Goal: Task Accomplishment & Management: Use online tool/utility

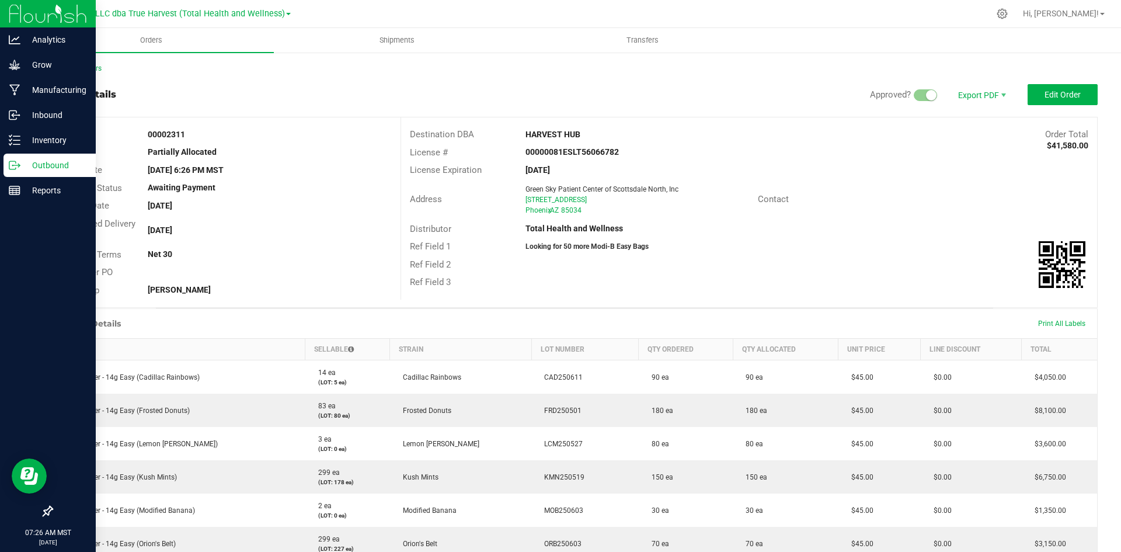
click at [26, 168] on p "Outbound" at bounding box center [55, 165] width 70 height 14
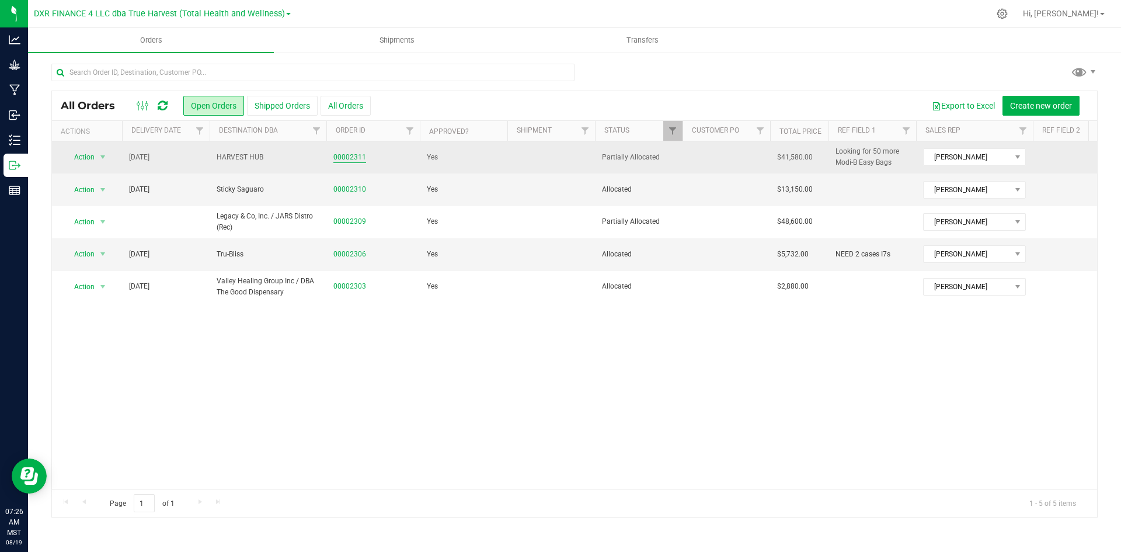
click at [359, 157] on link "00002311" at bounding box center [349, 157] width 33 height 11
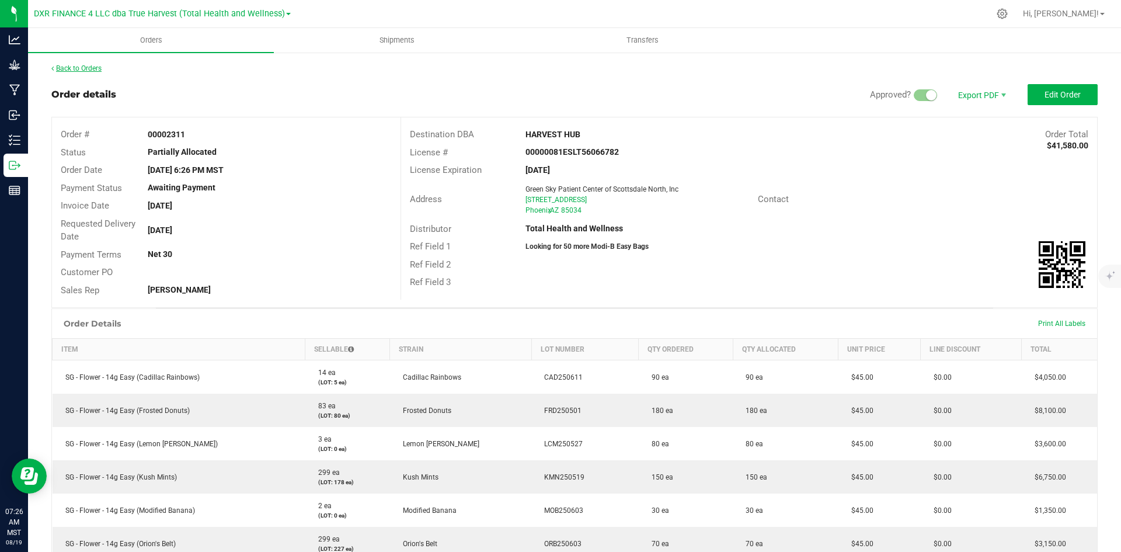
click at [92, 72] on link "Back to Orders" at bounding box center [76, 68] width 50 height 8
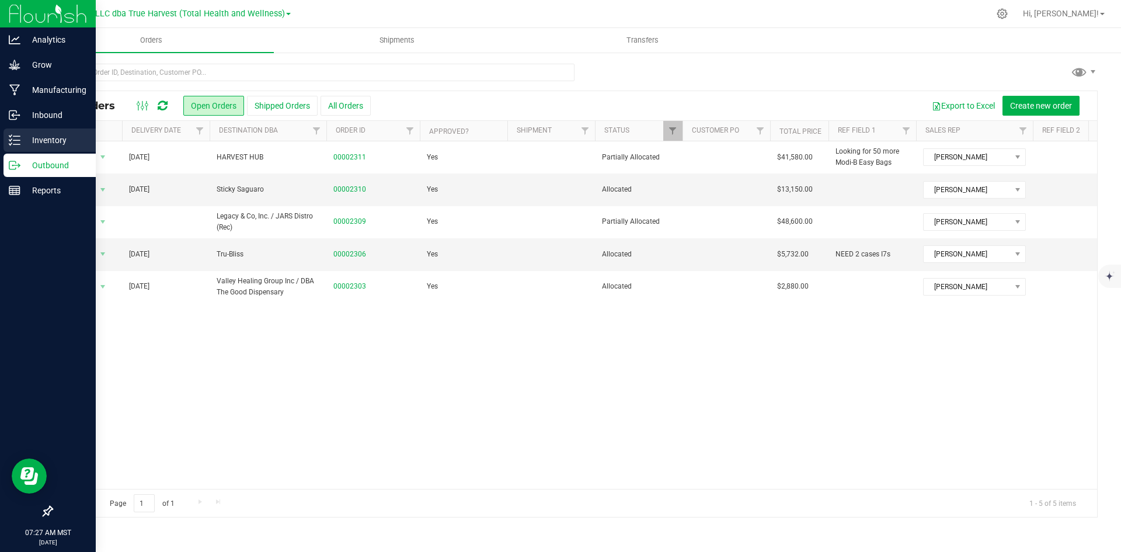
click at [44, 142] on p "Inventory" at bounding box center [55, 140] width 70 height 14
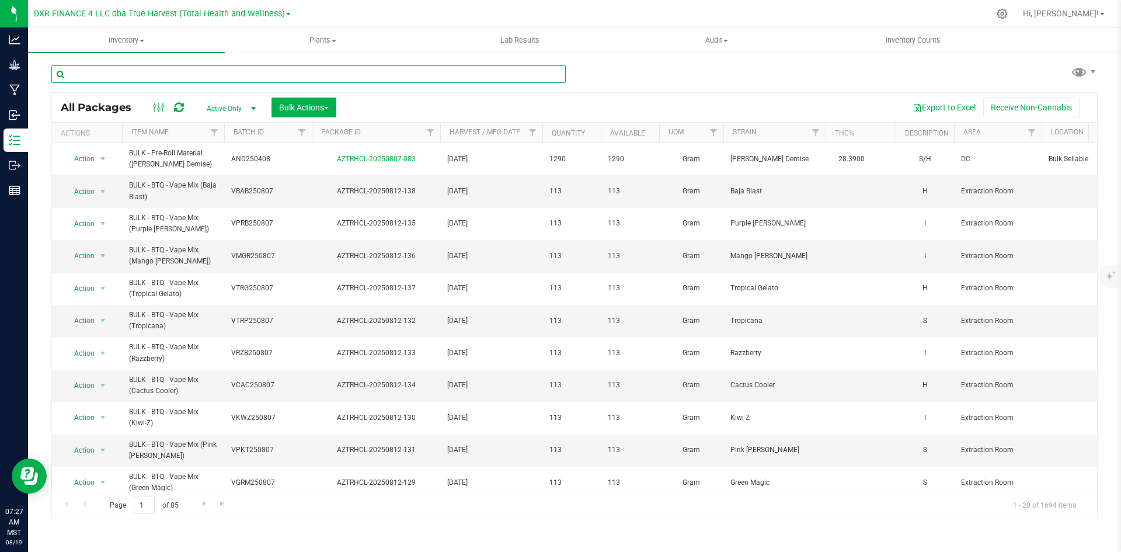
click at [263, 76] on input "text" at bounding box center [308, 74] width 514 height 18
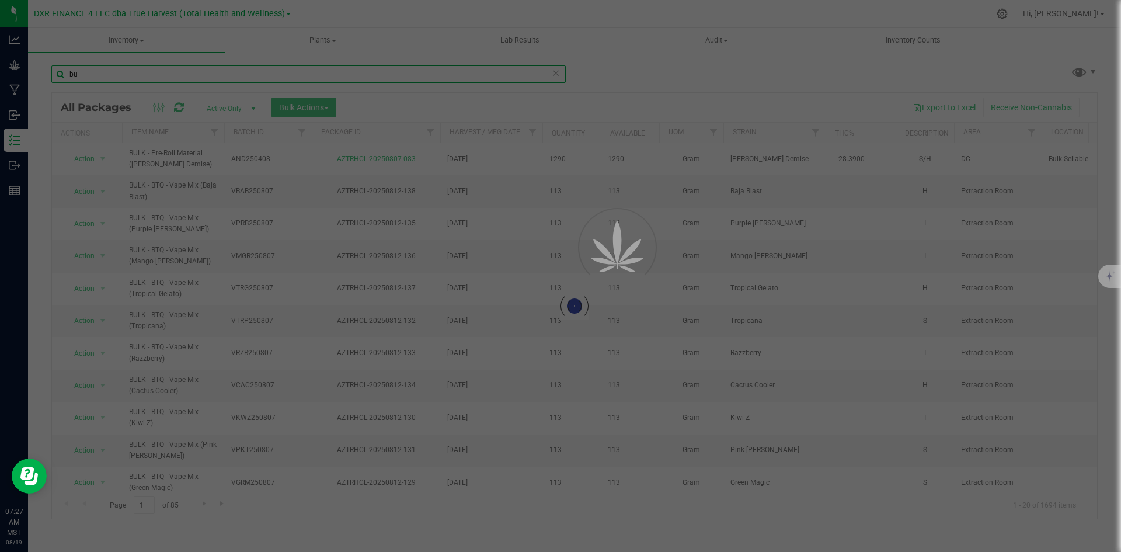
type input "b"
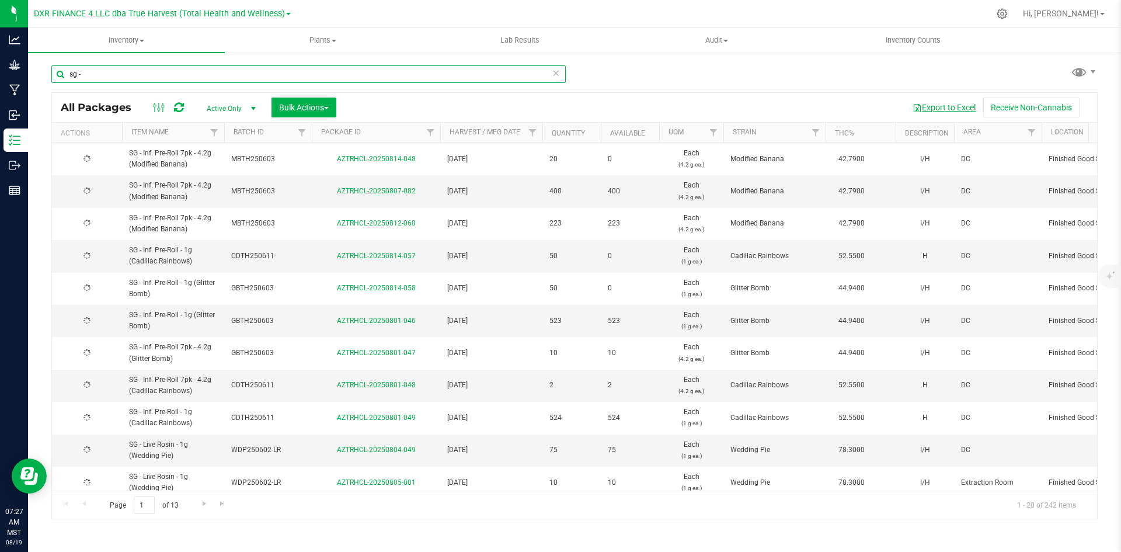
type input "sg -"
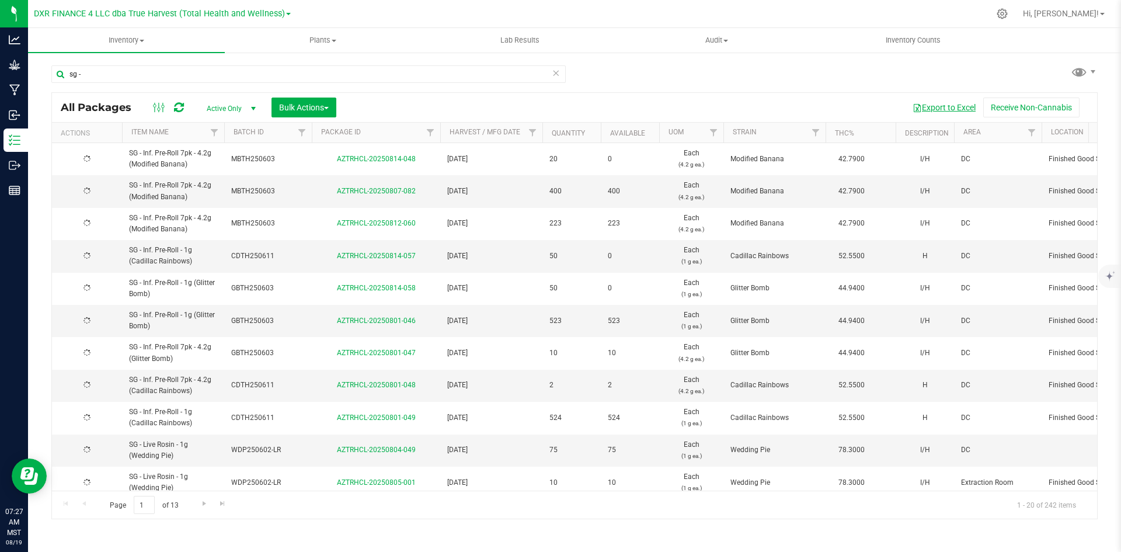
click at [933, 111] on button "Export to Excel" at bounding box center [944, 108] width 78 height 20
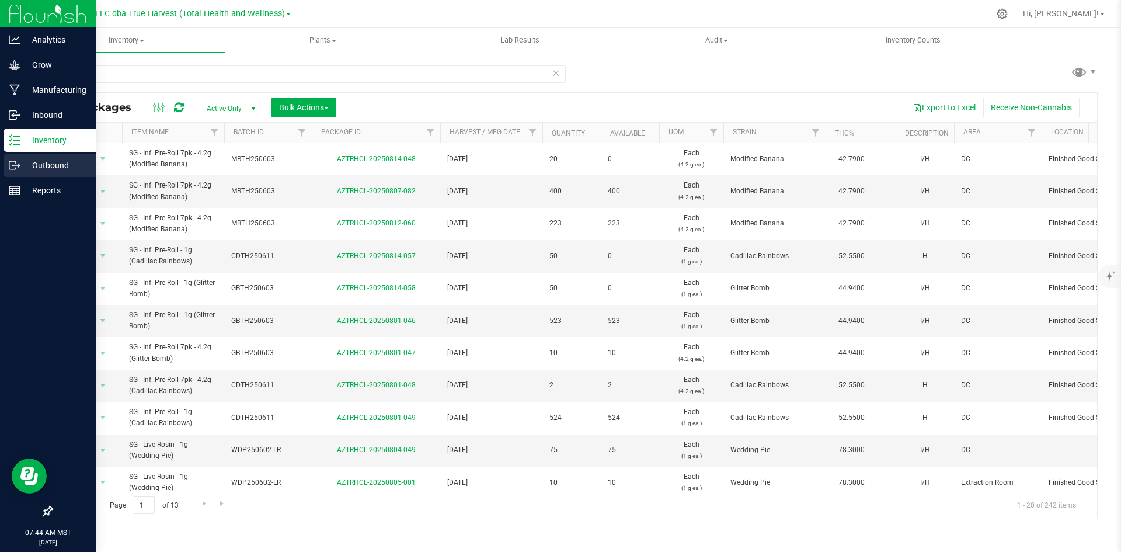
click at [25, 165] on p "Outbound" at bounding box center [55, 165] width 70 height 14
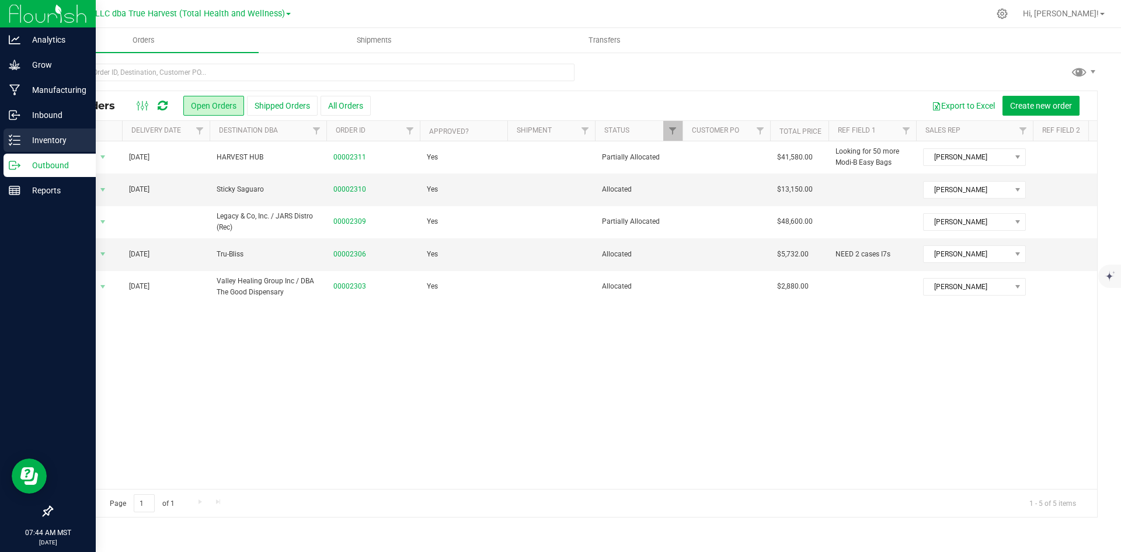
click at [65, 138] on p "Inventory" at bounding box center [55, 140] width 70 height 14
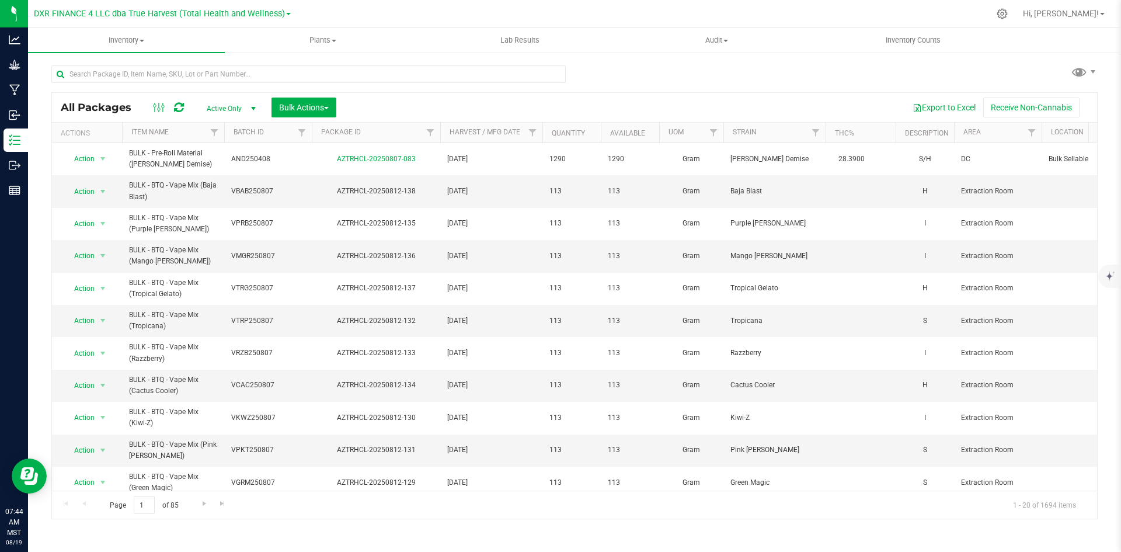
click at [219, 98] on div "Active Only Active Only Lab Samples Locked All Bulk Actions Add to manufacturin…" at bounding box center [271, 108] width 148 height 20
click at [216, 111] on span "Active Only" at bounding box center [229, 108] width 64 height 16
click at [223, 144] on li "Lab Samples" at bounding box center [228, 145] width 63 height 18
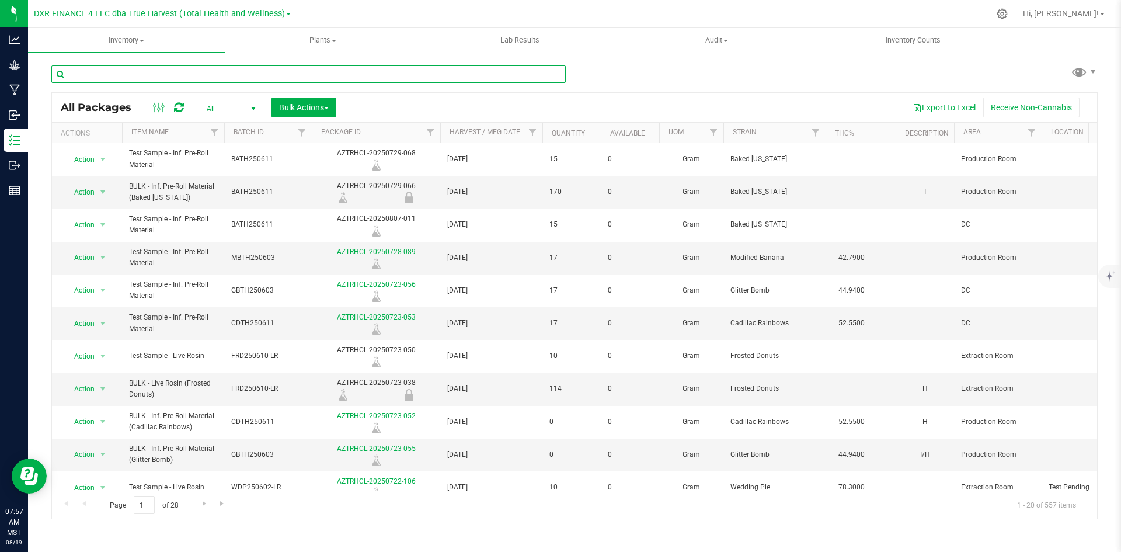
click at [192, 72] on input "text" at bounding box center [308, 74] width 514 height 18
type input "bulk - bb buds"
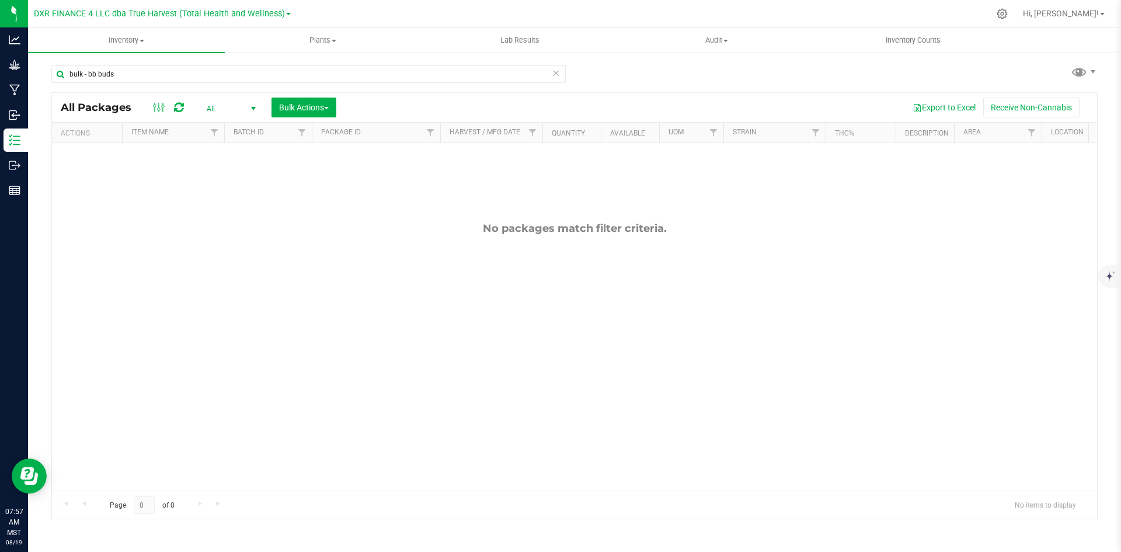
click at [222, 100] on span "All" at bounding box center [229, 108] width 64 height 16
click at [232, 134] on li "Active Only" at bounding box center [228, 128] width 63 height 18
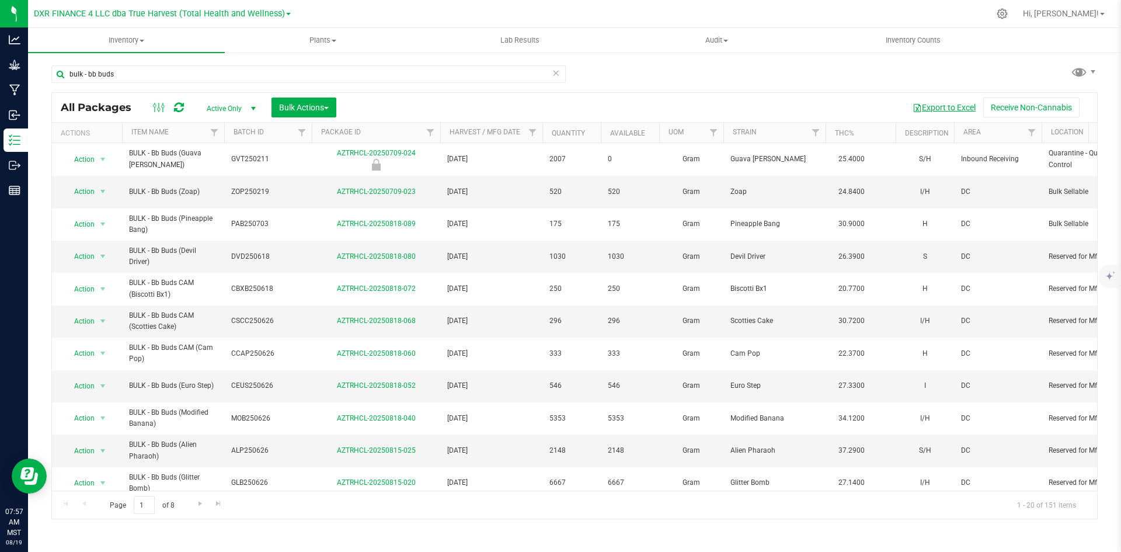
click at [946, 109] on button "Export to Excel" at bounding box center [944, 108] width 78 height 20
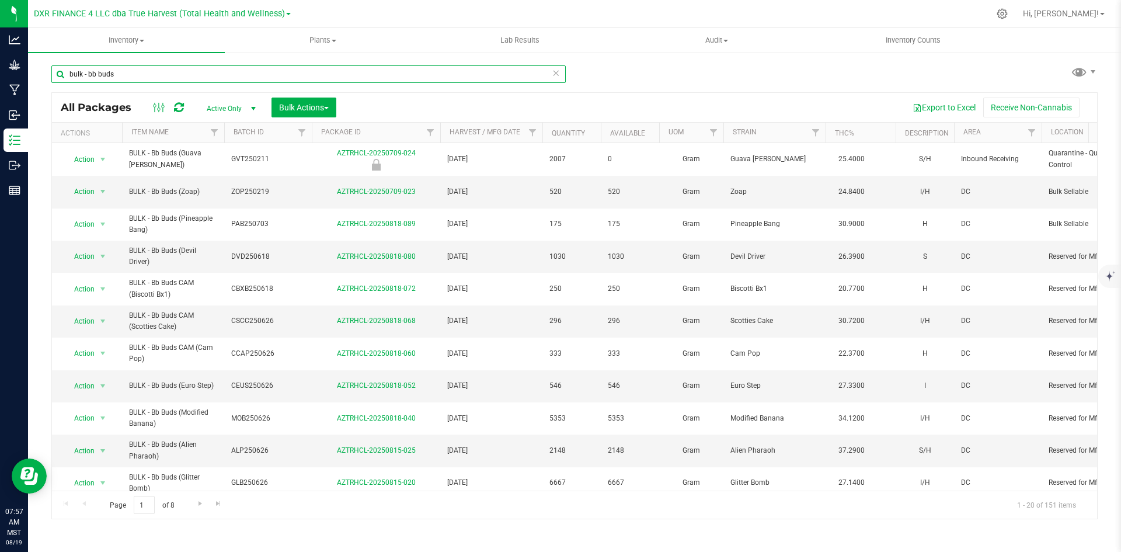
click at [97, 75] on input "bulk - bb buds" at bounding box center [308, 74] width 514 height 18
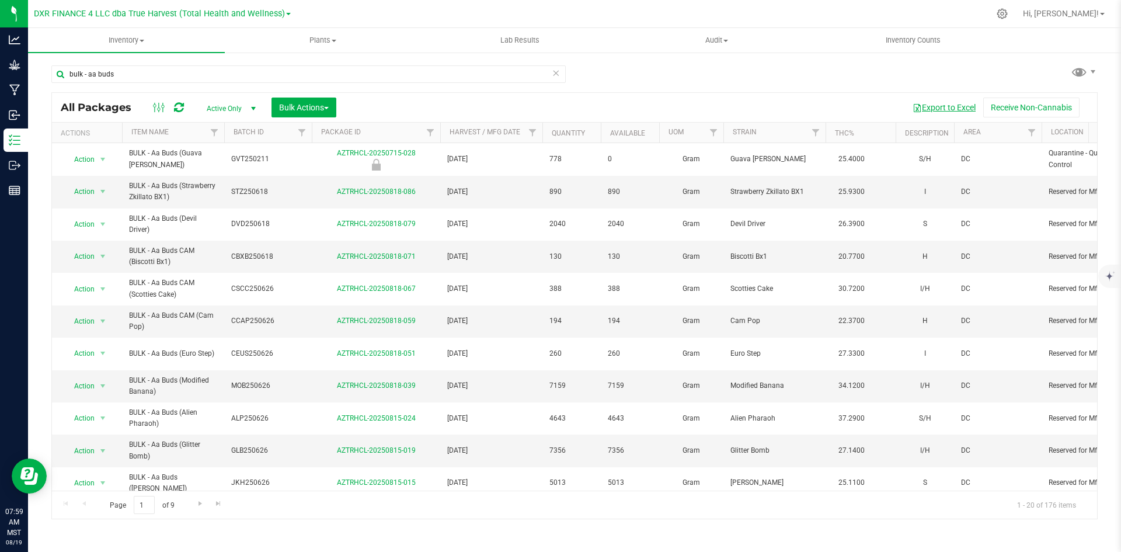
click at [924, 113] on button "Export to Excel" at bounding box center [944, 108] width 78 height 20
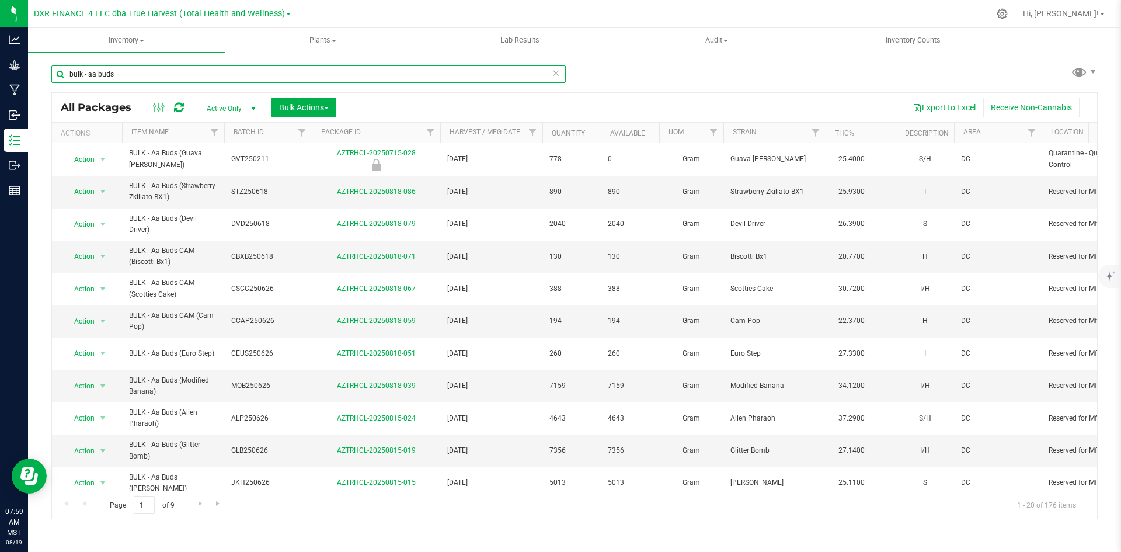
click at [93, 81] on input "bulk - aa buds" at bounding box center [308, 74] width 514 height 18
type input "bulk - bb buds"
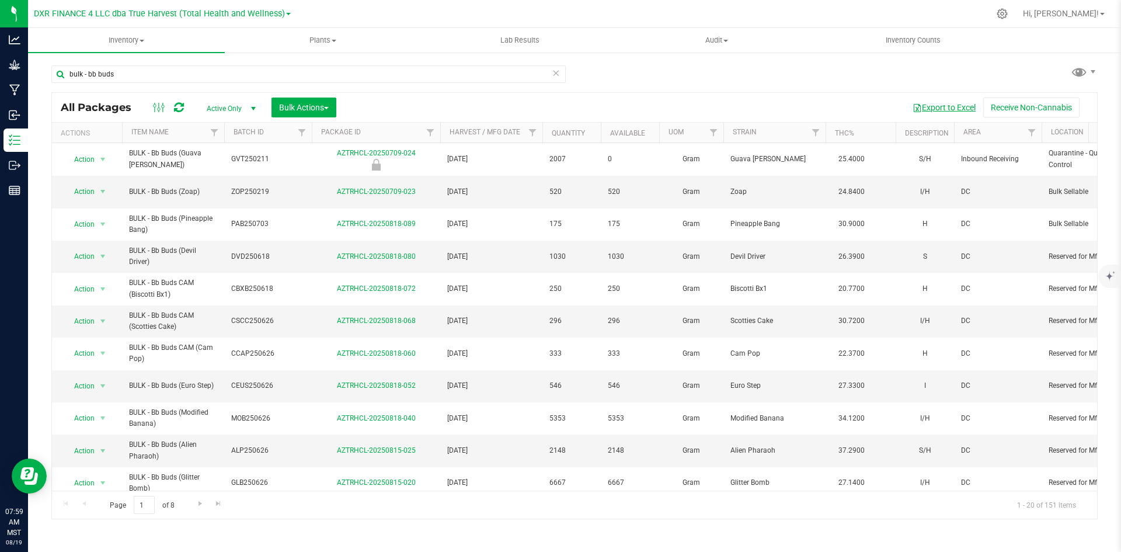
click at [945, 99] on button "Export to Excel" at bounding box center [944, 108] width 78 height 20
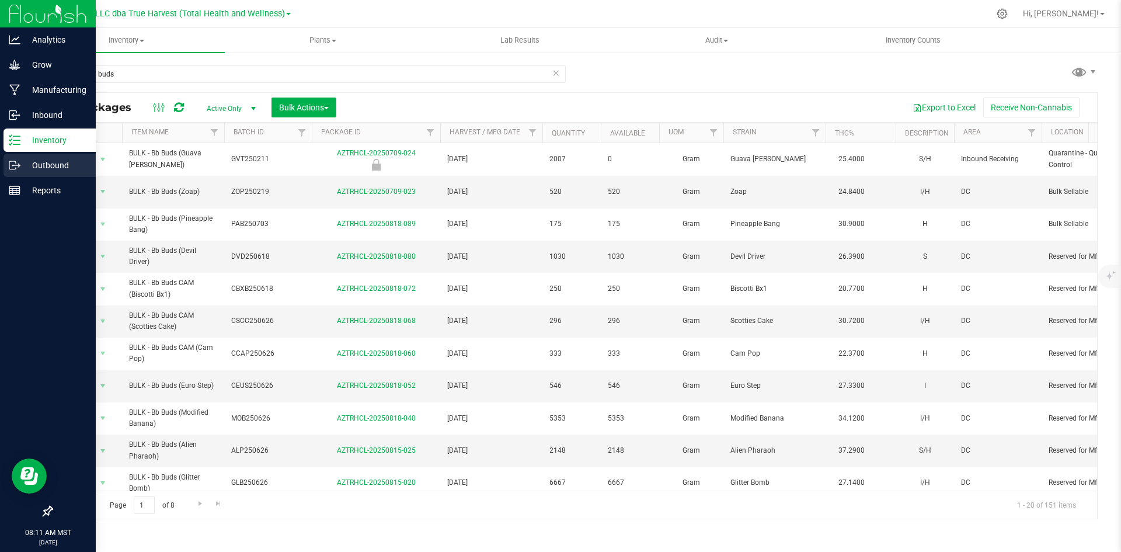
click at [14, 173] on div "Outbound" at bounding box center [50, 165] width 92 height 23
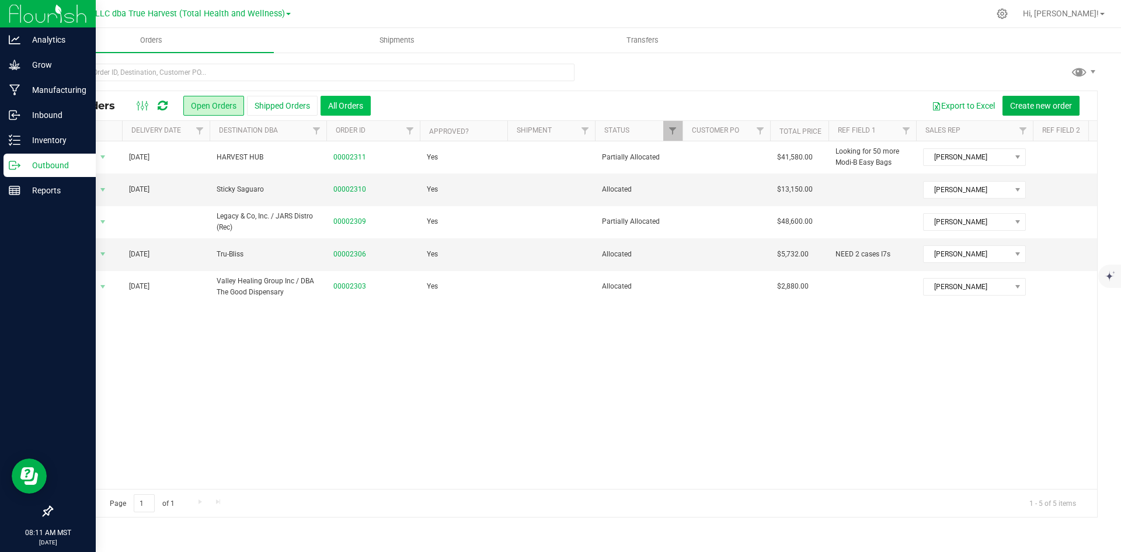
click at [341, 98] on button "All Orders" at bounding box center [346, 106] width 50 height 20
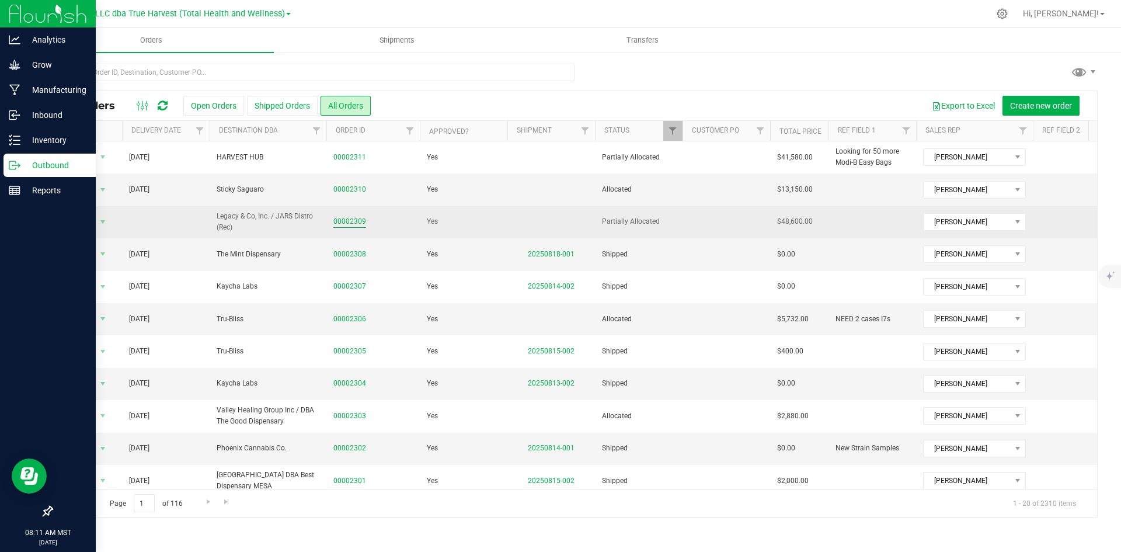
click at [355, 221] on link "00002309" at bounding box center [349, 221] width 33 height 11
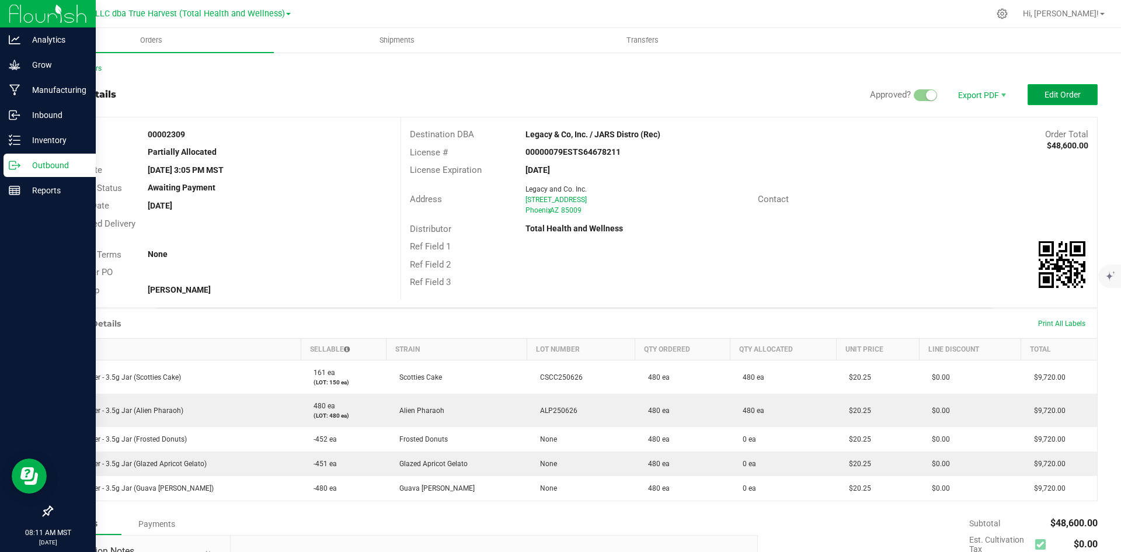
click at [1031, 87] on button "Edit Order" at bounding box center [1063, 94] width 70 height 21
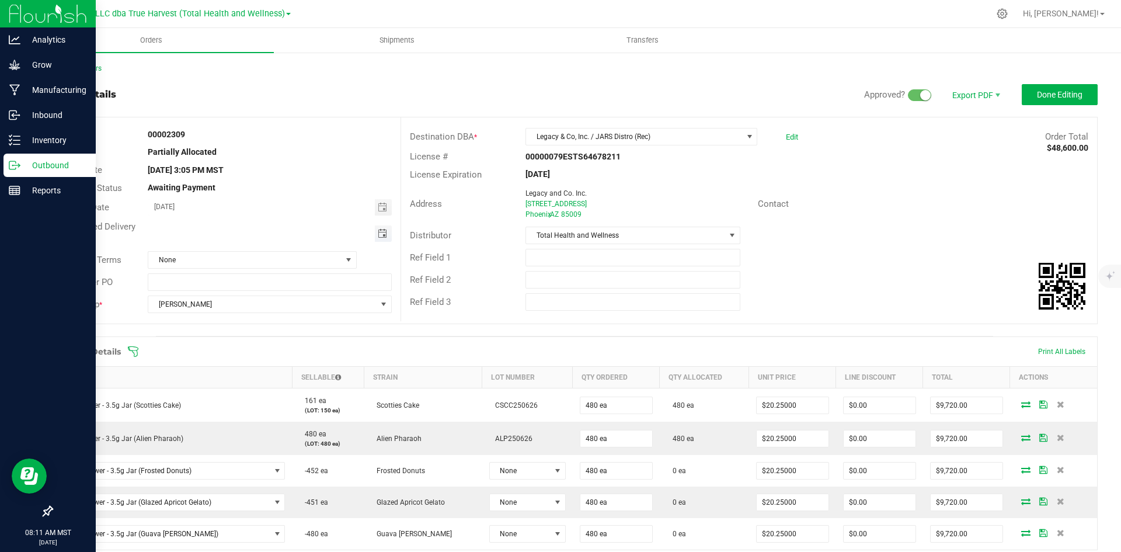
drag, startPoint x: 381, startPoint y: 241, endPoint x: 378, endPoint y: 228, distance: 12.8
click at [380, 241] on span "Toggle calendar" at bounding box center [383, 233] width 17 height 16
click at [291, 346] on span "22" at bounding box center [285, 349] width 17 height 18
type input "[DATE]"
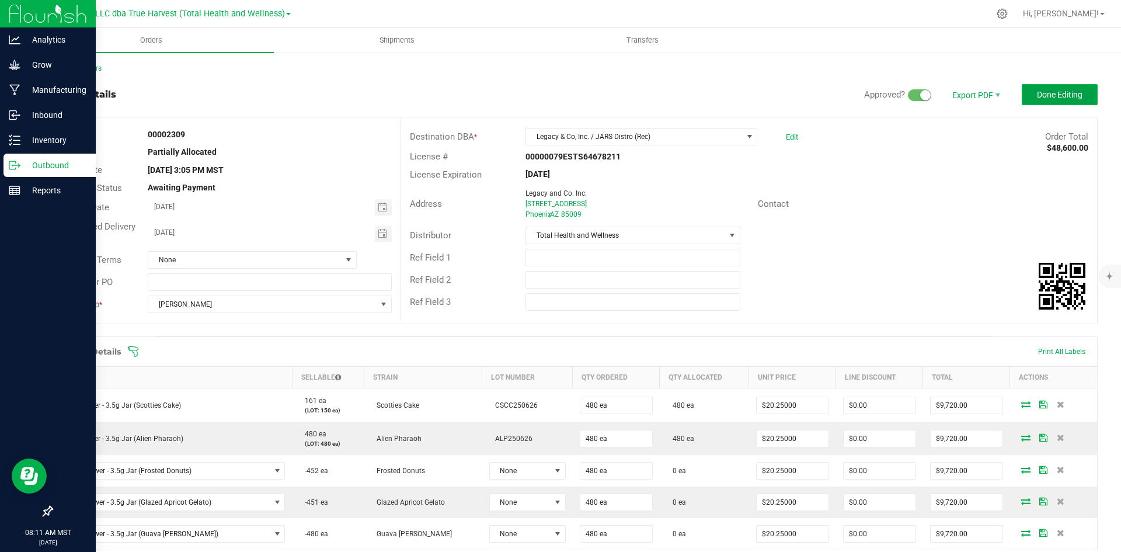
click at [1036, 89] on button "Done Editing" at bounding box center [1060, 94] width 76 height 21
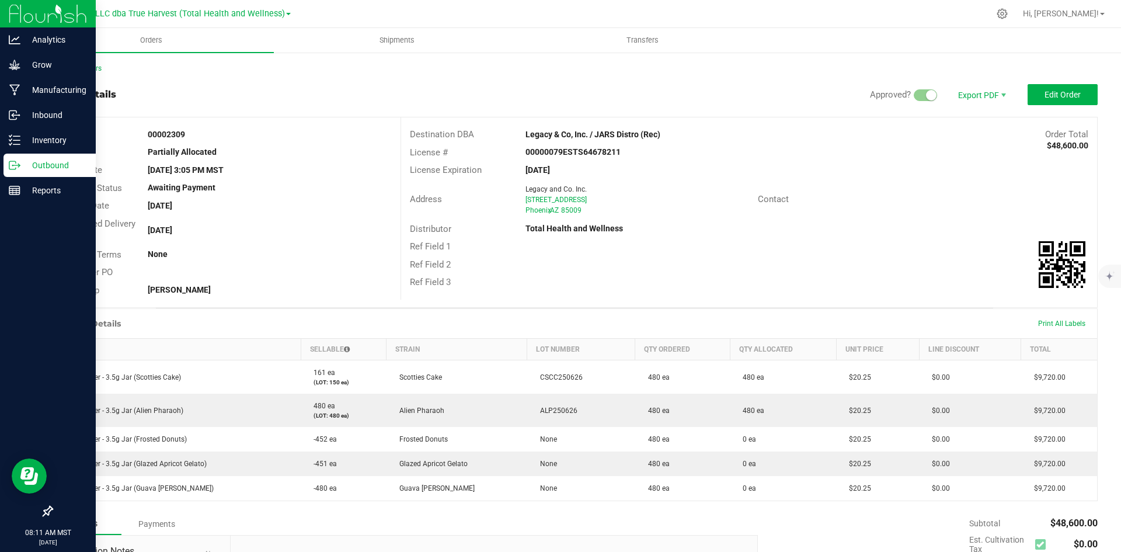
click at [104, 72] on div "Back to Orders" at bounding box center [574, 68] width 1047 height 11
click at [96, 66] on link "Back to Orders" at bounding box center [76, 68] width 50 height 8
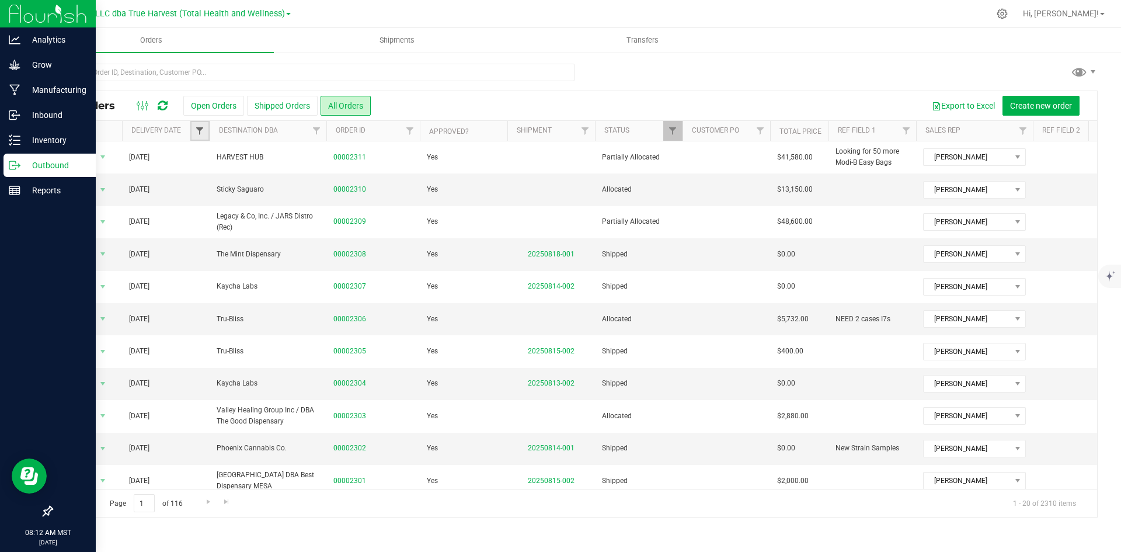
click at [203, 130] on span "Filter" at bounding box center [199, 130] width 9 height 9
click at [259, 182] on div "Show items with value that: Equal to Equal to Is after Is before Filter Clear" at bounding box center [257, 194] width 134 height 107
click at [259, 169] on span "Equal to" at bounding box center [250, 172] width 105 height 16
click at [249, 215] on li "Is after" at bounding box center [257, 209] width 119 height 18
click at [304, 209] on span "select" at bounding box center [308, 201] width 17 height 16
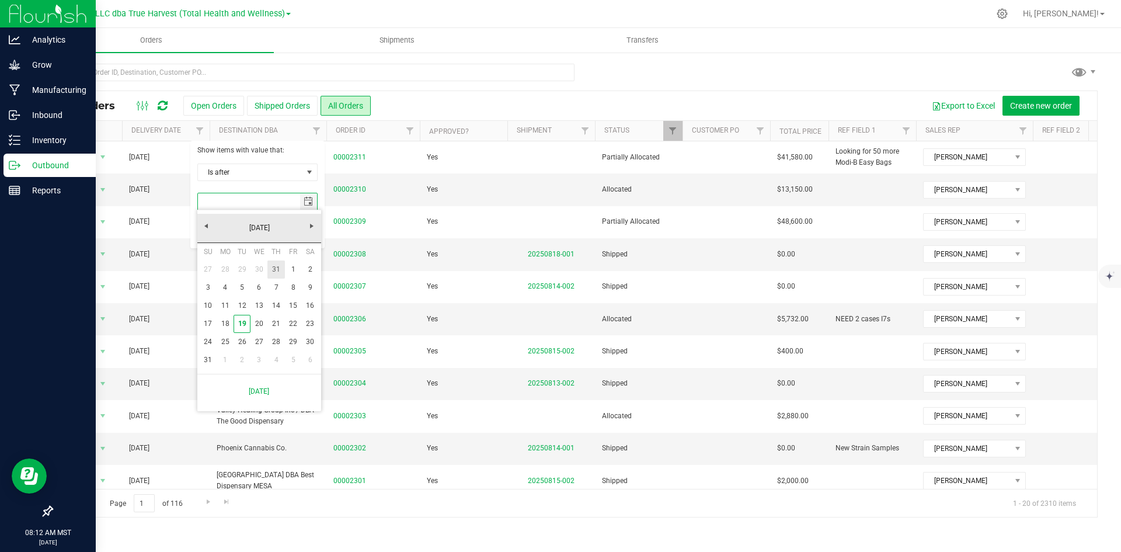
click at [282, 270] on link "31" at bounding box center [275, 269] width 17 height 18
type input "[DATE]"
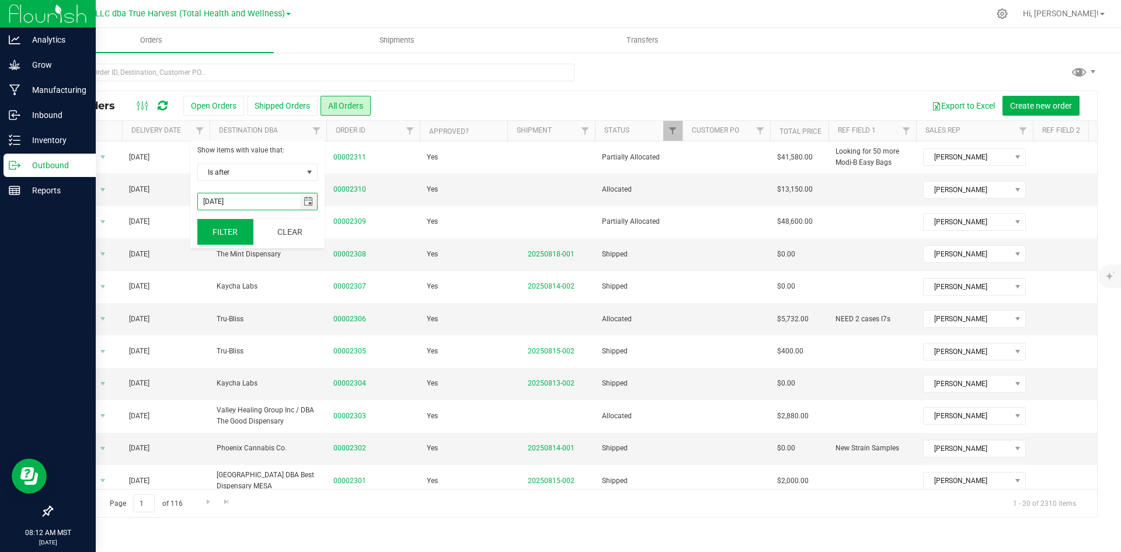
click at [225, 236] on button "Filter" at bounding box center [225, 232] width 56 height 26
click at [978, 105] on button "Export to Excel" at bounding box center [963, 106] width 78 height 20
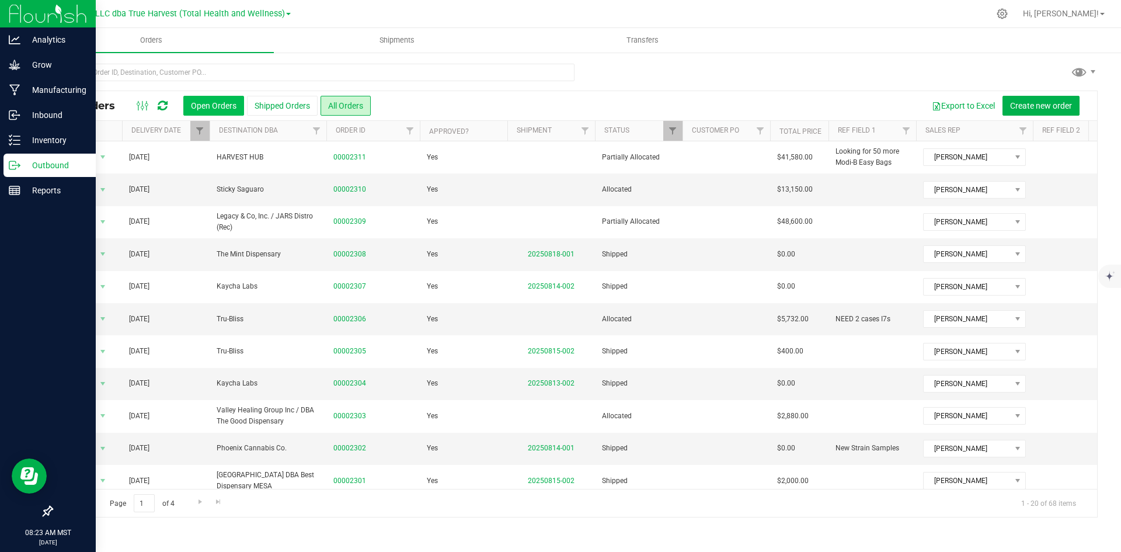
click at [215, 100] on button "Open Orders" at bounding box center [213, 106] width 61 height 20
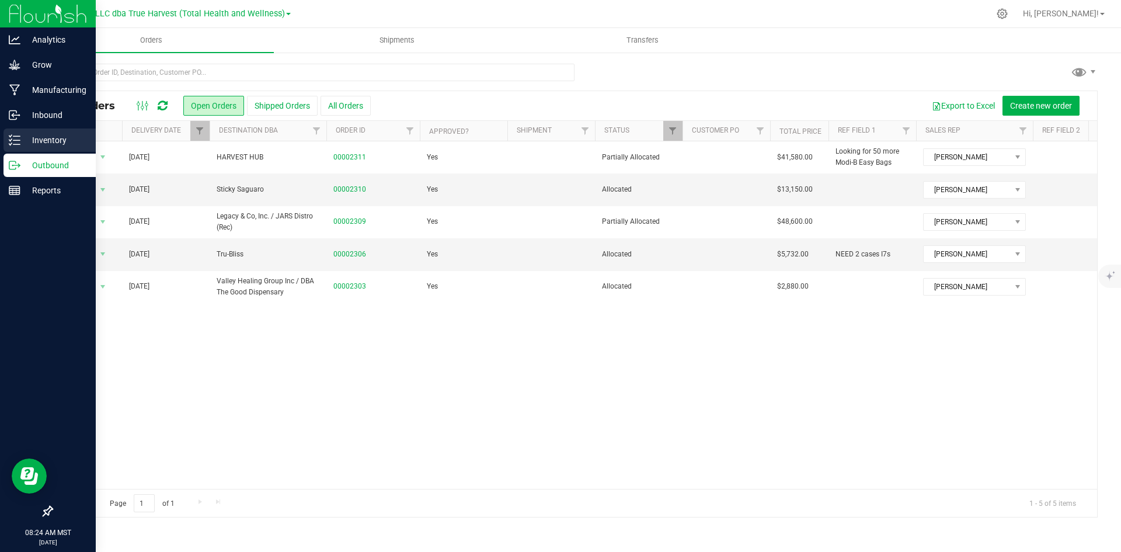
click at [33, 142] on p "Inventory" at bounding box center [55, 140] width 70 height 14
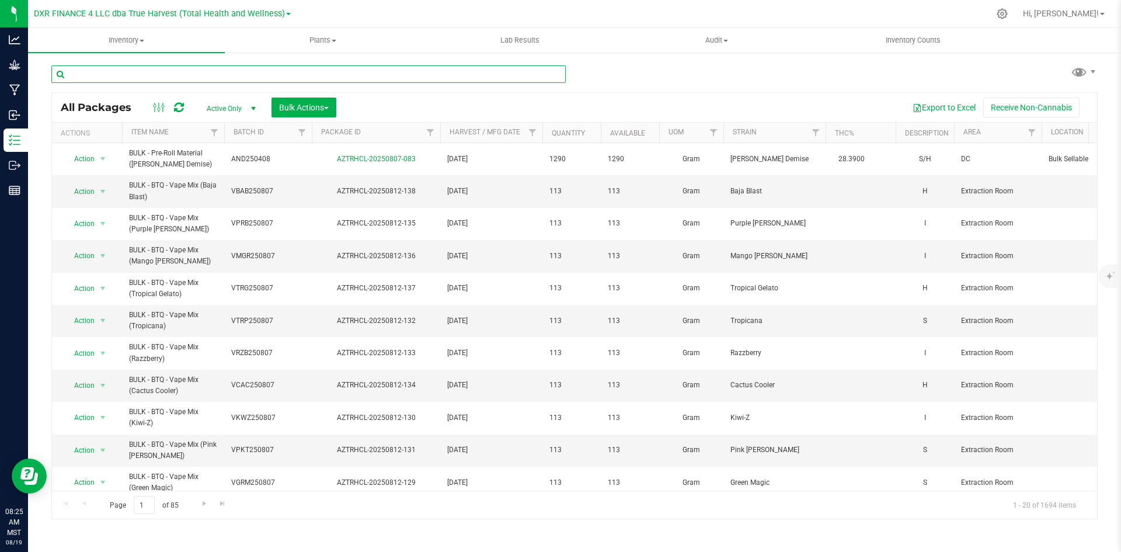
click at [103, 78] on input "text" at bounding box center [308, 74] width 514 height 18
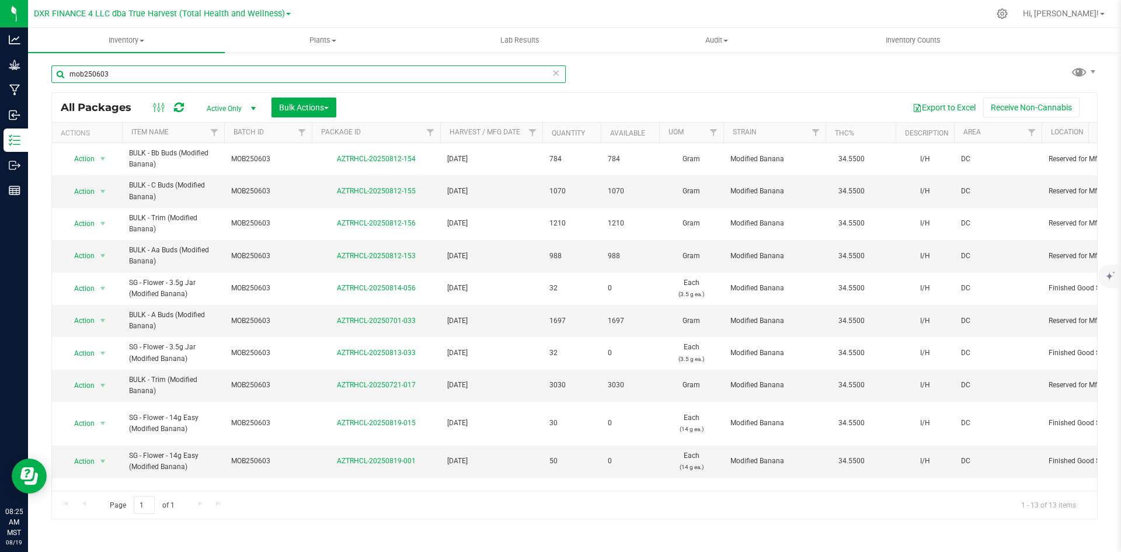
type input "mob250603"
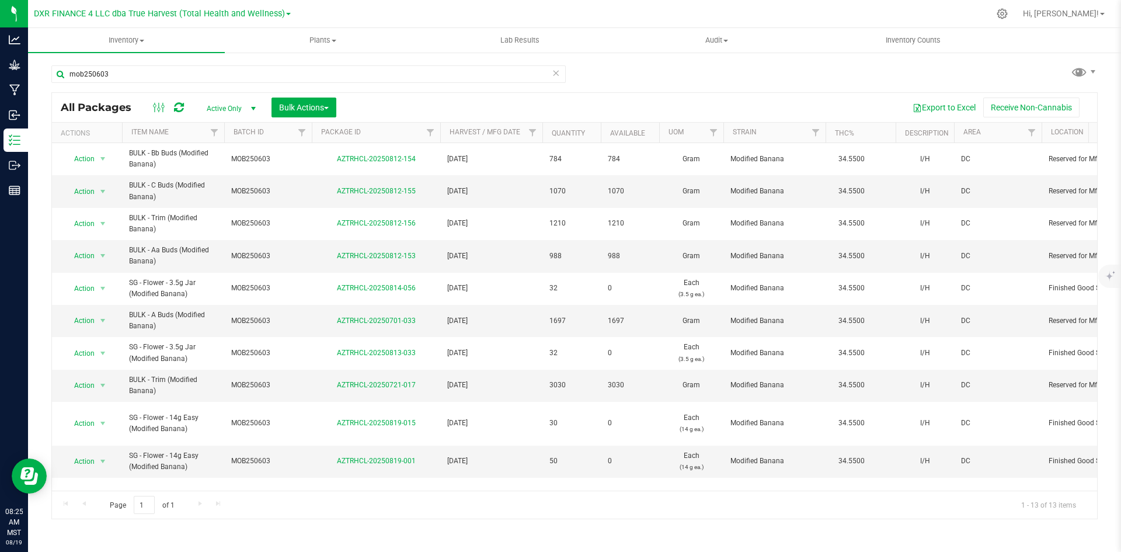
click at [656, 135] on th "Available" at bounding box center [630, 133] width 58 height 20
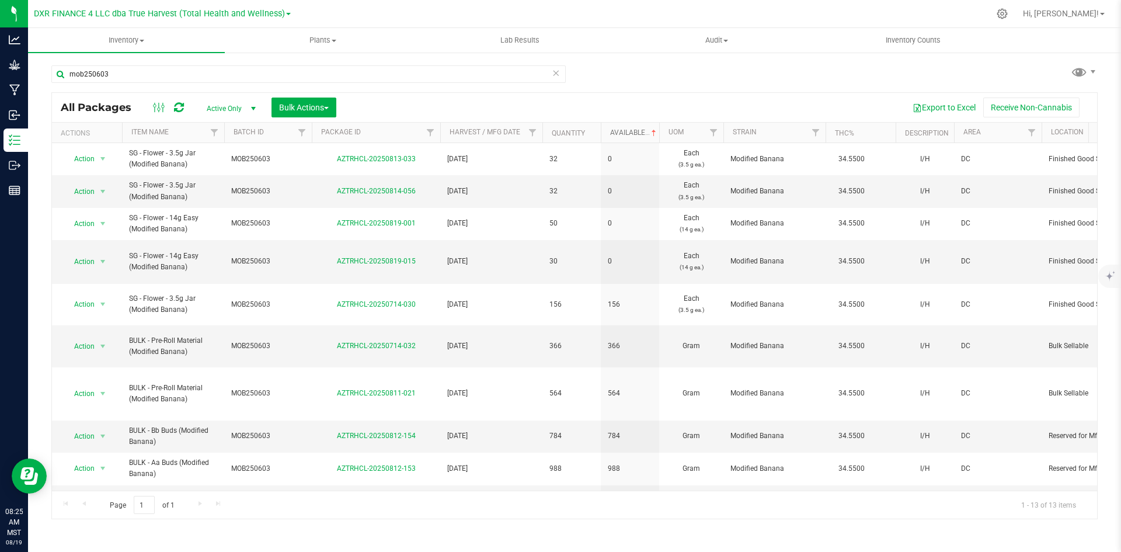
click at [655, 134] on span at bounding box center [653, 132] width 9 height 9
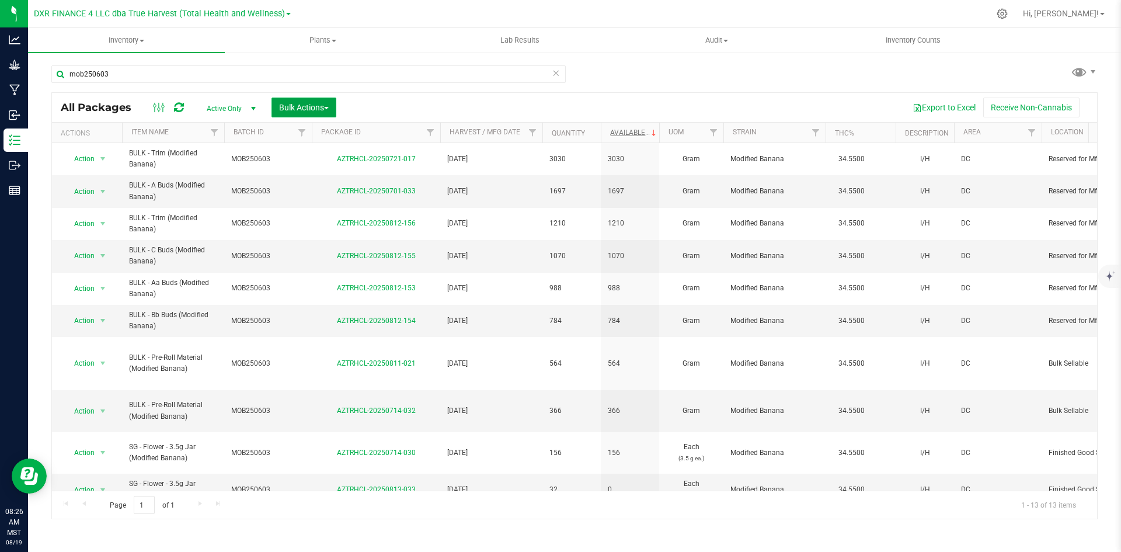
click at [293, 114] on button "Bulk Actions" at bounding box center [304, 108] width 65 height 20
click at [353, 139] on div "Add to manufacturing run" at bounding box center [331, 135] width 104 height 19
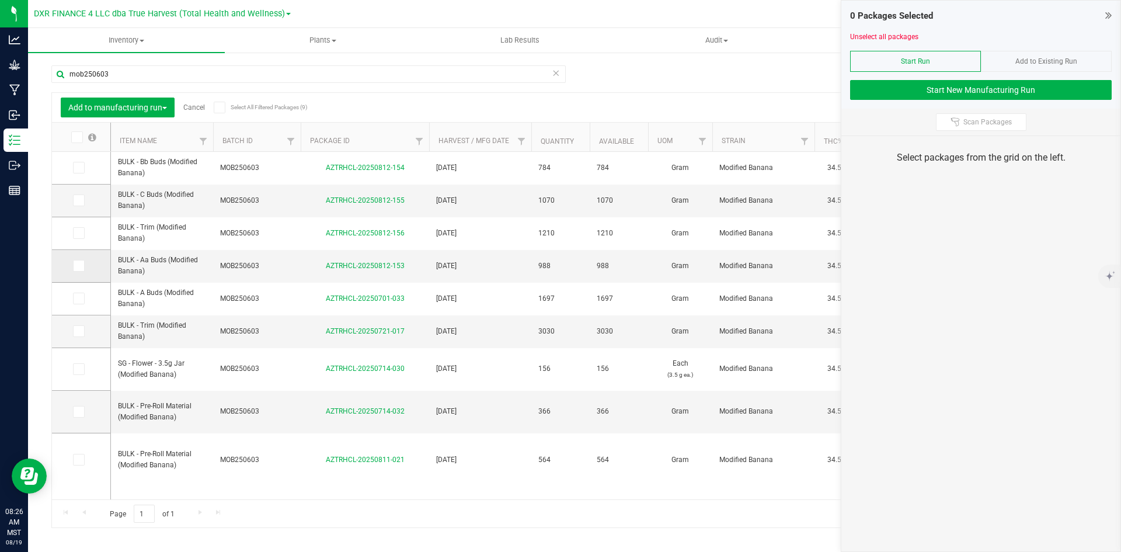
click at [84, 265] on span at bounding box center [79, 266] width 12 height 12
click at [0, 0] on input "checkbox" at bounding box center [0, 0] width 0 height 0
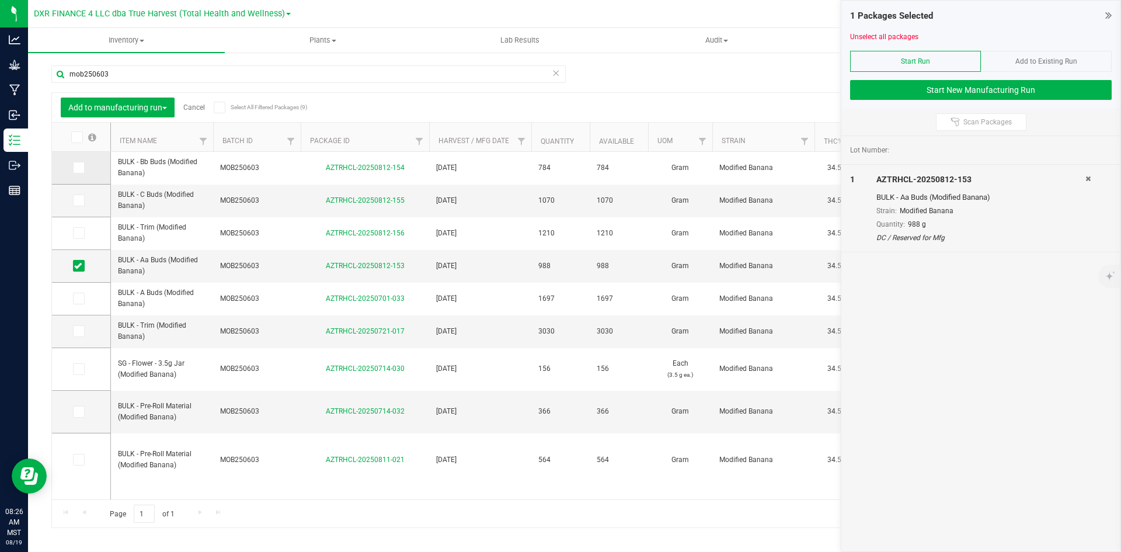
click at [79, 162] on span at bounding box center [79, 168] width 12 height 12
click at [0, 0] on input "checkbox" at bounding box center [0, 0] width 0 height 0
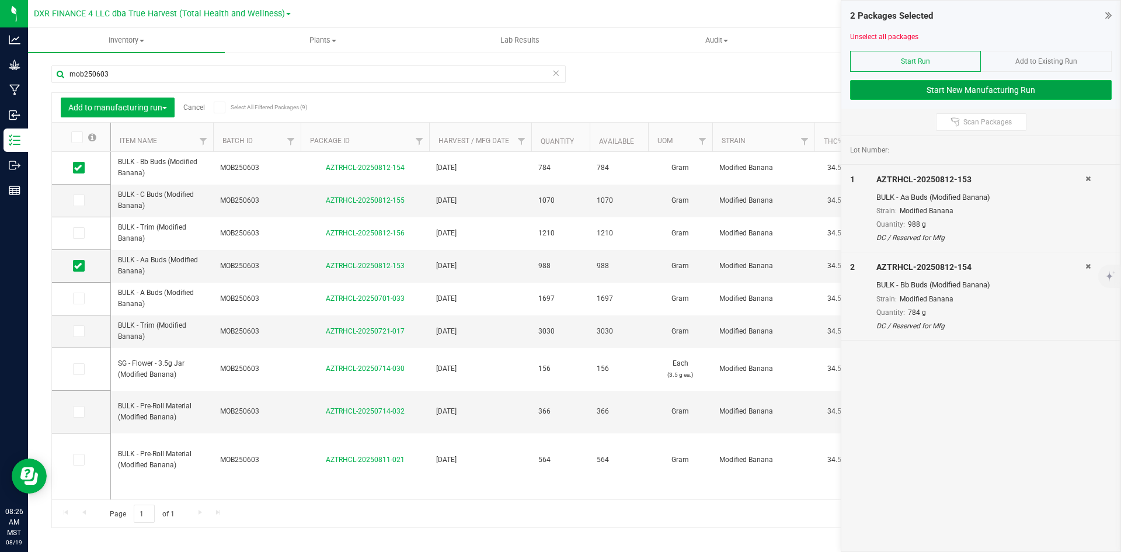
click at [1062, 89] on button "Start New Manufacturing Run" at bounding box center [981, 90] width 262 height 20
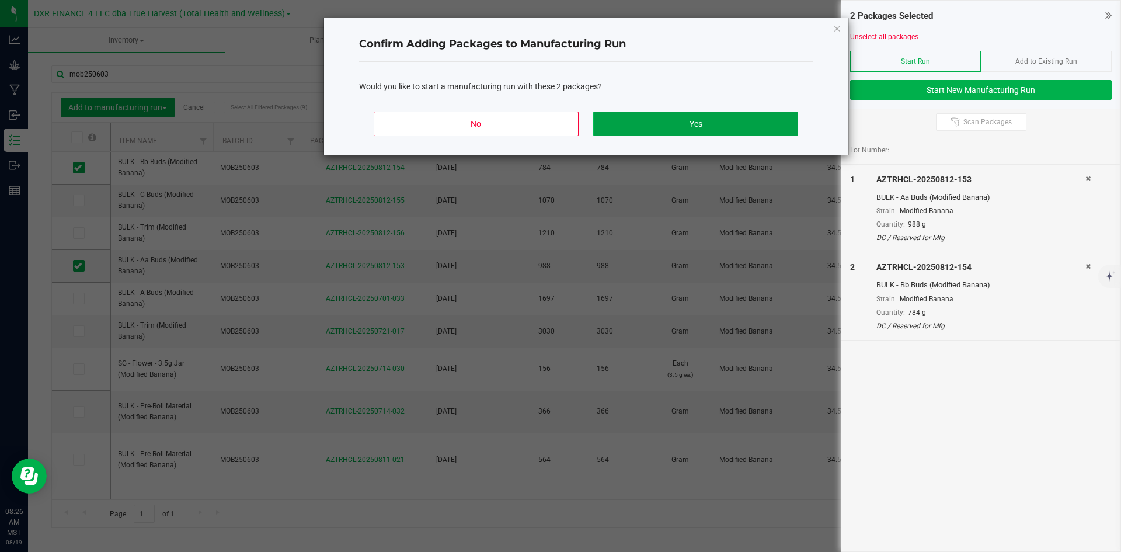
click at [685, 113] on button "Yes" at bounding box center [695, 124] width 204 height 25
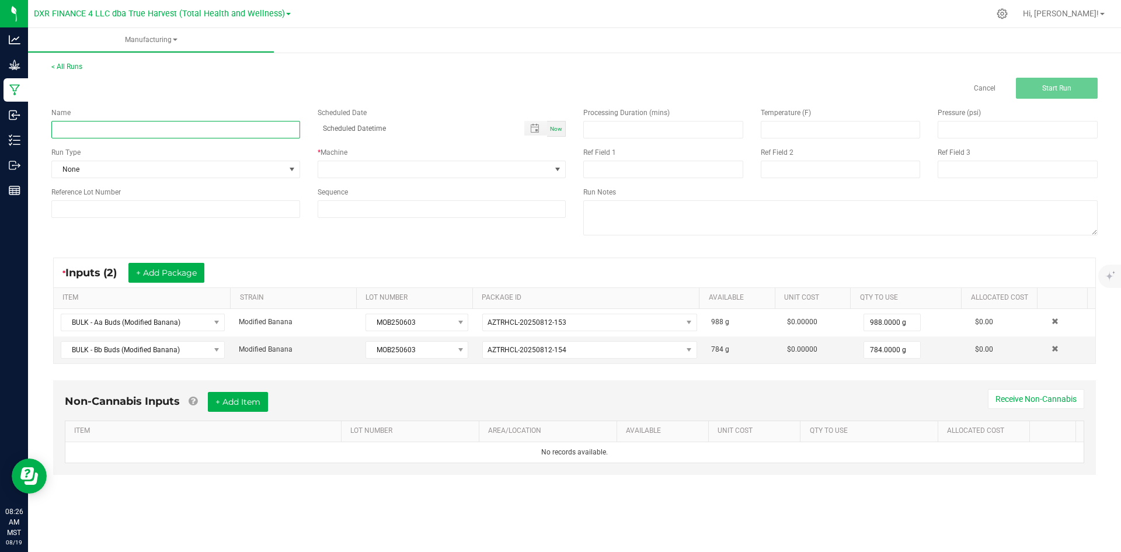
click at [198, 121] on input at bounding box center [175, 130] width 249 height 18
type input "Modified Banana - 14G EASY"
click at [363, 173] on span at bounding box center [434, 169] width 233 height 16
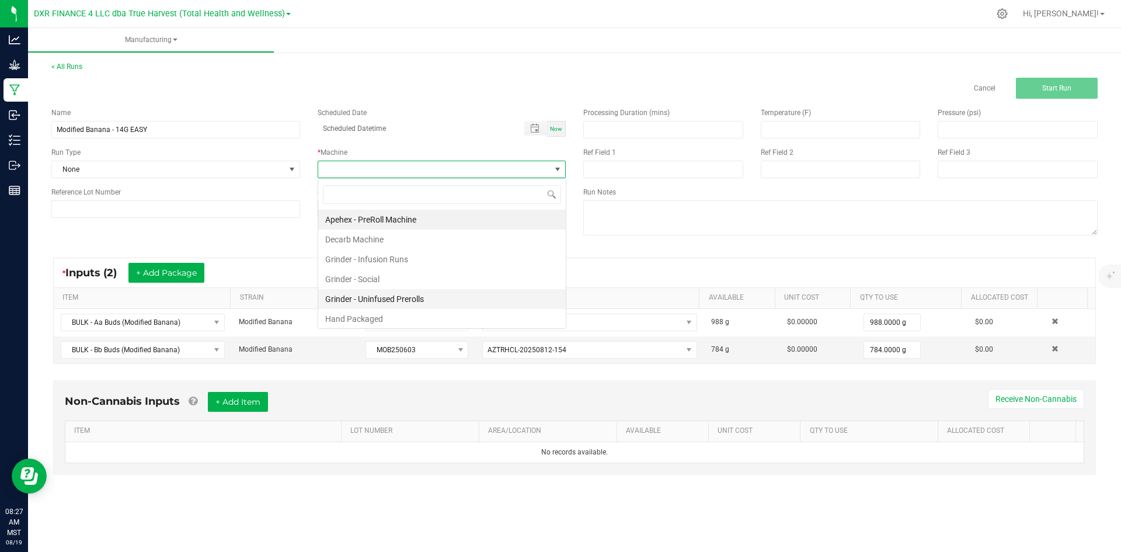
scroll to position [18, 248]
click at [401, 320] on li "Hand Packaged" at bounding box center [442, 319] width 248 height 20
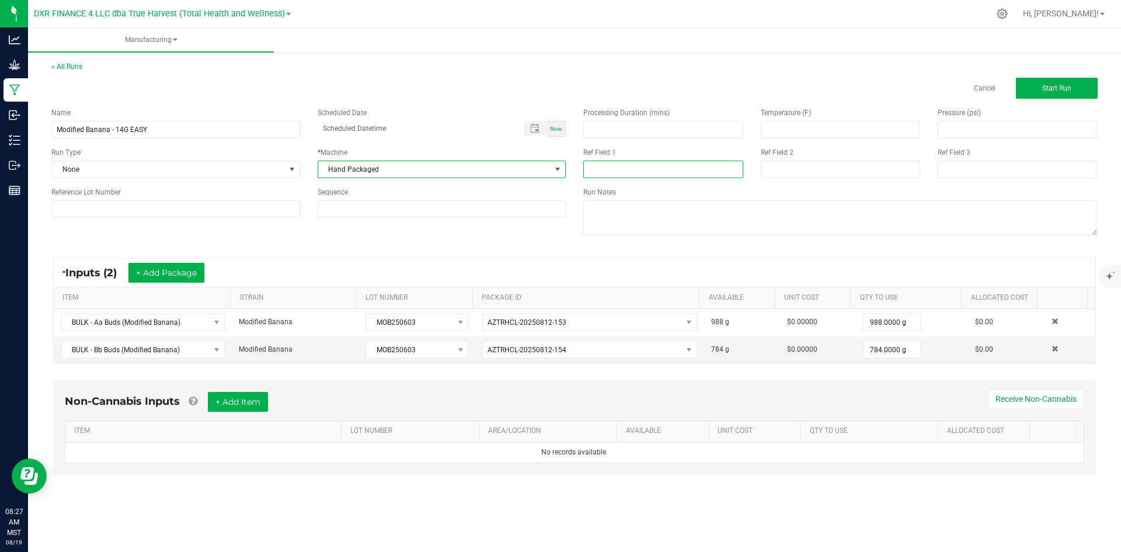
click at [597, 170] on input at bounding box center [663, 170] width 160 height 18
type input "14G EASY"
click at [792, 172] on input at bounding box center [841, 170] width 160 height 18
click at [799, 170] on input at bounding box center [841, 170] width 160 height 18
type input "[DATE]"
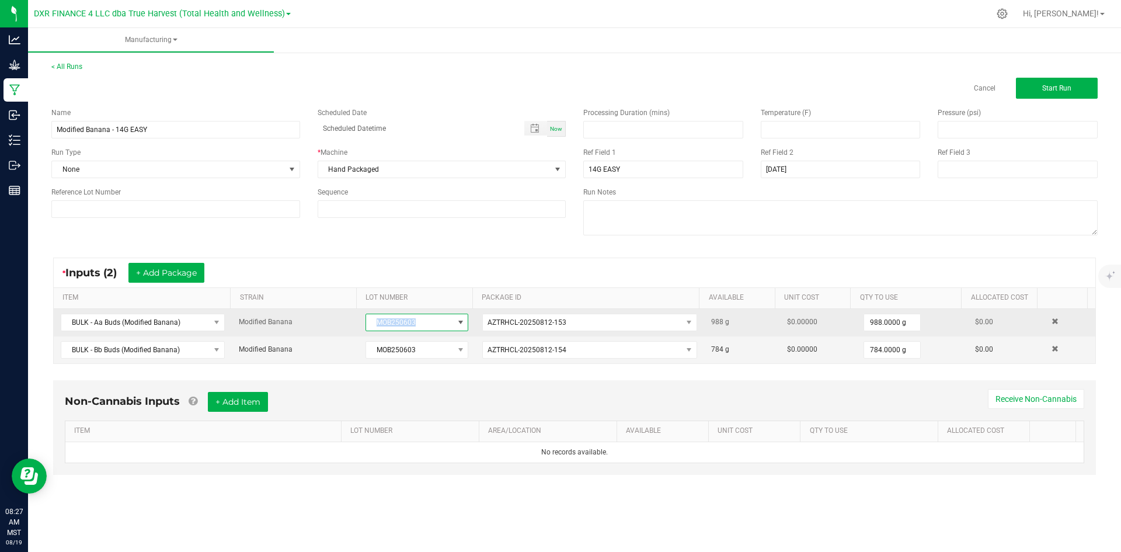
drag, startPoint x: 420, startPoint y: 323, endPoint x: 368, endPoint y: 325, distance: 52.0
click at [368, 325] on span "MOB250603" at bounding box center [409, 322] width 87 height 16
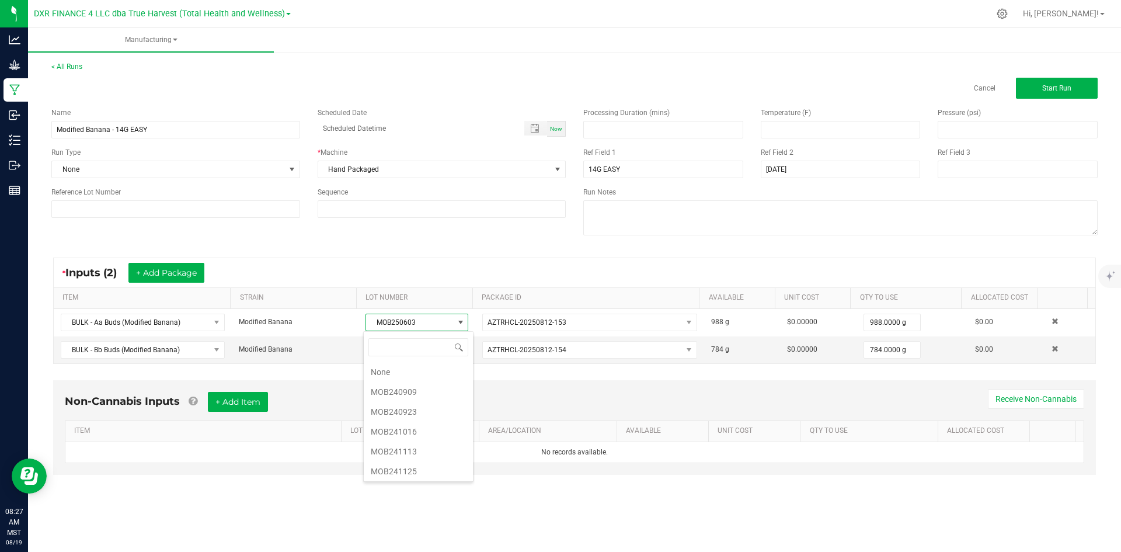
scroll to position [18, 102]
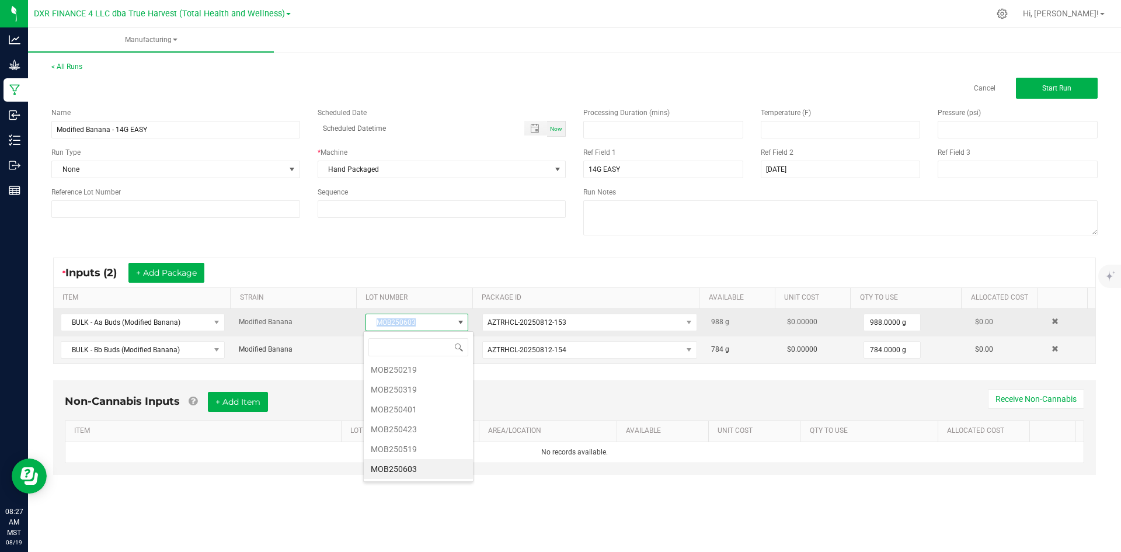
drag, startPoint x: 371, startPoint y: 329, endPoint x: 420, endPoint y: 328, distance: 48.5
click at [420, 328] on span "MOB250603" at bounding box center [409, 322] width 87 height 16
copy span "MOB250603"
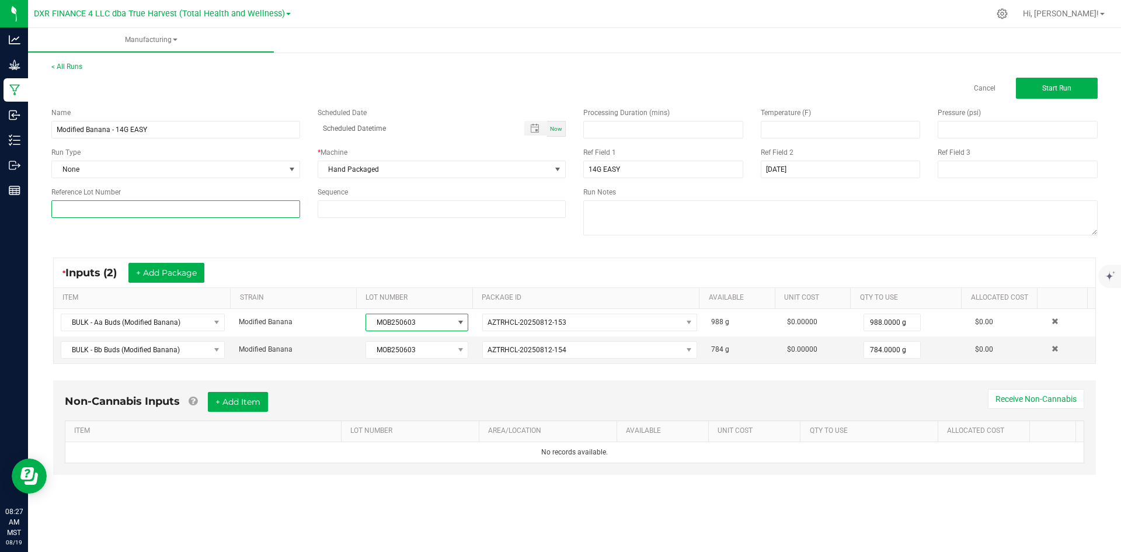
click at [270, 211] on input at bounding box center [175, 209] width 249 height 18
paste input "MOB250603"
type input "MOB250603"
click at [314, 236] on div "Name Modified Banana - 14G EASY Scheduled Date Now Run Type None * Machine Hand…" at bounding box center [575, 173] width 1064 height 148
click at [161, 130] on input "Modified Banana - 14G EASY" at bounding box center [175, 130] width 249 height 18
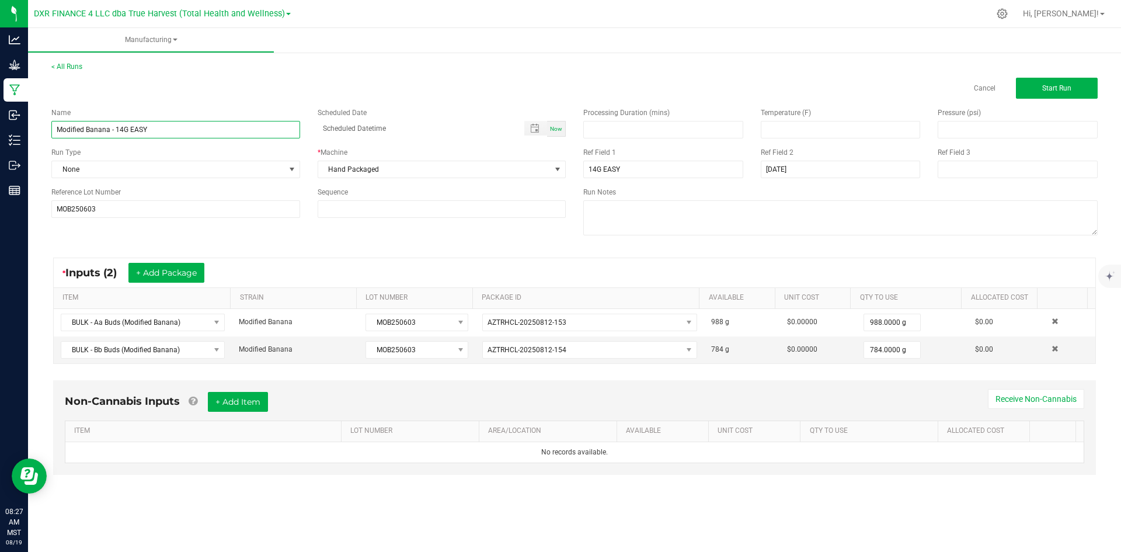
click at [161, 130] on input "Modified Banana - 14G EASY" at bounding box center [175, 130] width 249 height 18
click at [171, 212] on input "MOB250603" at bounding box center [175, 209] width 249 height 18
click at [631, 345] on span "AZTRHCL-20250812-154" at bounding box center [582, 350] width 199 height 16
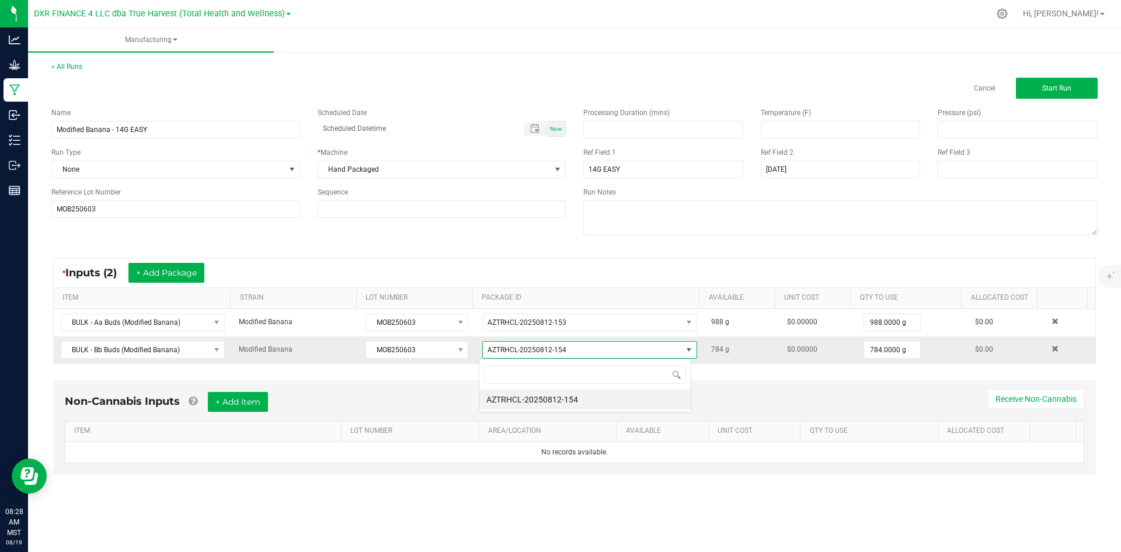
scroll to position [18, 213]
drag, startPoint x: 573, startPoint y: 350, endPoint x: 444, endPoint y: 352, distance: 129.7
click at [444, 352] on tr "BULK - Bb Buds (Modified Banana) Modified Banana MOB250603 AZTRHCL-20250812-154…" at bounding box center [575, 349] width 1042 height 27
copy tr "AZTRHCL-20250812-154"
click at [1041, 85] on button "Start Run" at bounding box center [1057, 88] width 82 height 21
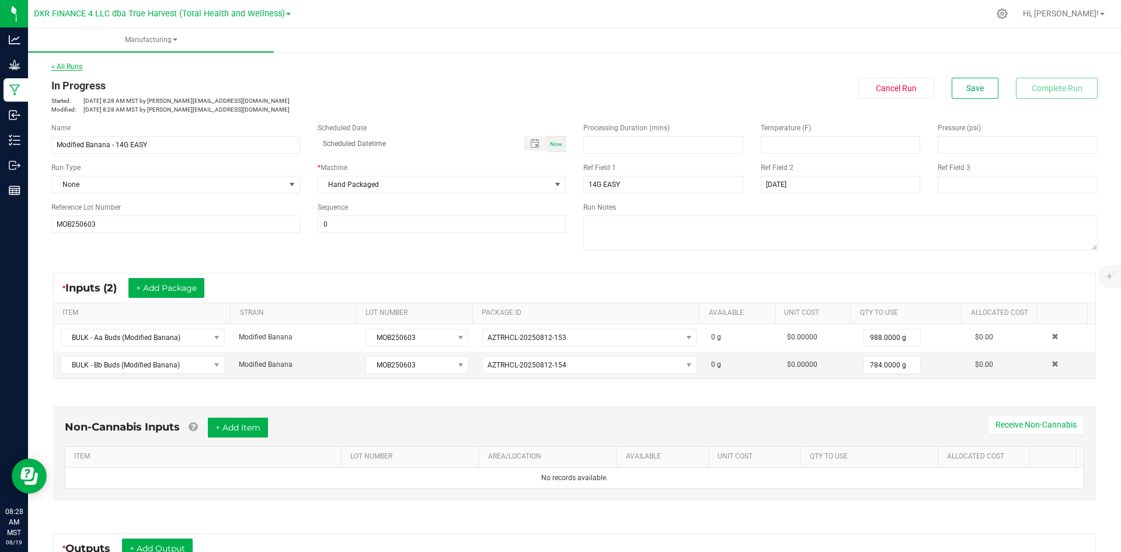
click at [70, 65] on link "< All Runs" at bounding box center [66, 66] width 31 height 8
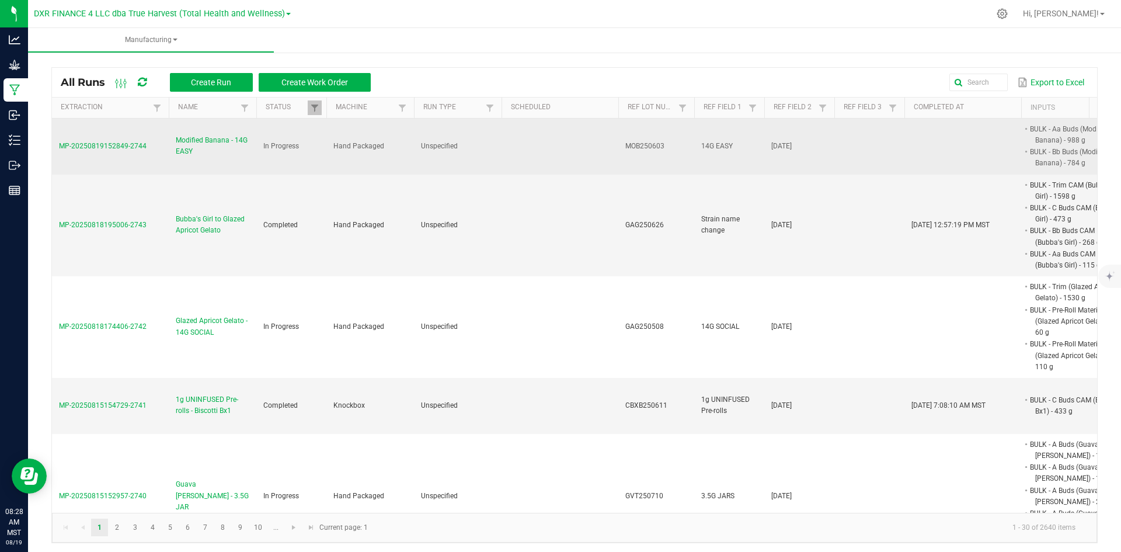
drag, startPoint x: 116, startPoint y: 149, endPoint x: 60, endPoint y: 154, distance: 56.3
click at [60, 154] on td "MP-20250819152849-2744" at bounding box center [110, 147] width 117 height 56
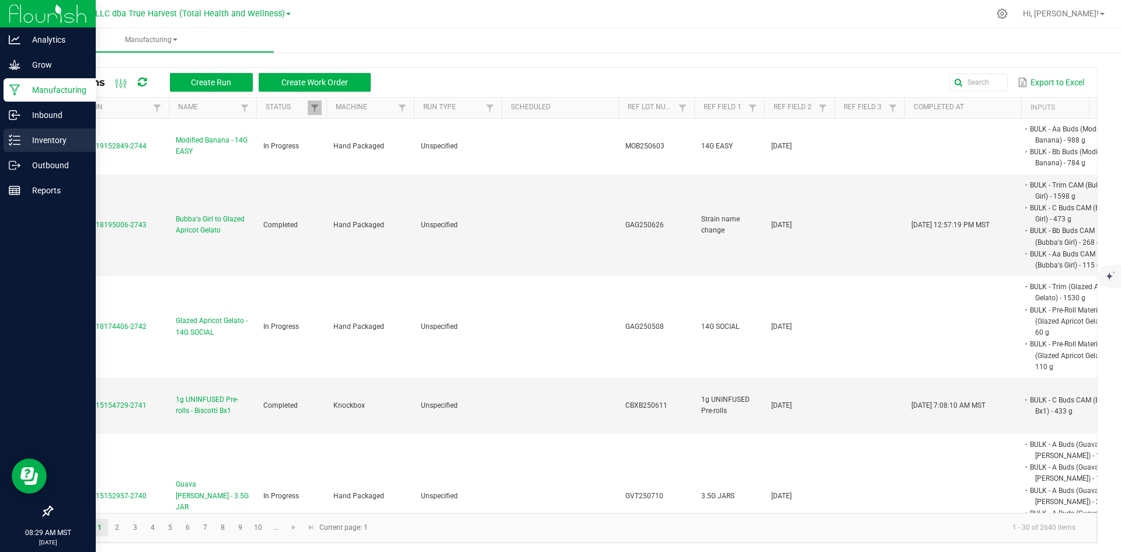
click at [27, 140] on p "Inventory" at bounding box center [55, 140] width 70 height 14
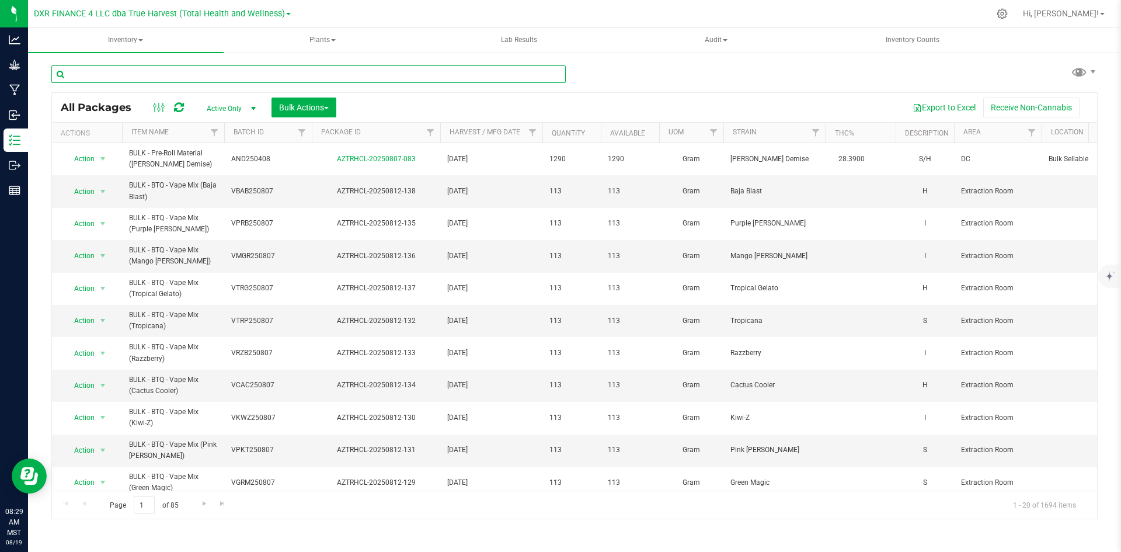
click at [119, 72] on input "text" at bounding box center [308, 74] width 514 height 18
paste input "AZTRHCL-20250718-052"
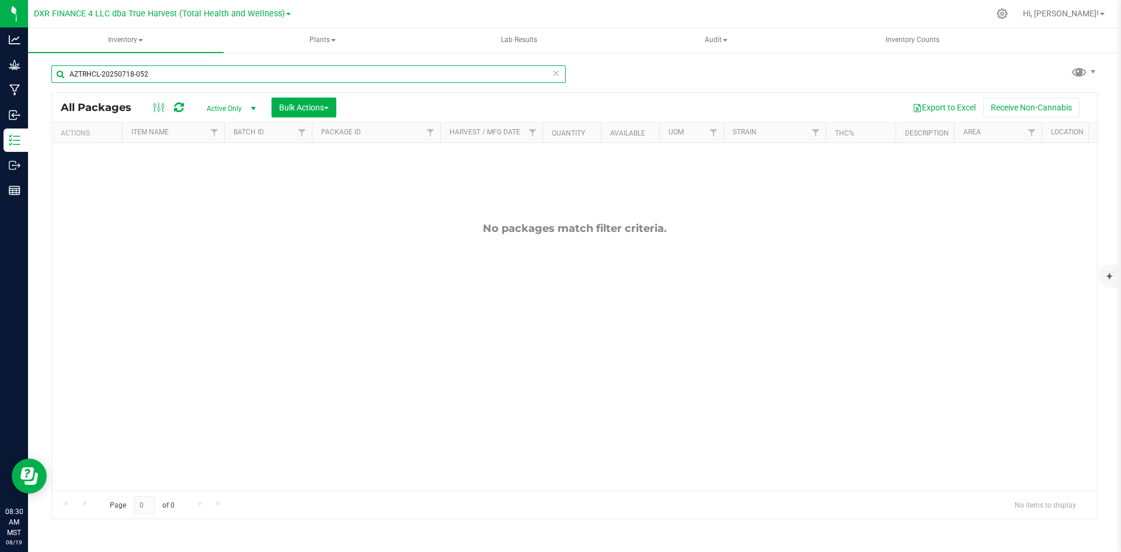
type input "AZTRHCL-20250718-052"
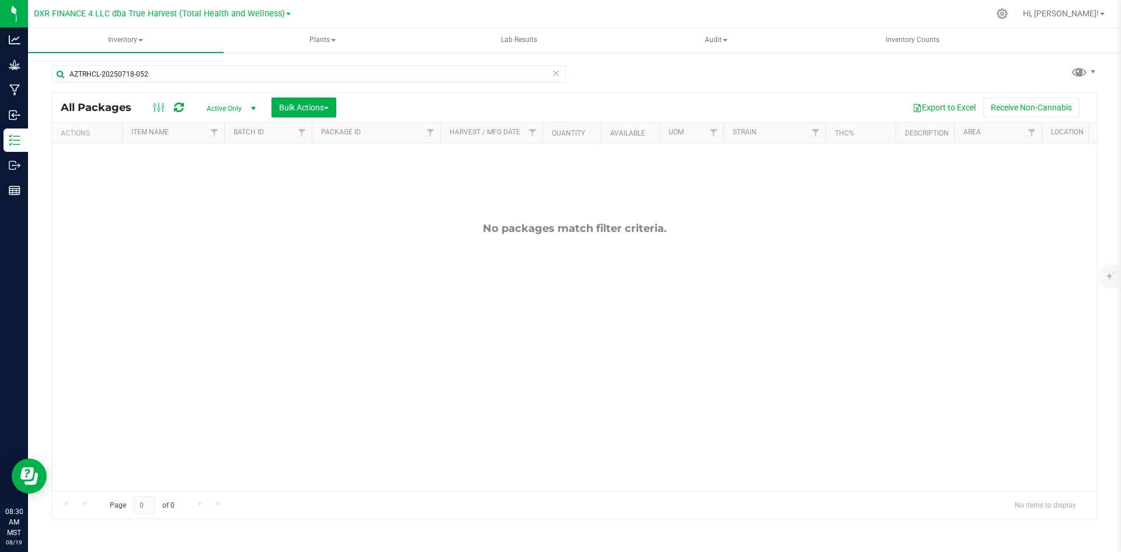
click at [231, 107] on span "Active Only" at bounding box center [229, 108] width 64 height 16
click at [237, 183] on li "All" at bounding box center [228, 180] width 63 height 18
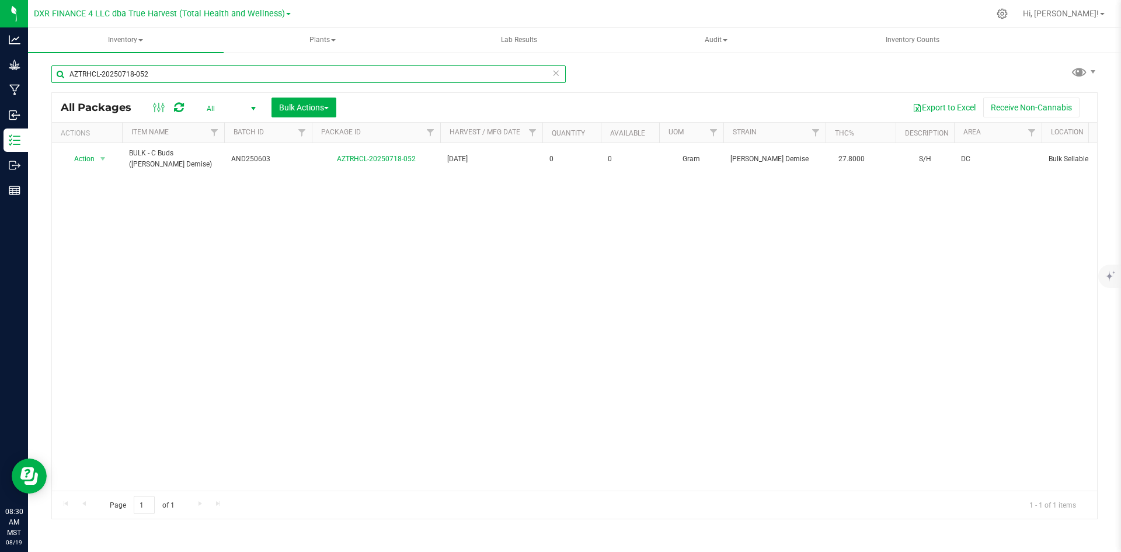
click at [291, 79] on input "AZTRHCL-20250718-052" at bounding box center [308, 74] width 514 height 18
paste input "1"
click at [189, 74] on input "AZTRHCL-20250718-051" at bounding box center [308, 74] width 514 height 18
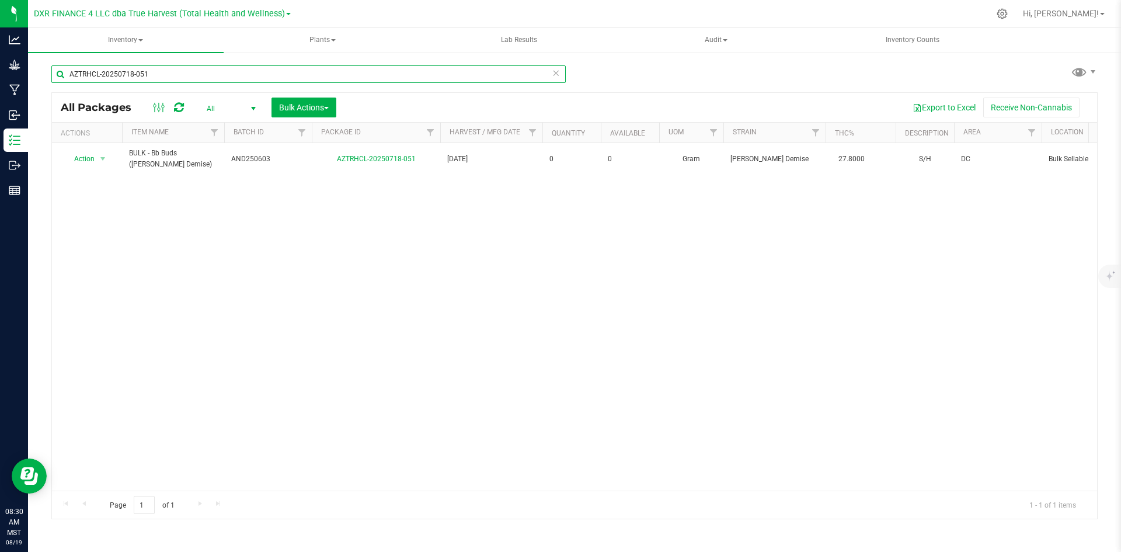
click at [189, 74] on input "AZTRHCL-20250718-051" at bounding box center [308, 74] width 514 height 18
paste input "09-007"
click at [202, 78] on input "AZTRHCL-20250709-007" at bounding box center [308, 74] width 514 height 18
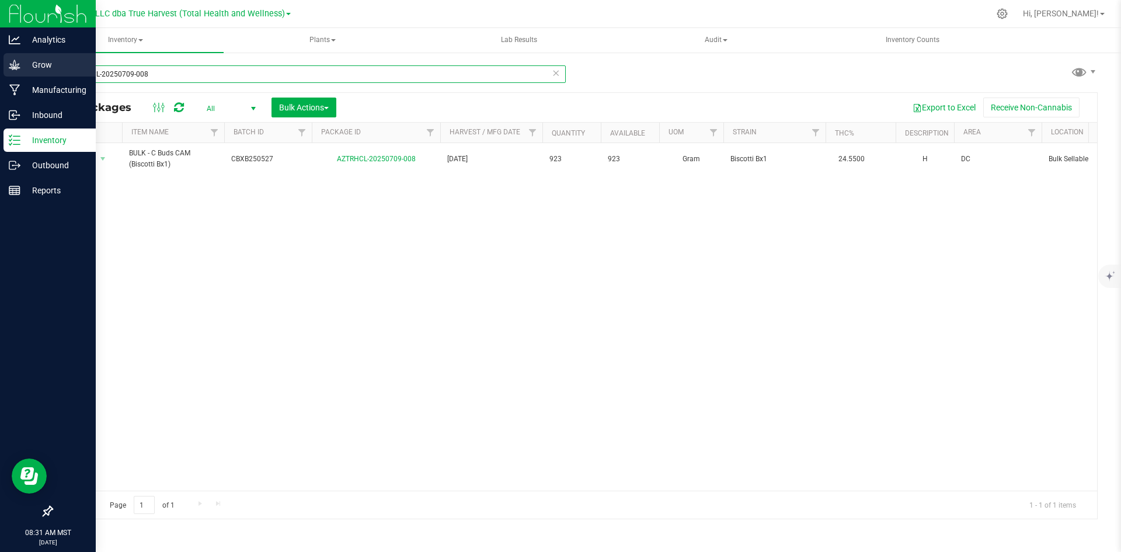
drag, startPoint x: 183, startPoint y: 68, endPoint x: 20, endPoint y: 71, distance: 163.0
click at [20, 71] on div "Analytics Grow Manufacturing Inbound Inventory Outbound Reports 08:31 AM MST [D…" at bounding box center [560, 276] width 1121 height 552
paste input "22-05"
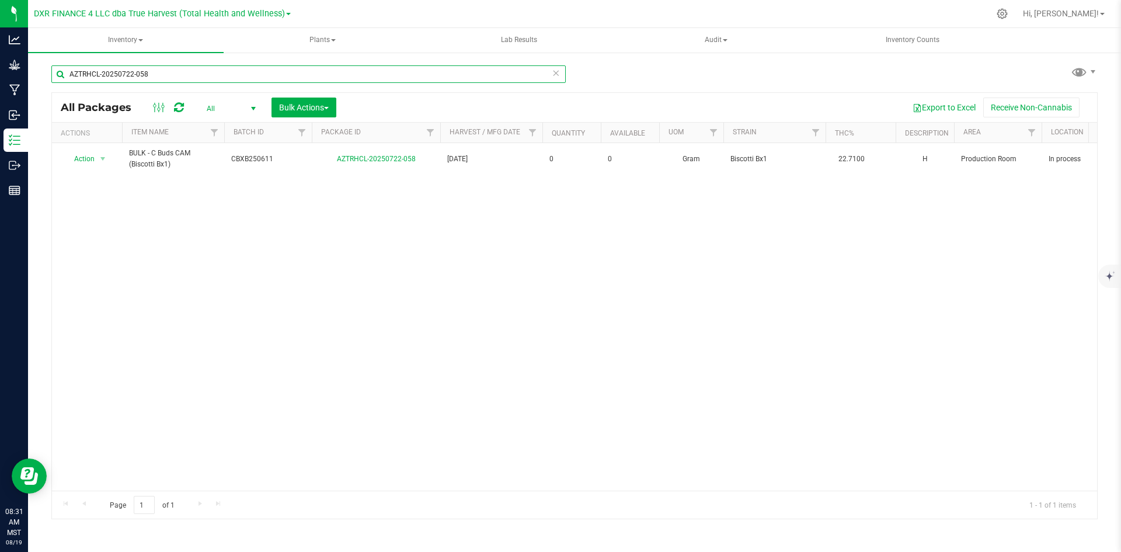
click at [274, 71] on input "AZTRHCL-20250722-058" at bounding box center [308, 74] width 514 height 18
paste input "9-085"
click at [309, 77] on input "AZTRHCL-20250729-085" at bounding box center [308, 74] width 514 height 18
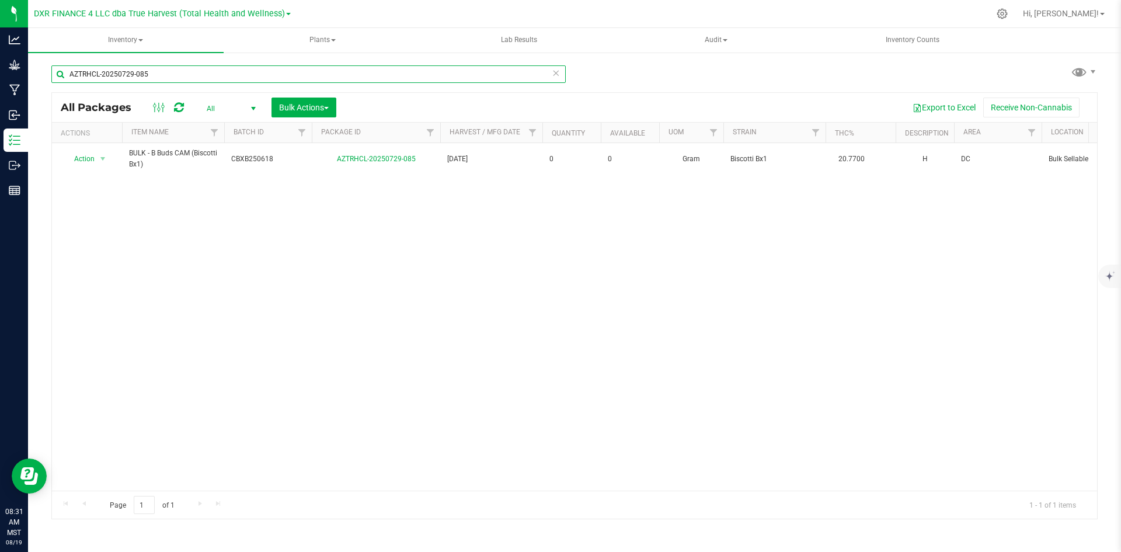
click at [309, 77] on input "AZTRHCL-20250729-085" at bounding box center [308, 74] width 514 height 18
paste input "612-170"
click at [376, 74] on input "AZTRHCL-20250612-170" at bounding box center [308, 74] width 514 height 18
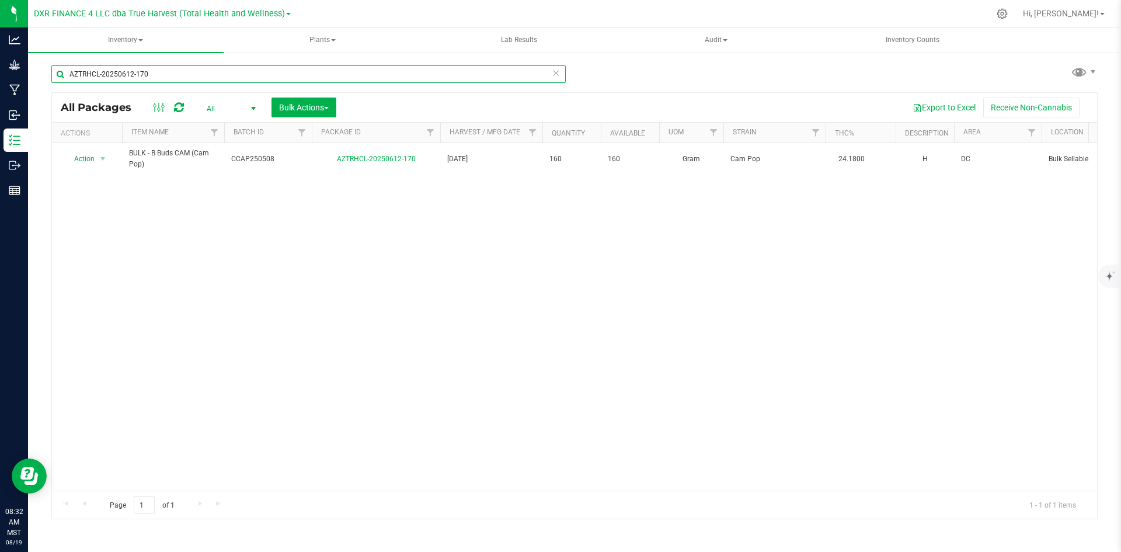
click at [376, 74] on input "AZTRHCL-20250612-170" at bounding box center [308, 74] width 514 height 18
paste input "05-052"
click at [255, 75] on input "AZTRHCL-20250605-052" at bounding box center [308, 74] width 514 height 18
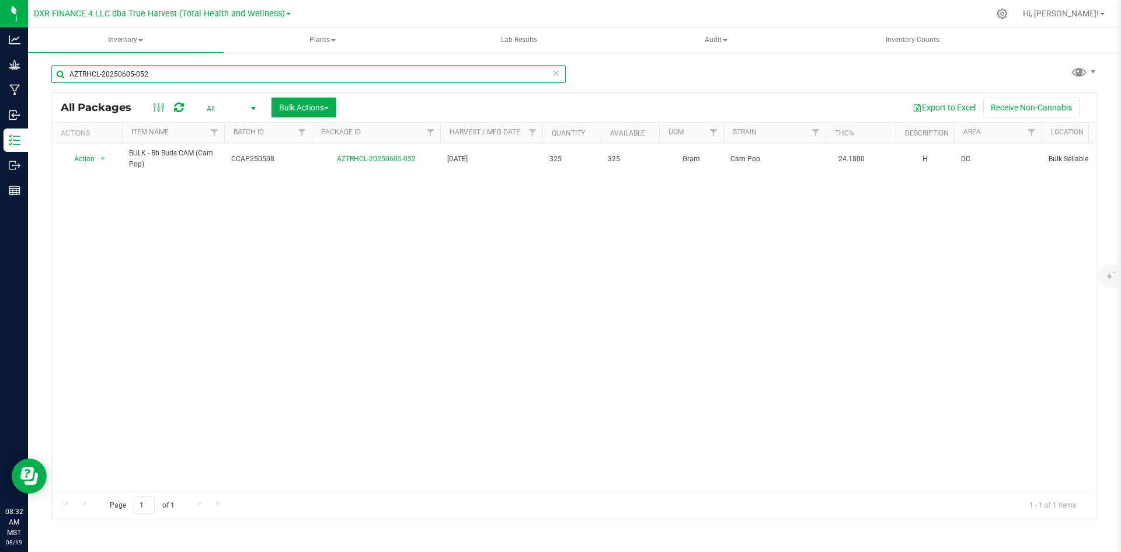
paste input "3"
click at [304, 75] on input "AZTRHCL-20250605-053" at bounding box center [308, 74] width 514 height 18
paste input "718-046"
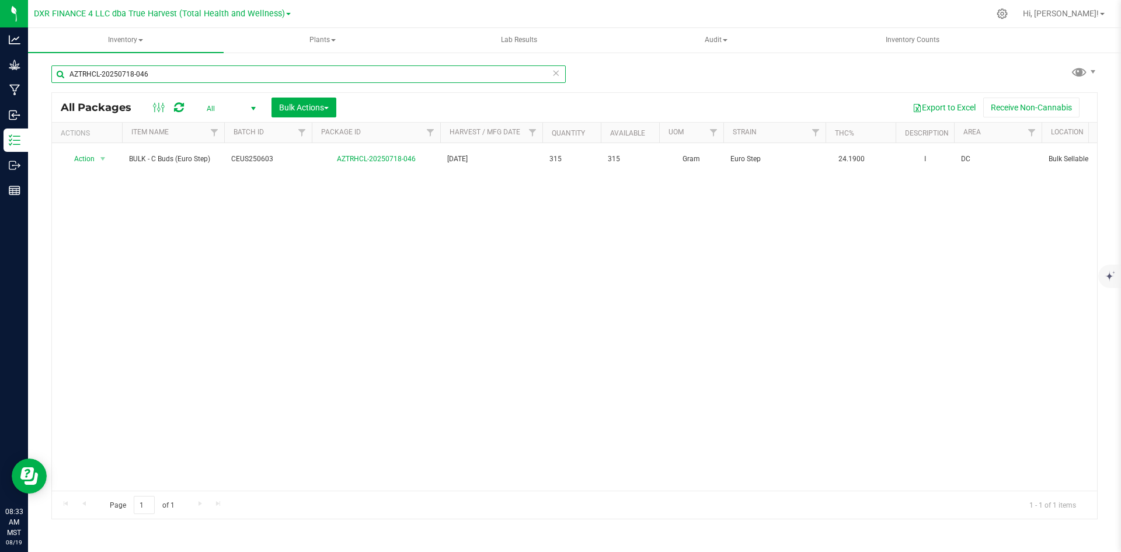
click at [225, 72] on input "AZTRHCL-20250718-046" at bounding box center [308, 74] width 514 height 18
paste input "30-009"
click at [179, 76] on input "AZTRHCL-20250730-009" at bounding box center [308, 74] width 514 height 18
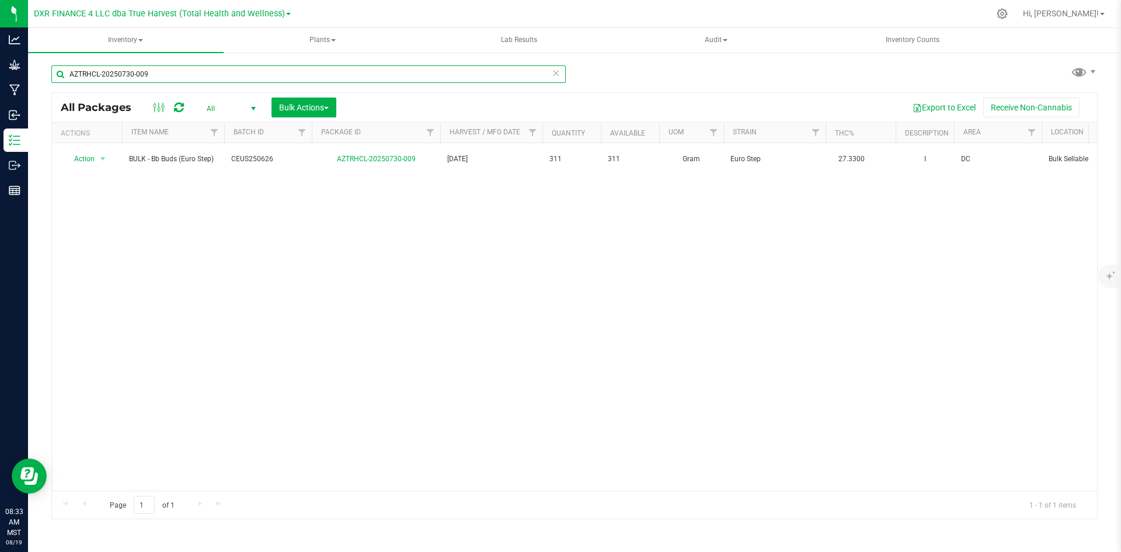
click at [179, 76] on input "AZTRHCL-20250730-009" at bounding box center [308, 74] width 514 height 18
paste input "28-086"
click at [197, 75] on input "AZTRHCL-20250728-086" at bounding box center [308, 74] width 514 height 18
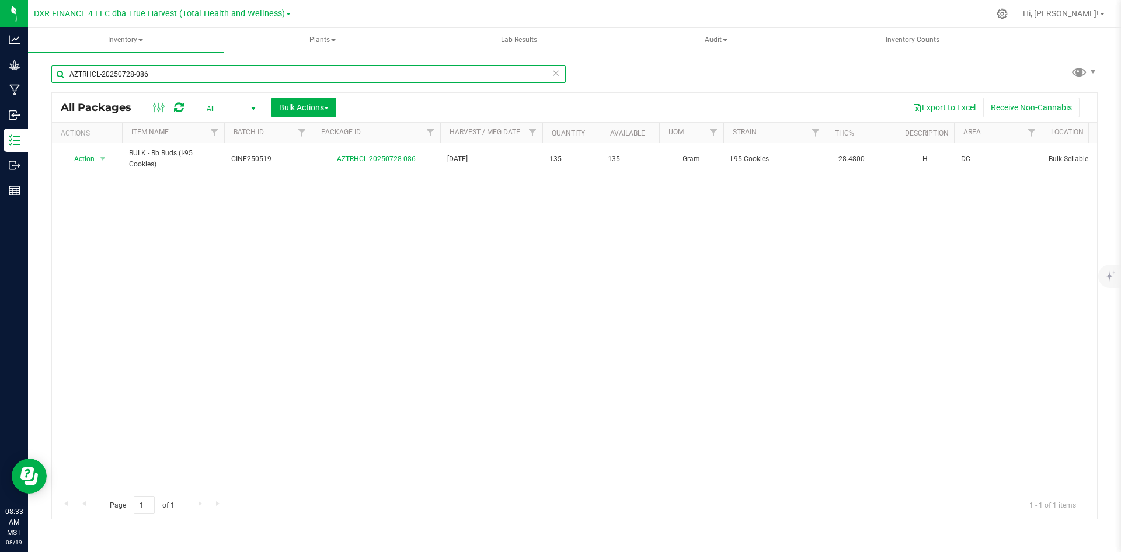
click at [197, 75] on input "AZTRHCL-20250728-086" at bounding box center [308, 74] width 514 height 18
paste input "612-13"
click at [513, 74] on input "AZTRHCL-20250612-136" at bounding box center [308, 74] width 514 height 18
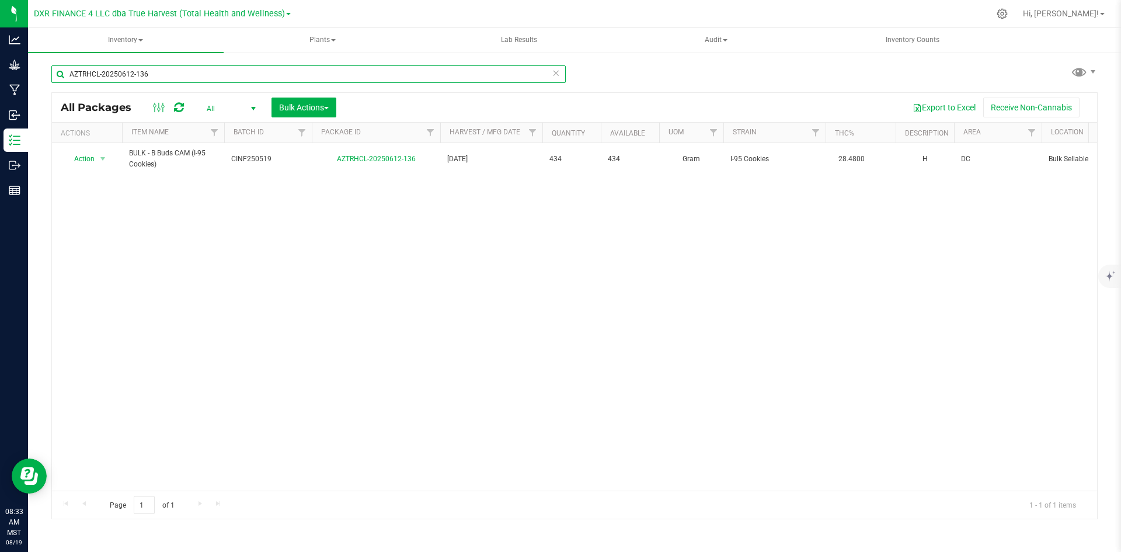
paste input "709-011"
click at [385, 75] on input "AZTRHCL-20250709-011" at bounding box center [308, 74] width 514 height 18
paste input "17-029"
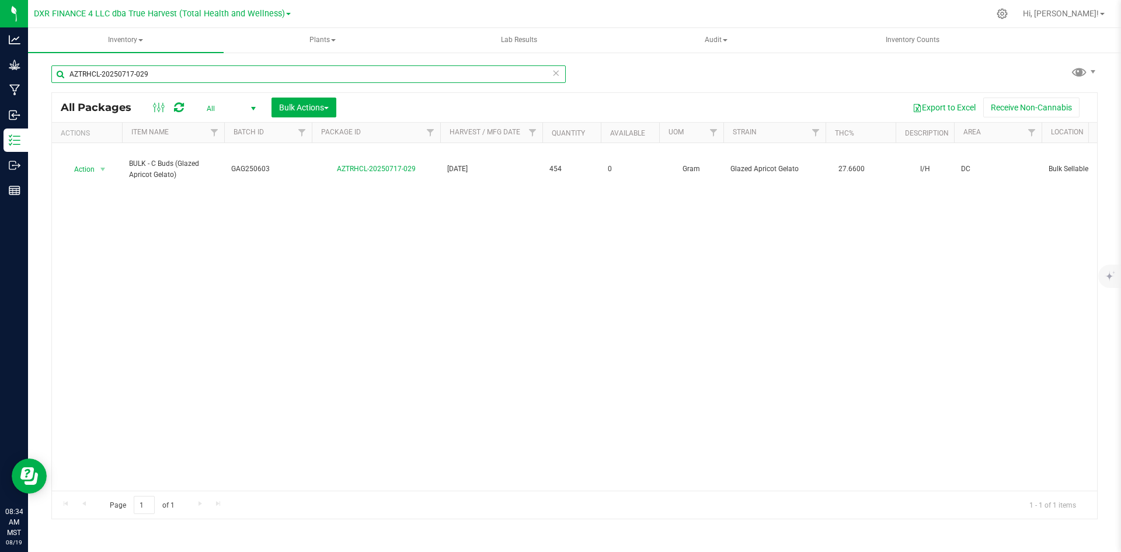
click at [240, 72] on input "AZTRHCL-20250717-029" at bounding box center [308, 74] width 514 height 18
paste input "09-011"
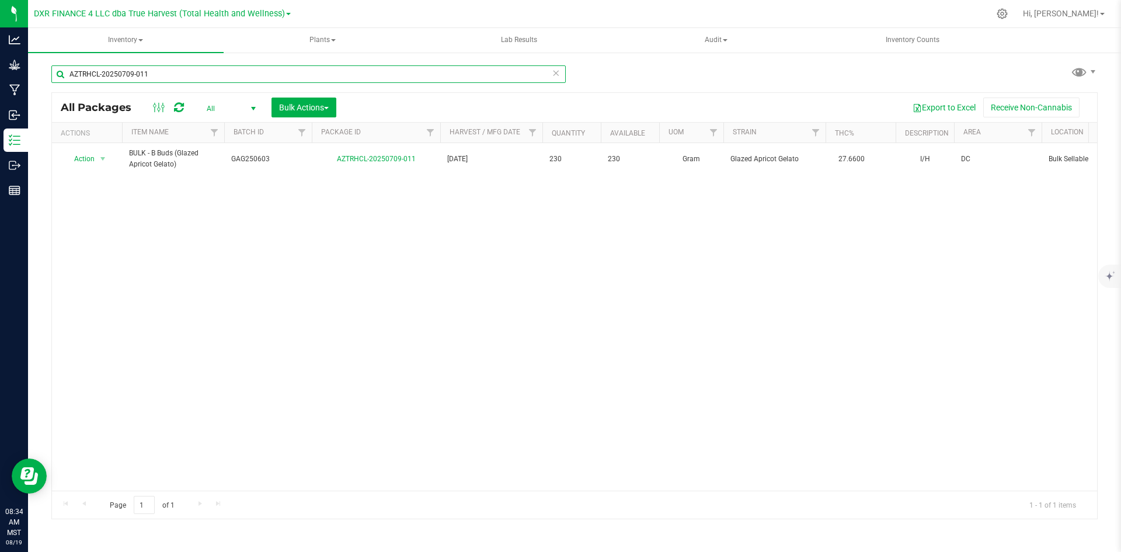
click at [192, 74] on input "AZTRHCL-20250709-011" at bounding box center [308, 74] width 514 height 18
paste input "22-110"
click at [158, 71] on input "AZTRHCL-20250722-110" at bounding box center [308, 74] width 514 height 18
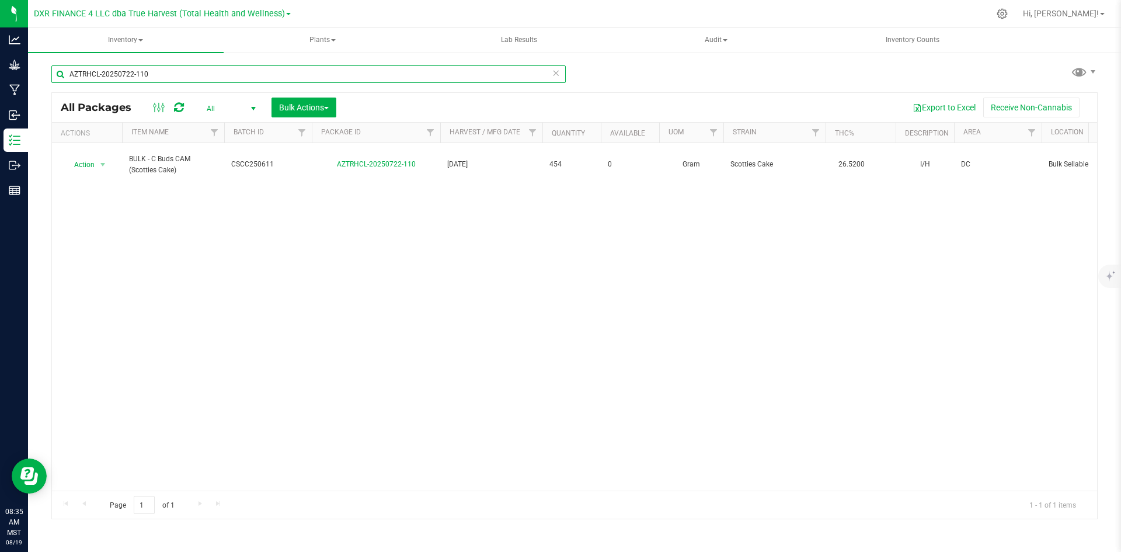
click at [158, 71] on input "AZTRHCL-20250722-110" at bounding box center [308, 74] width 514 height 18
paste input "53"
click at [248, 66] on input "AZTRHCL-20250722-153" at bounding box center [308, 74] width 514 height 18
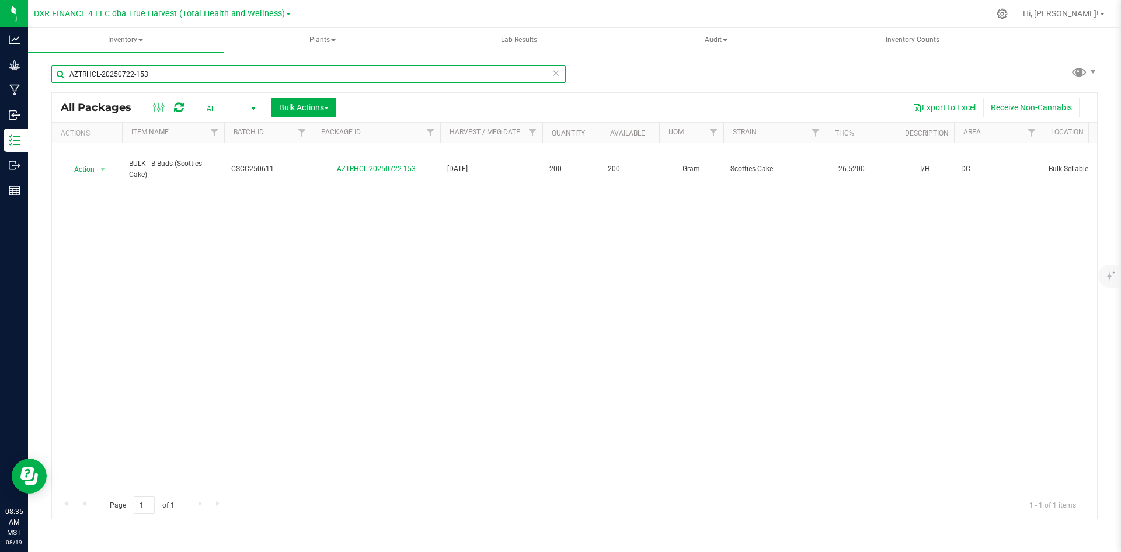
click at [248, 66] on input "AZTRHCL-20250722-153" at bounding box center [308, 74] width 514 height 18
paste input "9 AZTRHCL-20250612-136"
click at [74, 74] on input "9 AZTRHCL-20250612-136" at bounding box center [308, 74] width 514 height 18
click at [487, 74] on input "AZTRHCL-20250612-136" at bounding box center [308, 74] width 514 height 18
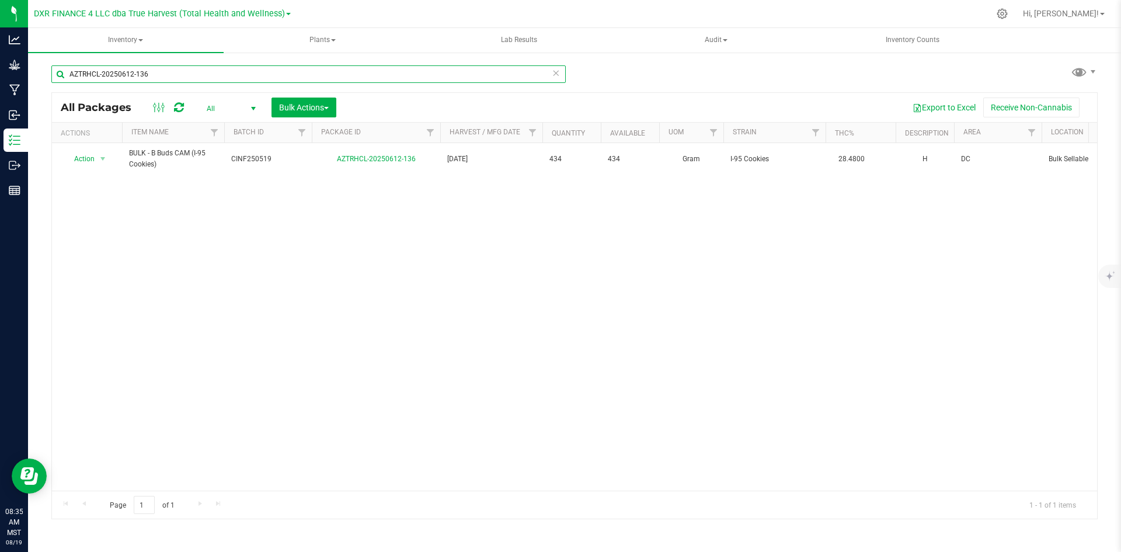
click at [487, 74] on input "AZTRHCL-20250612-136" at bounding box center [308, 74] width 514 height 18
paste input "AZTRHCL-20250808-055"
click at [183, 76] on input "AZTRHCL-20250808-055" at bounding box center [308, 74] width 514 height 18
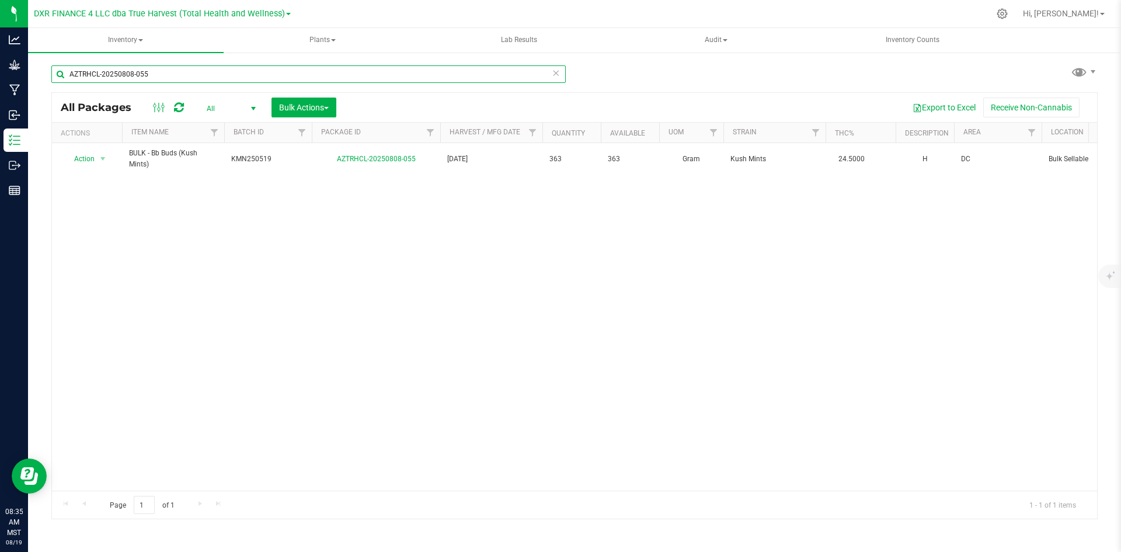
paste input "625-113"
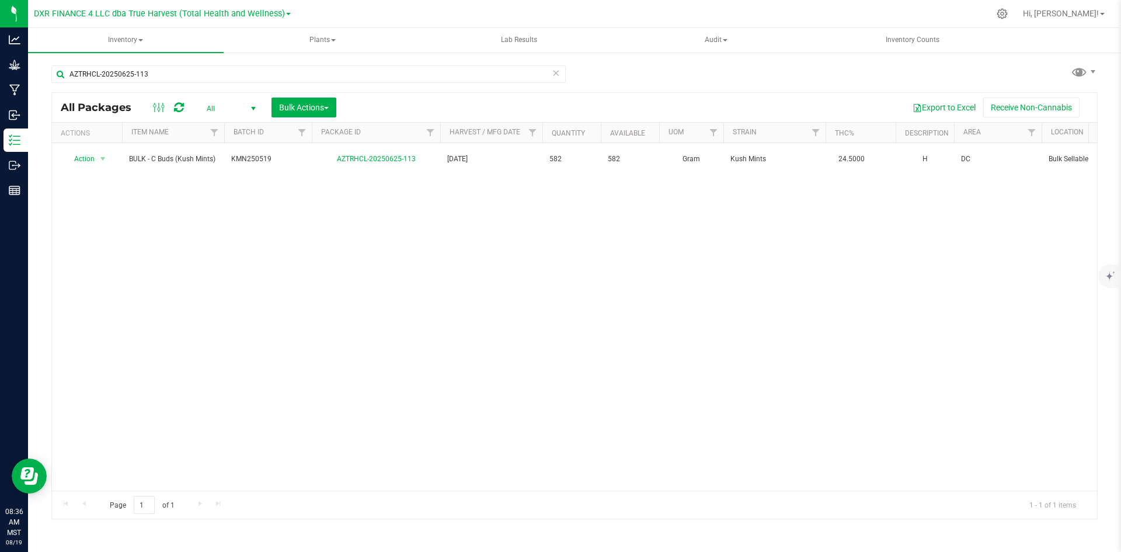
click at [363, 249] on div "Action Action Adjust qty Create package Edit attributes Global inventory Locate…" at bounding box center [574, 316] width 1045 height 347
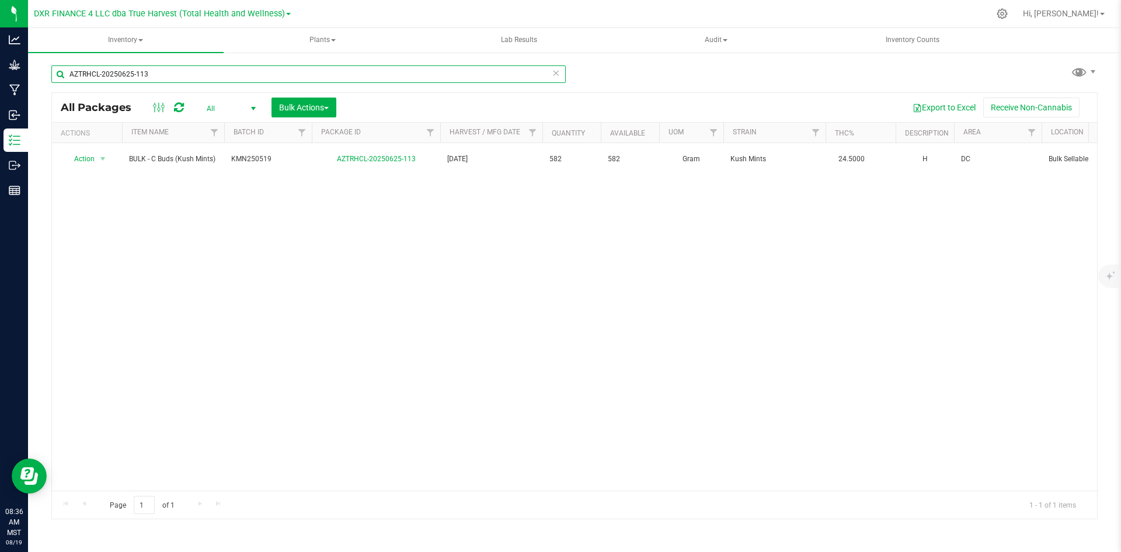
click at [249, 72] on input "AZTRHCL-20250625-113" at bounding box center [308, 74] width 514 height 18
paste input "text"
click at [341, 72] on input "ZTRHCL-20250625-113" at bounding box center [308, 74] width 514 height 18
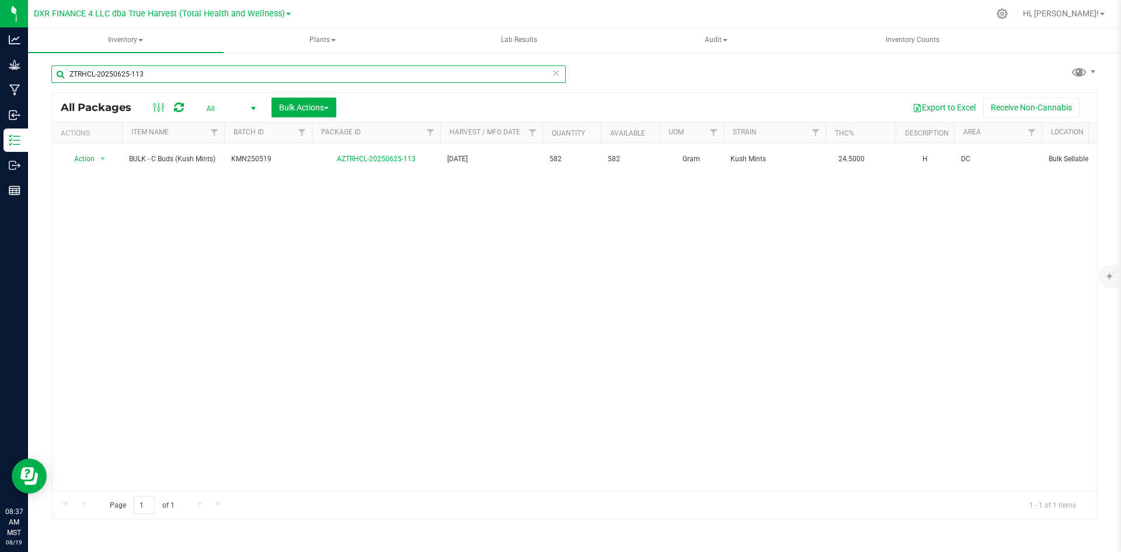
click at [341, 72] on input "ZTRHCL-20250625-113" at bounding box center [308, 74] width 514 height 18
paste input "AZTRHCL-20250729-080"
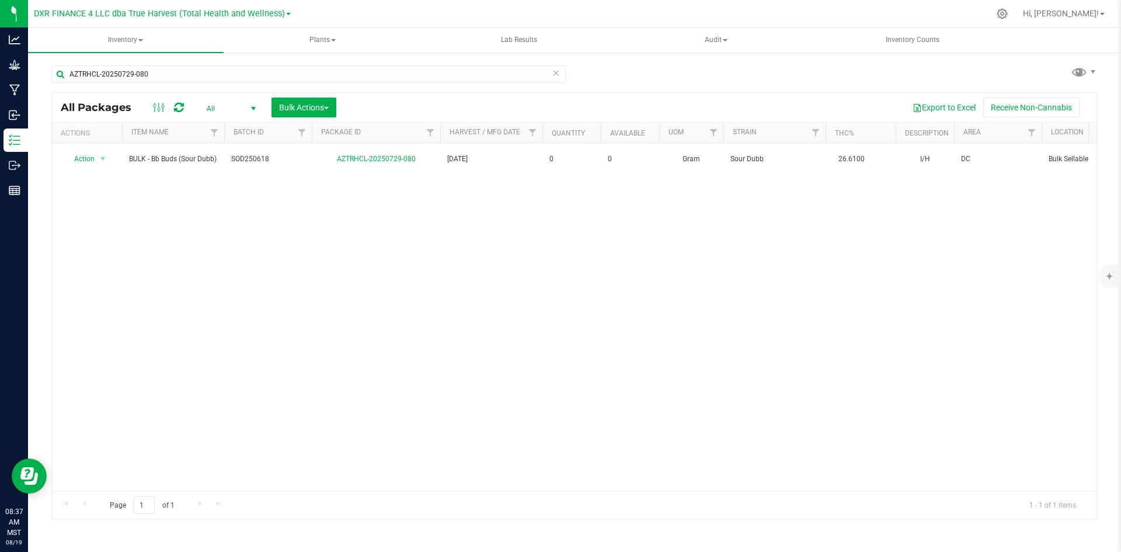
click at [224, 59] on div "AZTRHCL-20250729-080" at bounding box center [312, 73] width 523 height 37
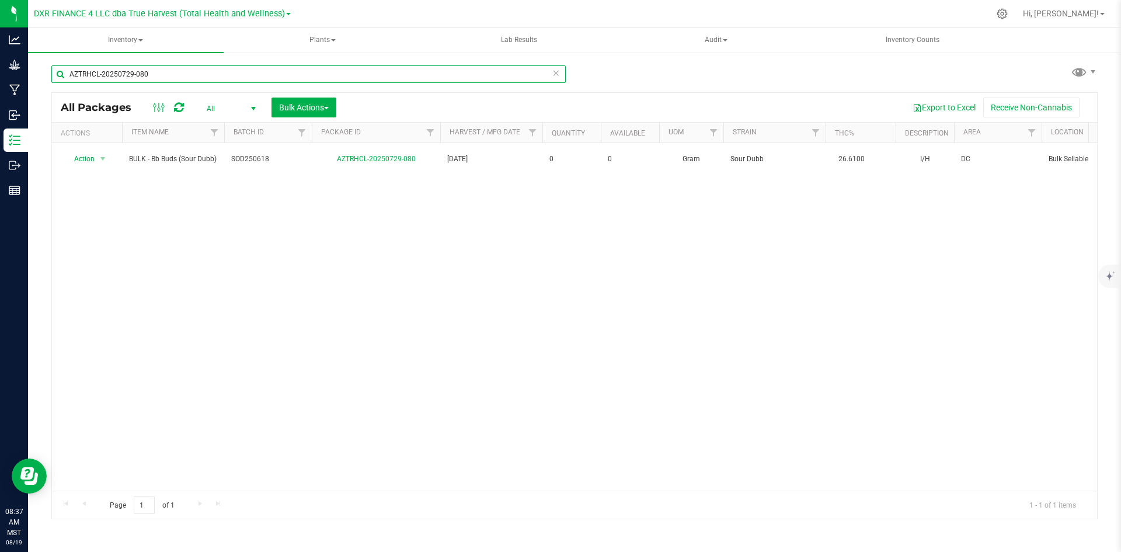
click at [224, 74] on input "AZTRHCL-20250729-080" at bounding box center [308, 74] width 514 height 18
paste input "ZTRHCL-20250721-007"
click at [300, 82] on input "ZTRHCL-20250721-007" at bounding box center [308, 74] width 514 height 18
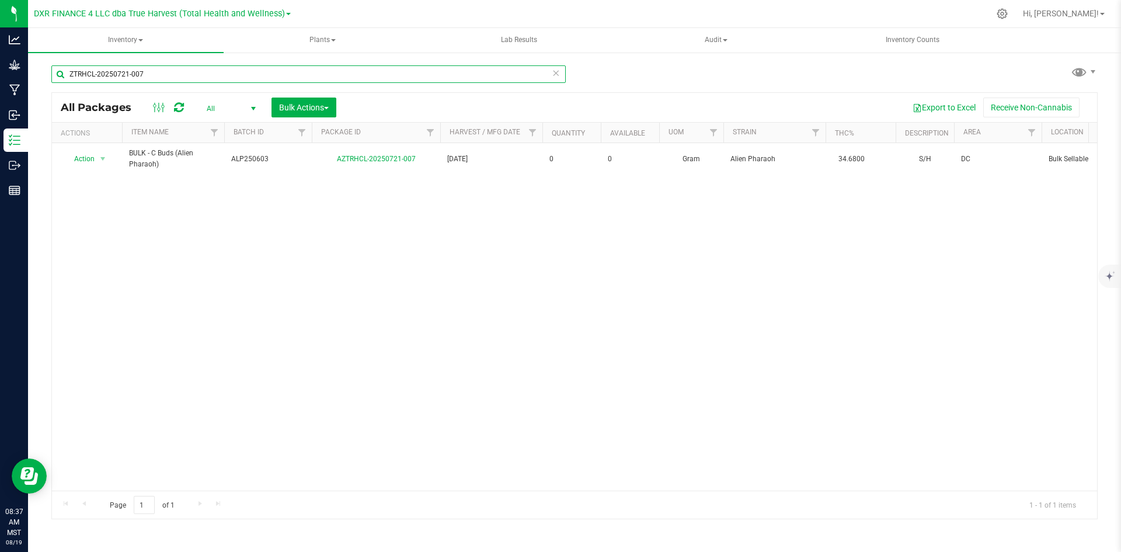
click at [300, 82] on input "ZTRHCL-20250721-007" at bounding box center [308, 74] width 514 height 18
paste input "AZTRHCL-20250625-106"
click at [365, 74] on input "AZTRHCL-20250625-106" at bounding box center [308, 74] width 514 height 18
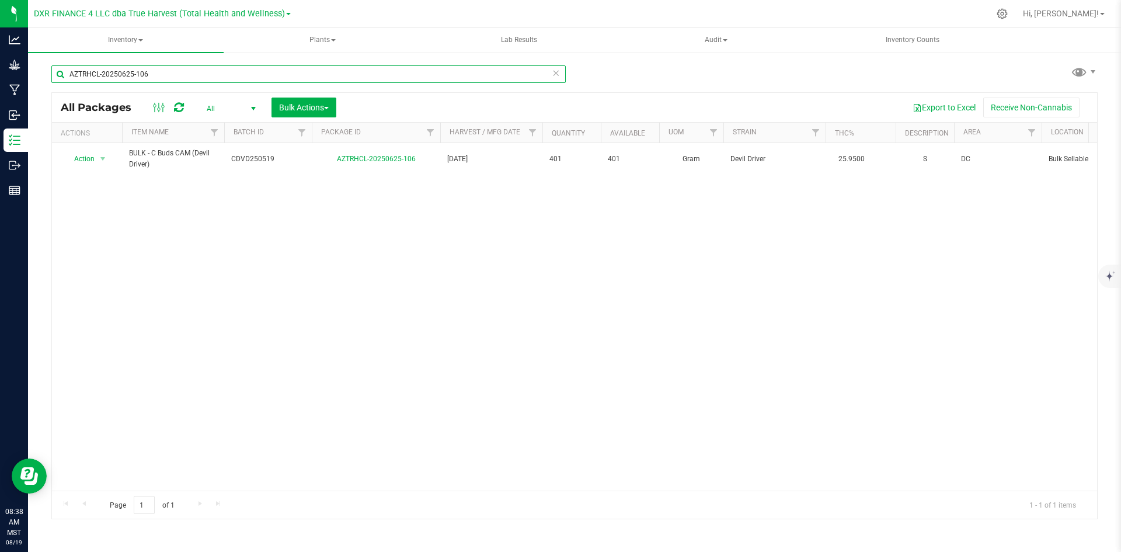
click at [365, 74] on input "AZTRHCL-20250625-106" at bounding box center [308, 74] width 514 height 18
paste input "ZTRHCL-20250716-078"
click at [233, 71] on input "ZTRHCL-20250716-078" at bounding box center [308, 74] width 514 height 18
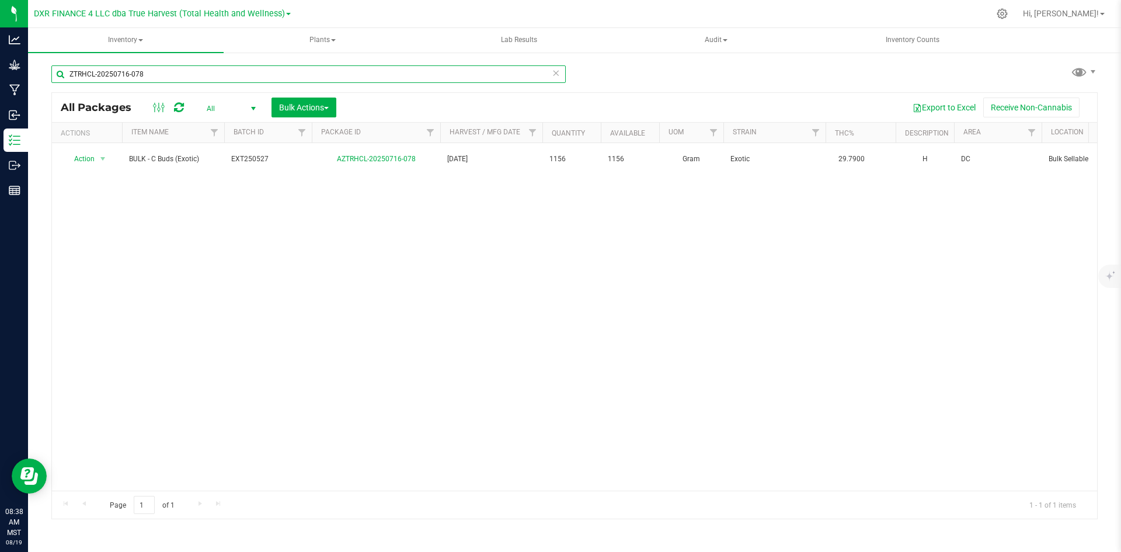
paste input "AZTRHCL-20250717-049"
click at [279, 74] on input "AZTRHCL-20250717-049" at bounding box center [308, 74] width 514 height 18
paste input "ZTRHCL-20250717-037"
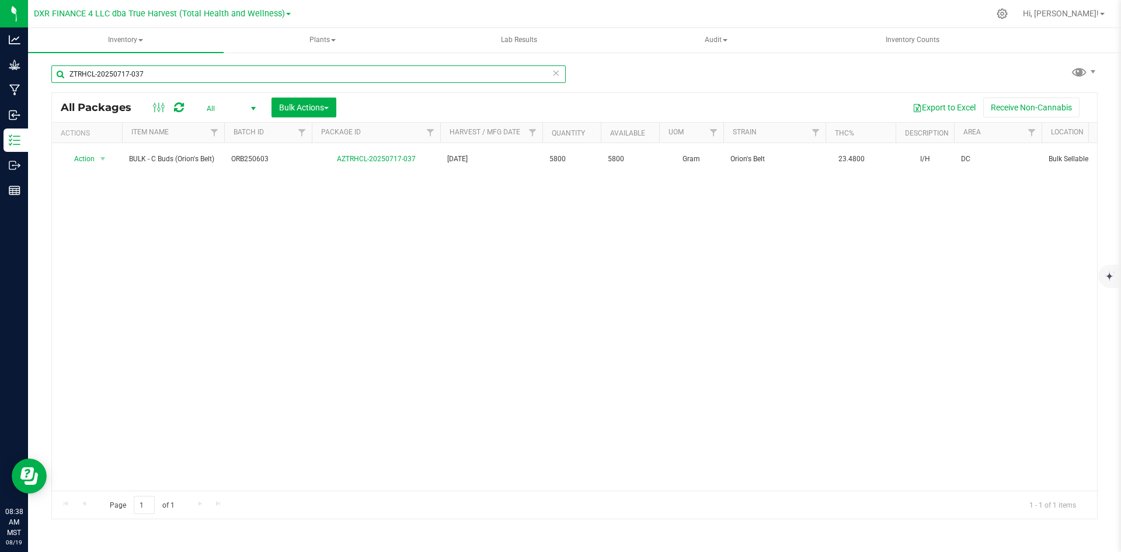
click at [247, 69] on input "ZTRHCL-20250717-037" at bounding box center [308, 74] width 514 height 18
paste input "AZTRHCL-20250718-052"
click at [377, 72] on input "AZTRHCL-20250718-052" at bounding box center [308, 74] width 514 height 18
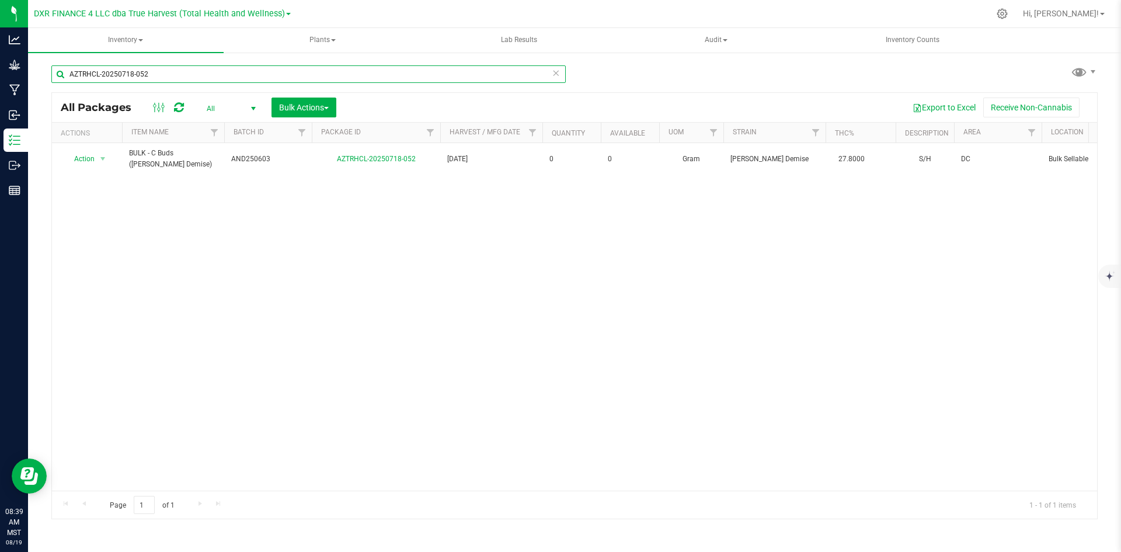
click at [377, 72] on input "AZTRHCL-20250718-052" at bounding box center [308, 74] width 514 height 18
paste input "1"
click at [220, 82] on input "AZTRHCL-20250718-051" at bounding box center [308, 74] width 514 height 18
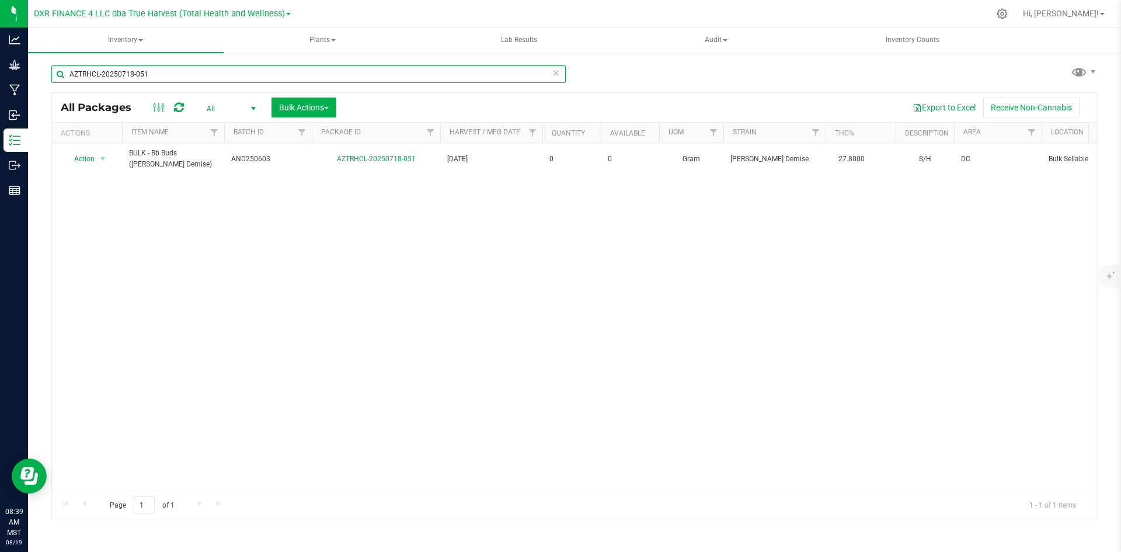
click at [220, 82] on input "AZTRHCL-20250718-051" at bounding box center [308, 74] width 514 height 18
paste input "09-007"
click at [256, 70] on input "AZTRHCL-20250709-007" at bounding box center [308, 74] width 514 height 18
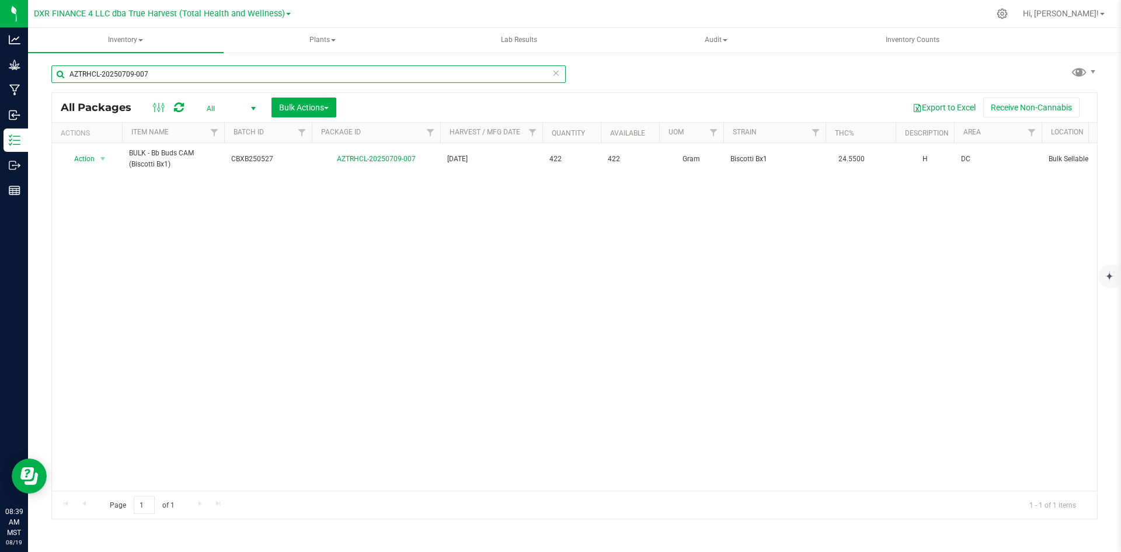
paste input "8"
click at [373, 79] on input "AZTRHCL-20250709-008" at bounding box center [308, 74] width 514 height 18
paste input "22-05"
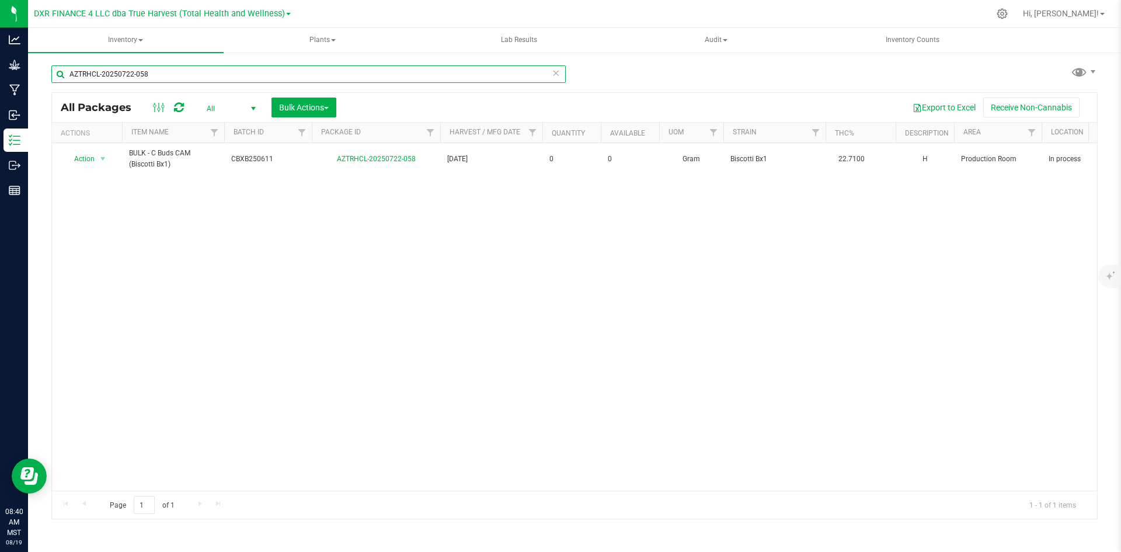
click at [160, 72] on input "AZTRHCL-20250722-058" at bounding box center [308, 74] width 514 height 18
paste input "9-085"
click at [204, 70] on input "AZTRHCL-20250729-085" at bounding box center [308, 74] width 514 height 18
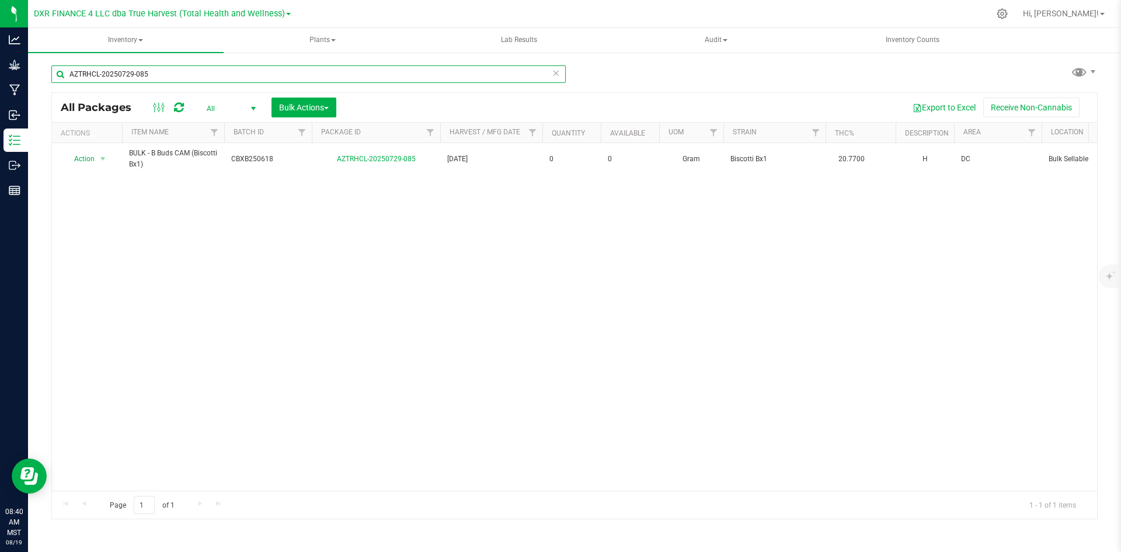
click at [204, 70] on input "AZTRHCL-20250729-085" at bounding box center [308, 74] width 514 height 18
paste input "612-170"
click at [239, 67] on input "AZTRHCL-20250612-170" at bounding box center [308, 74] width 514 height 18
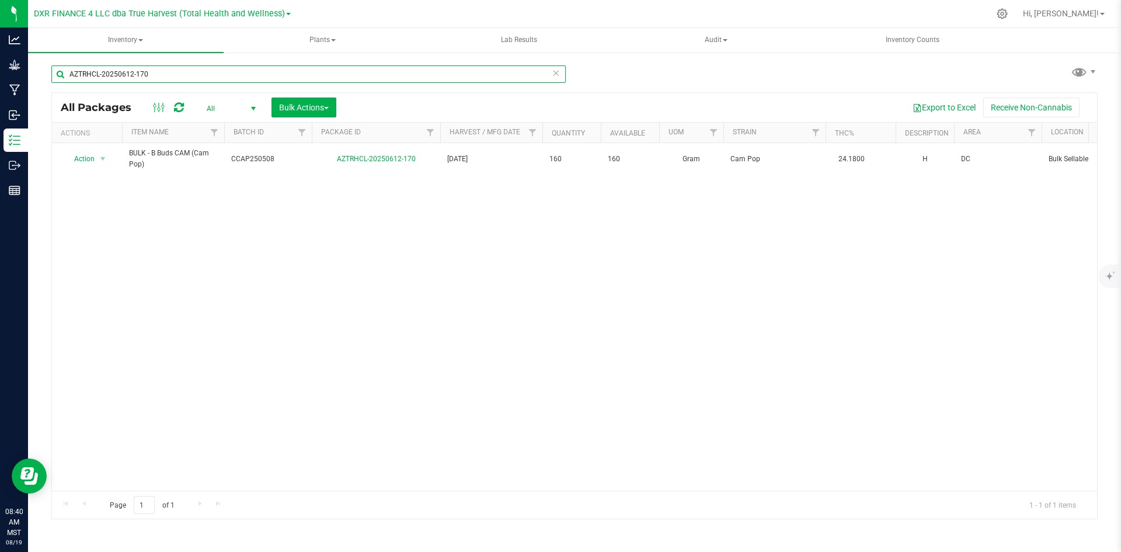
click at [239, 67] on input "AZTRHCL-20250612-170" at bounding box center [308, 74] width 514 height 18
paste input "05-052"
click at [214, 65] on input "AZTRHCL-20250605-052" at bounding box center [308, 74] width 514 height 18
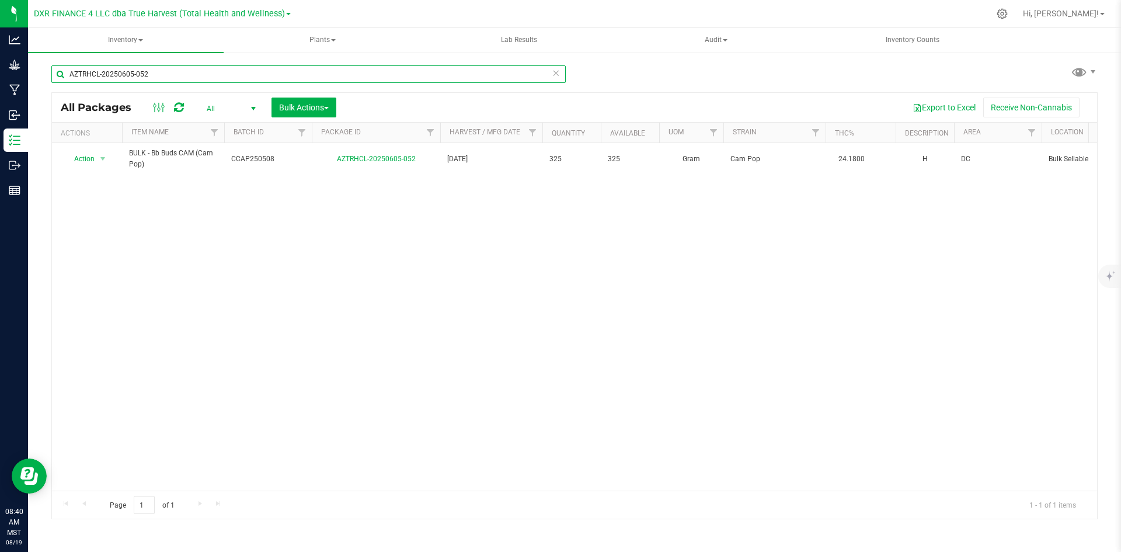
paste input "3"
click at [269, 71] on input "AZTRHCL-20250605-053" at bounding box center [308, 74] width 514 height 18
paste input "718-046"
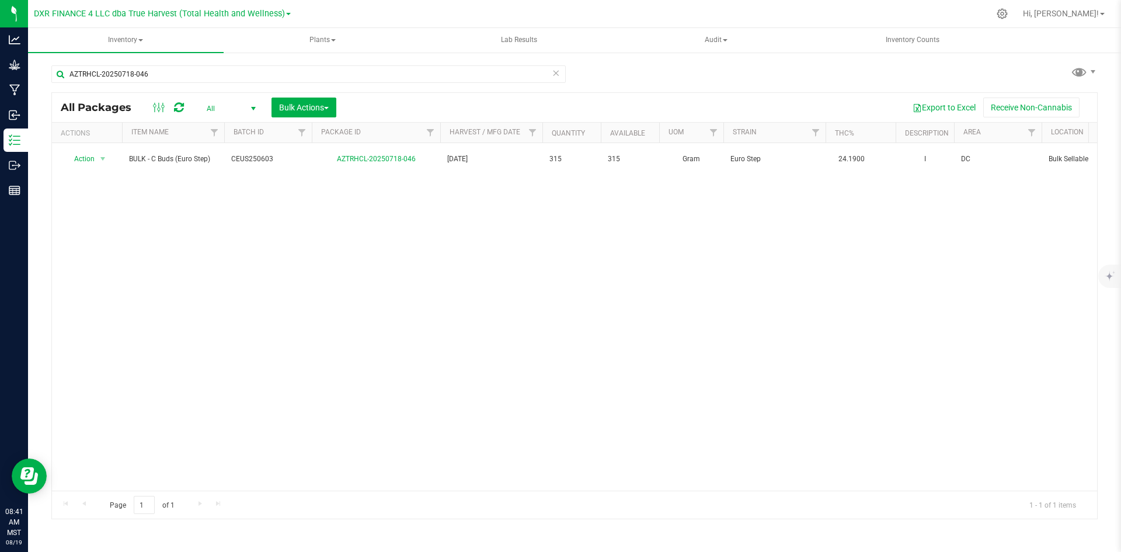
click at [219, 83] on div "AZTRHCL-20250718-046" at bounding box center [308, 78] width 514 height 27
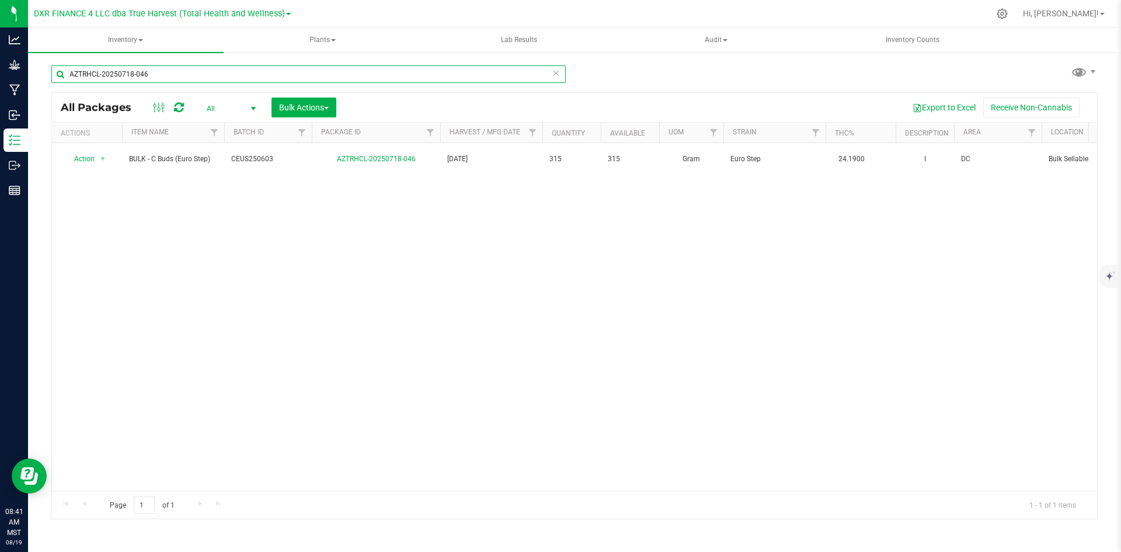
click at [212, 73] on input "AZTRHCL-20250718-046" at bounding box center [308, 74] width 514 height 18
paste input "30-009"
click at [241, 76] on input "AZTRHCL-20250730-009" at bounding box center [308, 74] width 514 height 18
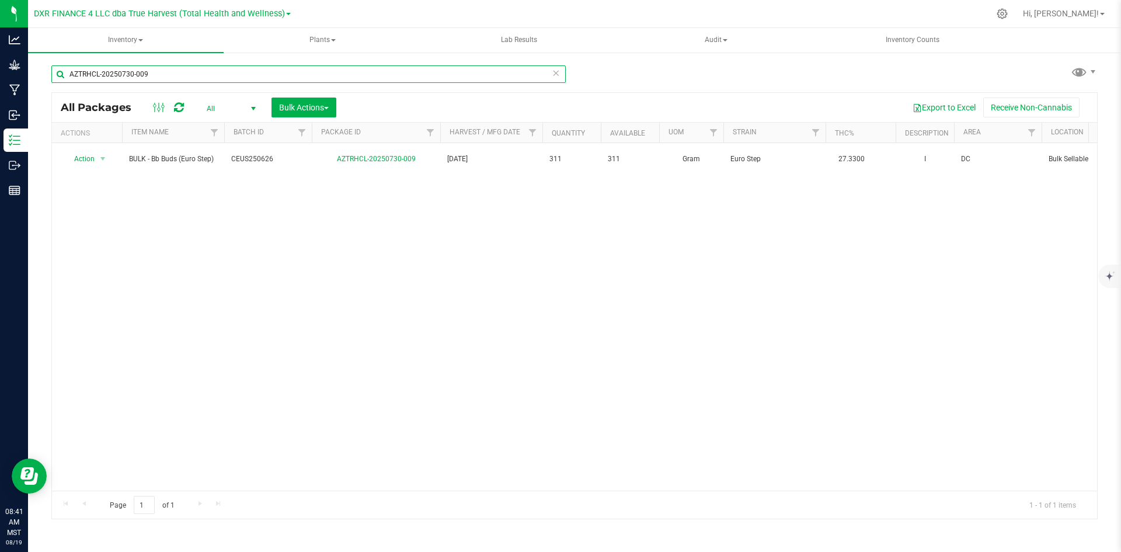
click at [241, 76] on input "AZTRHCL-20250730-009" at bounding box center [308, 74] width 514 height 18
paste input "28-086"
click at [226, 67] on input "AZTRHCL-20250728-086" at bounding box center [308, 74] width 514 height 18
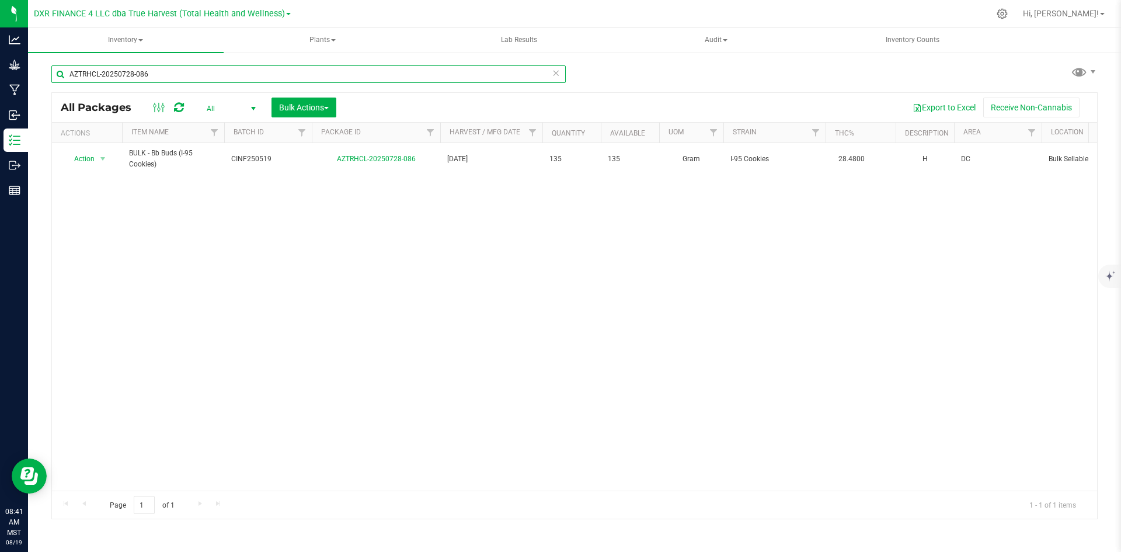
click at [226, 67] on input "AZTRHCL-20250728-086" at bounding box center [308, 74] width 514 height 18
paste input "612-13"
click at [267, 68] on input "AZTRHCL-20250612-136" at bounding box center [308, 74] width 514 height 18
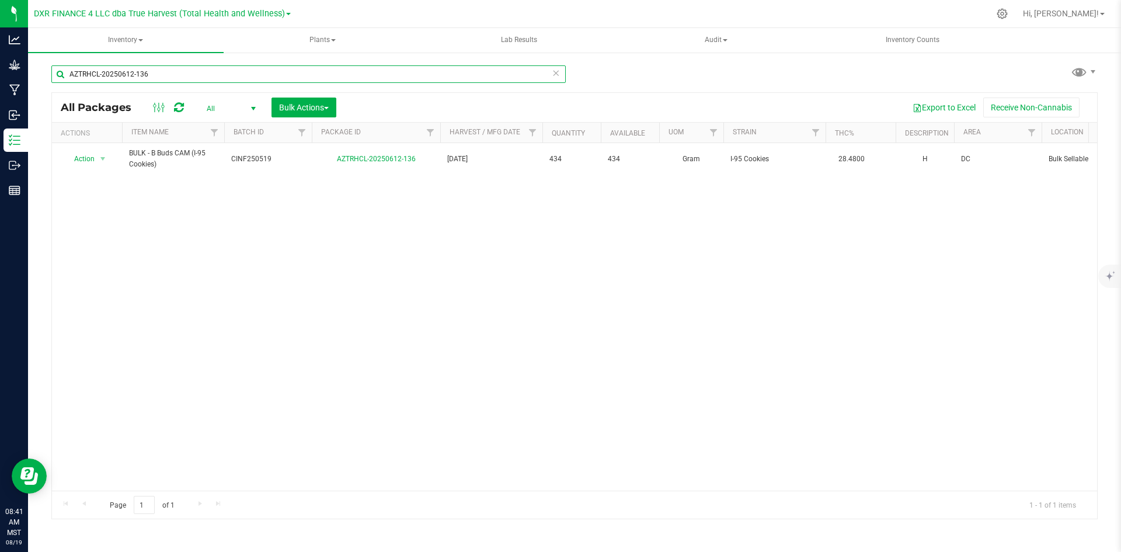
paste input "722-153"
click at [398, 74] on input "AZTRHCL-20250722-153" at bounding box center [308, 74] width 514 height 18
paste input "10"
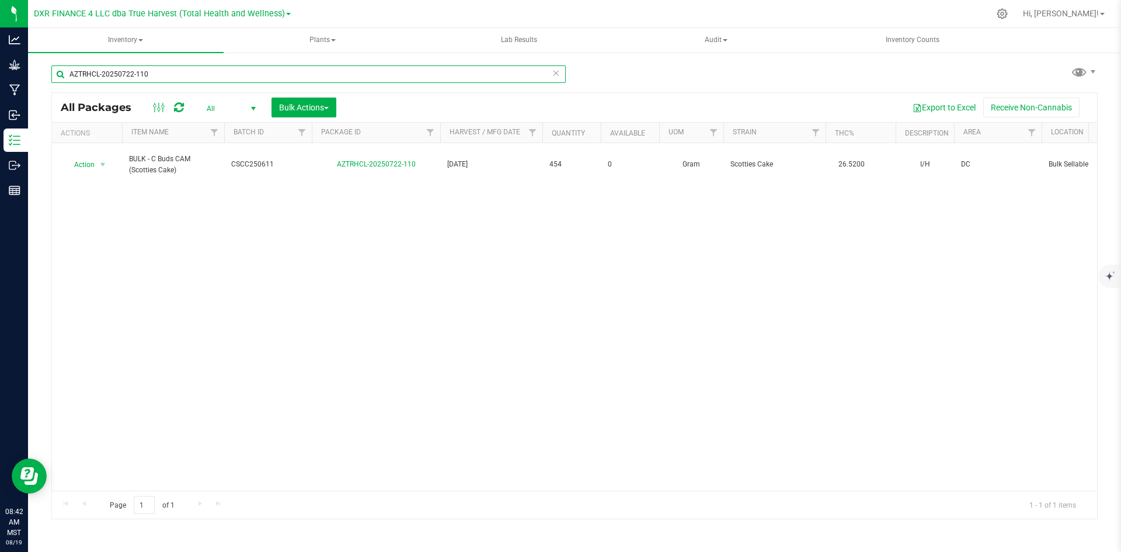
click at [290, 72] on input "AZTRHCL-20250722-110" at bounding box center [308, 74] width 514 height 18
click at [287, 72] on input "AZTRHCL-20250722-110" at bounding box center [308, 74] width 514 height 18
paste input "ZTRHCL-20250709-011"
click at [190, 74] on input "ZTRHCL-20250709-011" at bounding box center [308, 74] width 514 height 18
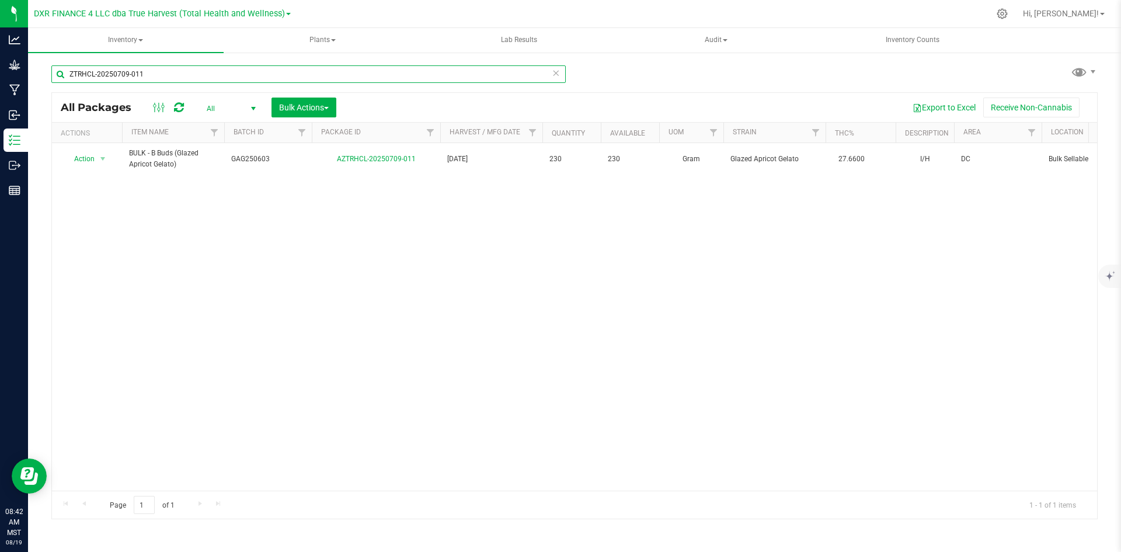
click at [190, 74] on input "ZTRHCL-20250709-011" at bounding box center [308, 74] width 514 height 18
paste input "AZTRHCL-20250717-029"
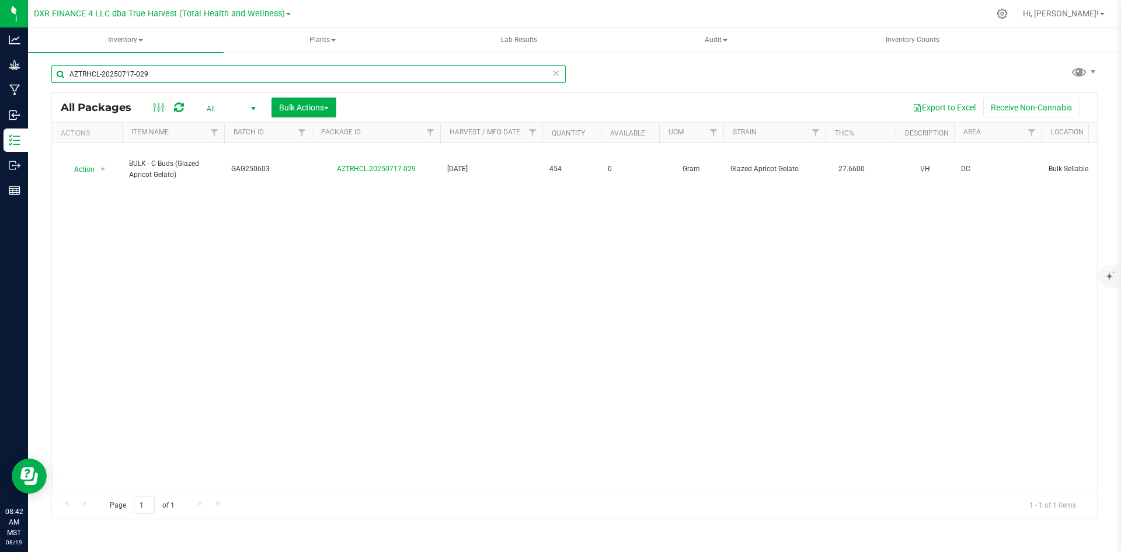
click at [397, 68] on input "AZTRHCL-20250717-029" at bounding box center [308, 74] width 514 height 18
paste input "808-055"
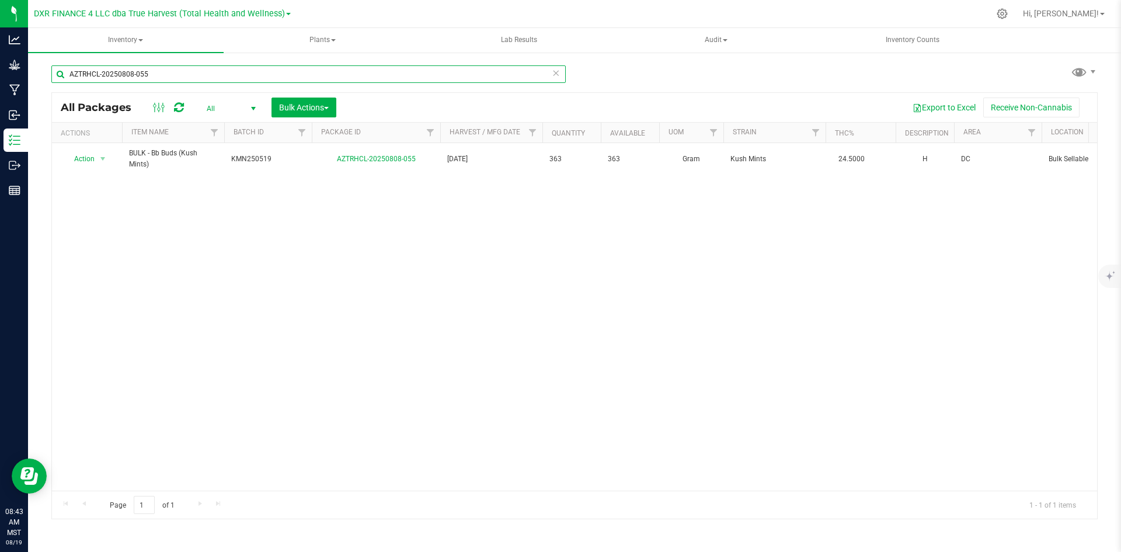
click at [291, 69] on input "AZTRHCL-20250808-055" at bounding box center [308, 74] width 514 height 18
paste input "625-113"
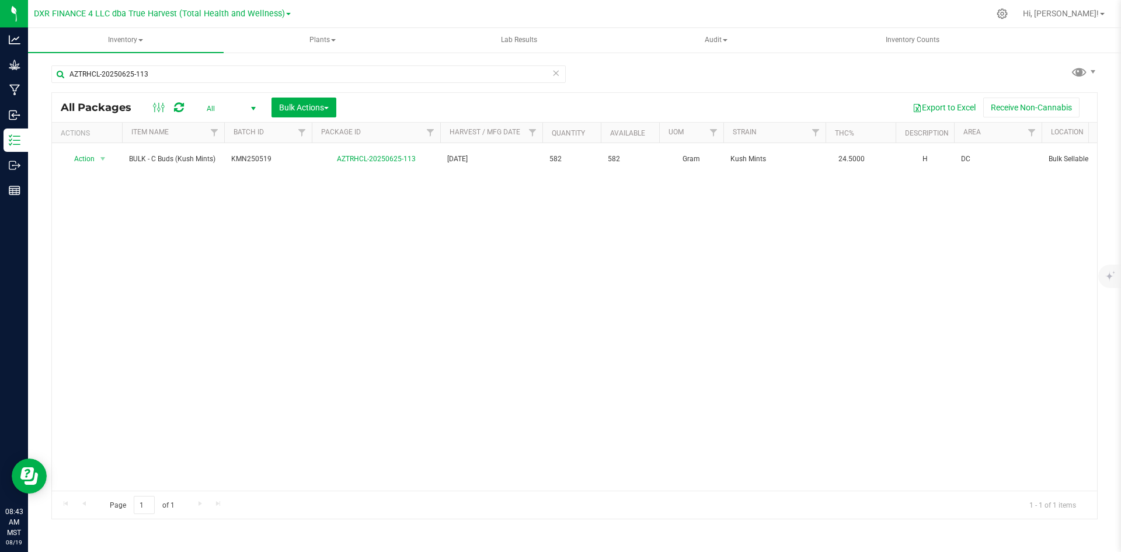
click at [268, 60] on div "AZTRHCL-20250625-113" at bounding box center [312, 73] width 523 height 37
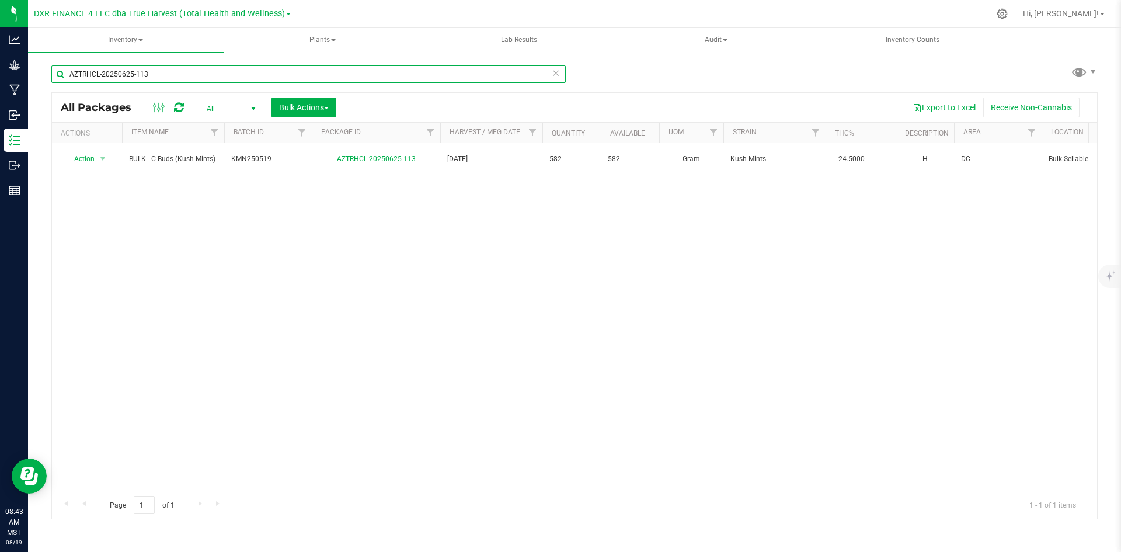
click at [268, 72] on input "AZTRHCL-20250625-113" at bounding box center [308, 74] width 514 height 18
paste input "729-080"
click at [398, 73] on input "AZTRHCL-20250729-080" at bounding box center [308, 74] width 514 height 18
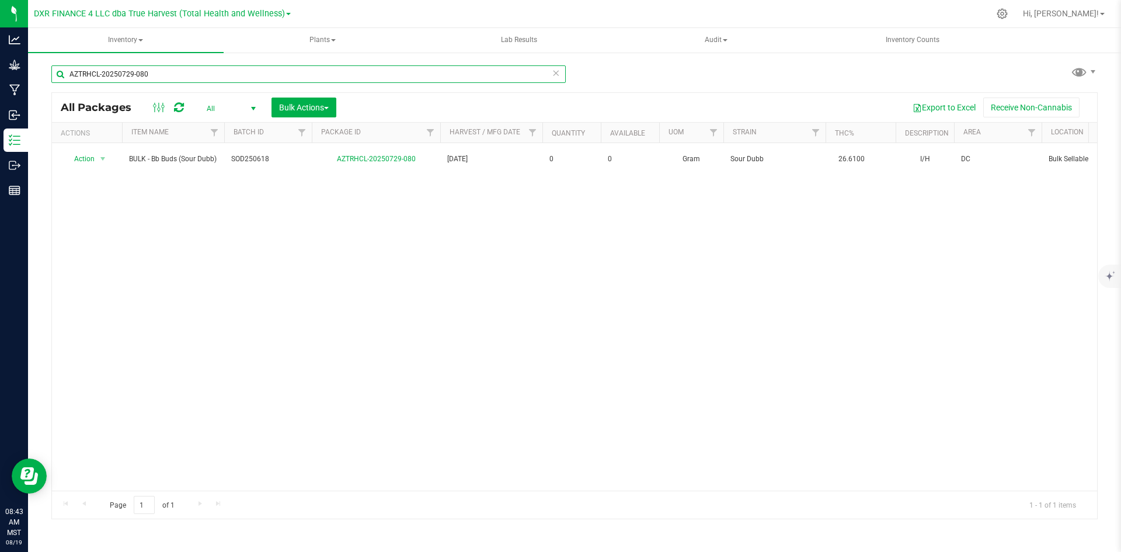
click at [398, 73] on input "AZTRHCL-20250729-080" at bounding box center [308, 74] width 514 height 18
paste input "1-007"
click at [407, 68] on input "AZTRHCL-20250721-007" at bounding box center [308, 74] width 514 height 18
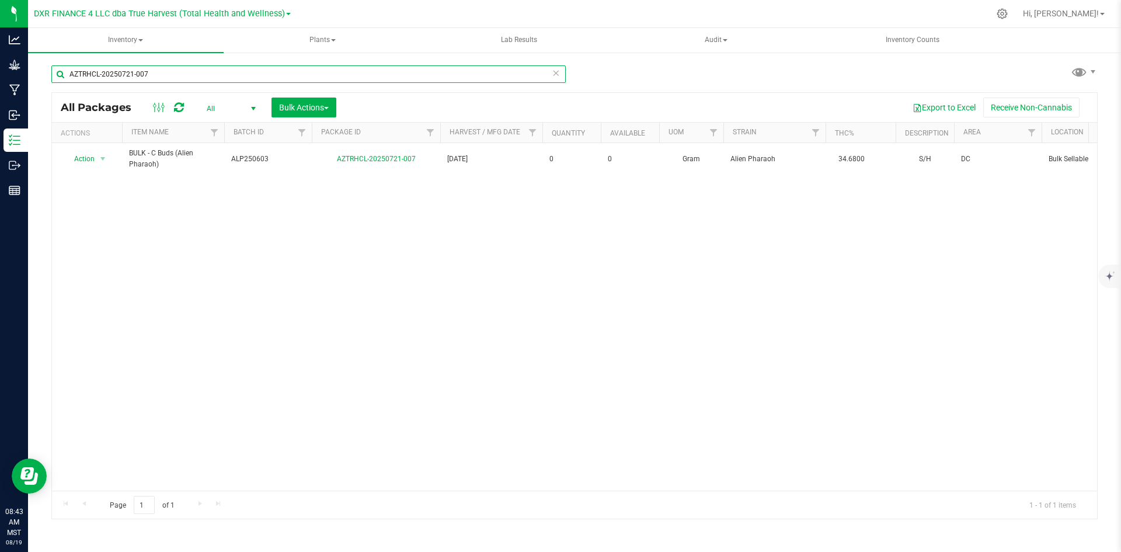
click at [407, 68] on input "AZTRHCL-20250721-007" at bounding box center [308, 74] width 514 height 18
paste input "ZTRHCL-20250625-106"
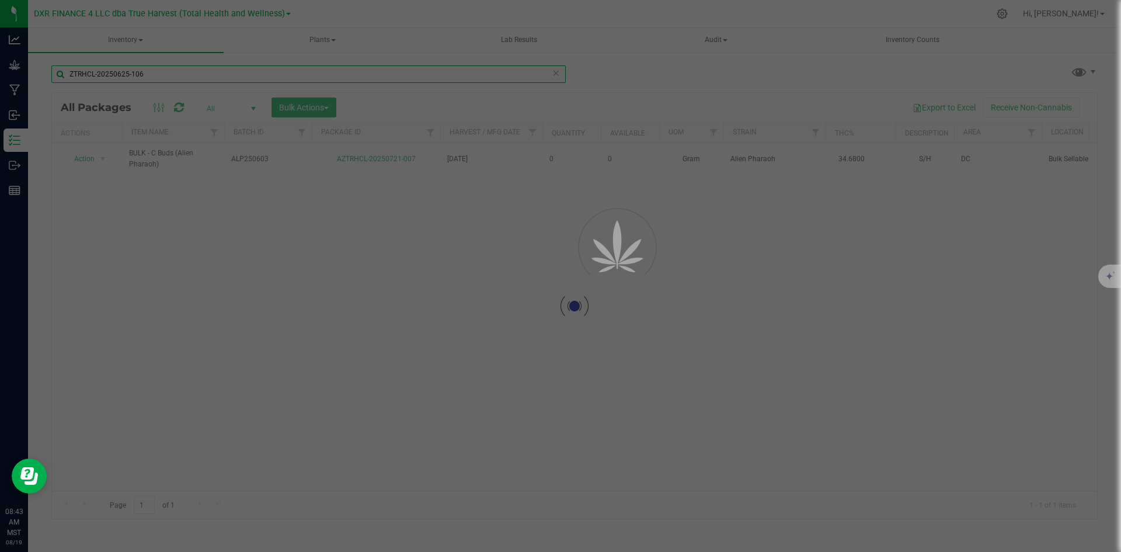
type input "ZTRHCL-20250625-106"
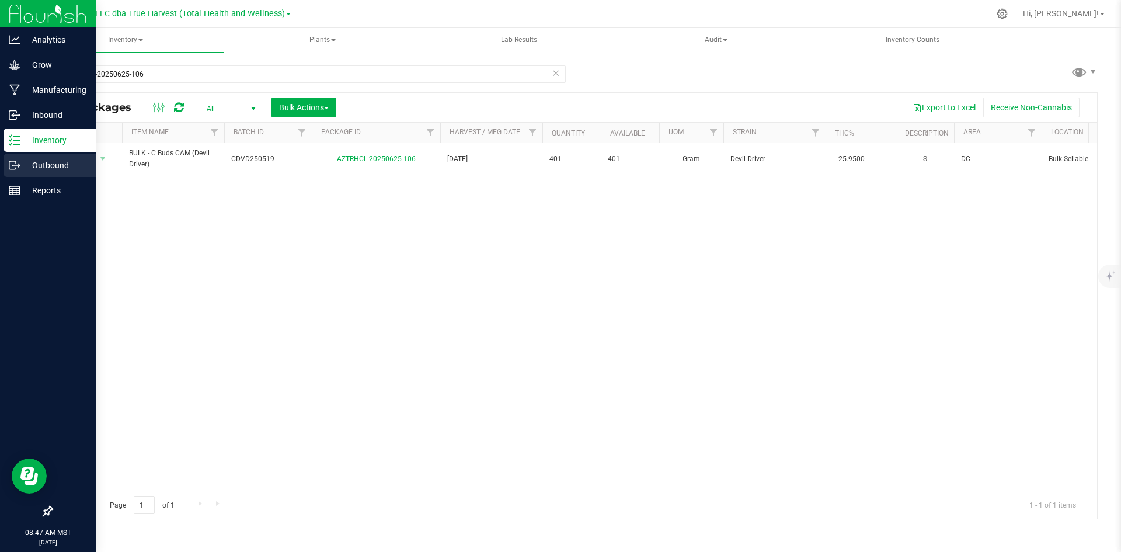
click at [22, 154] on div "Outbound" at bounding box center [50, 165] width 92 height 23
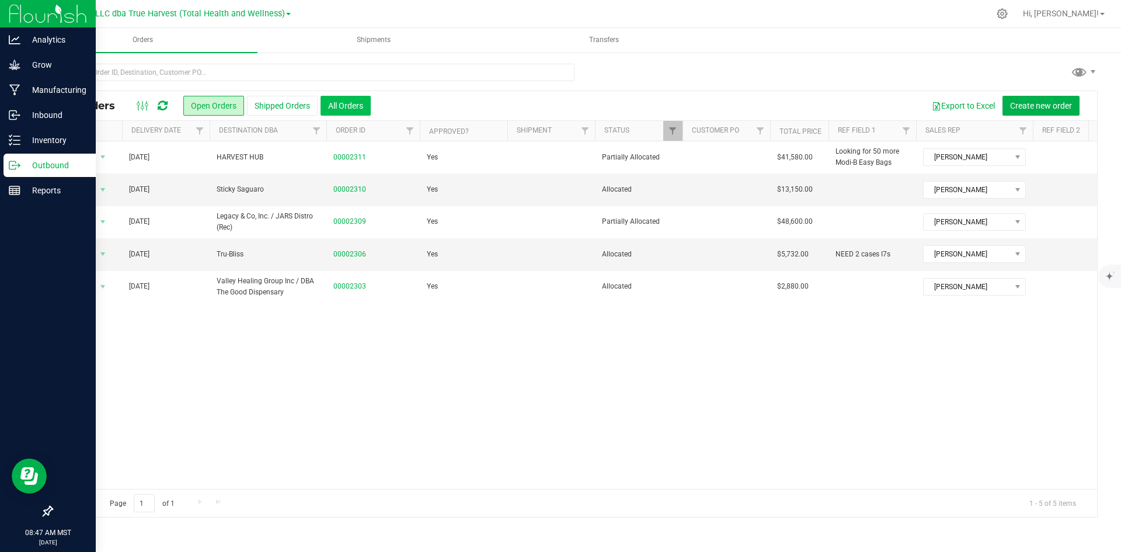
click at [342, 100] on button "All Orders" at bounding box center [346, 106] width 50 height 20
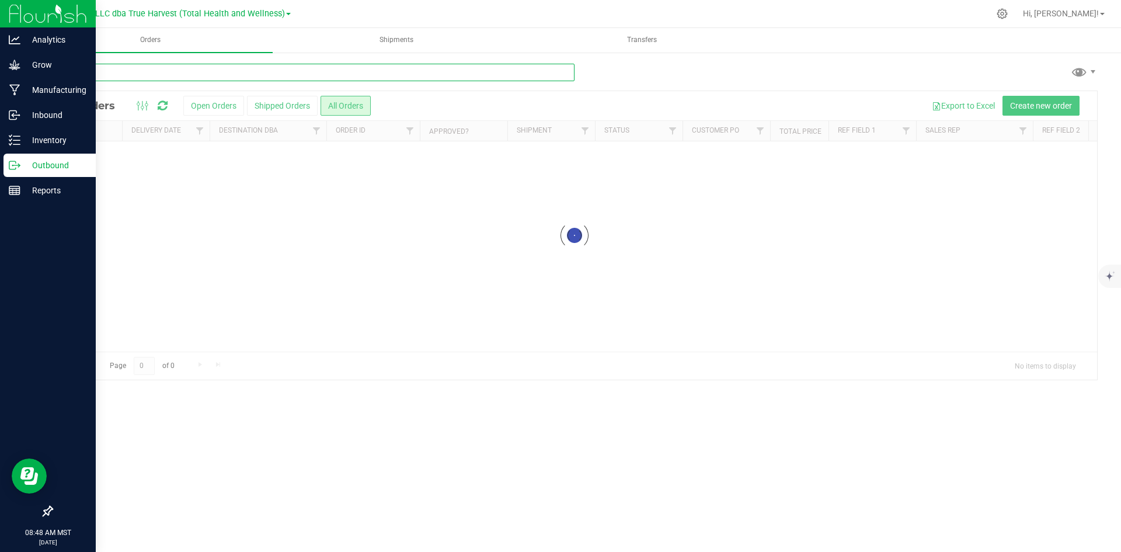
click at [362, 68] on input "text" at bounding box center [312, 73] width 523 height 18
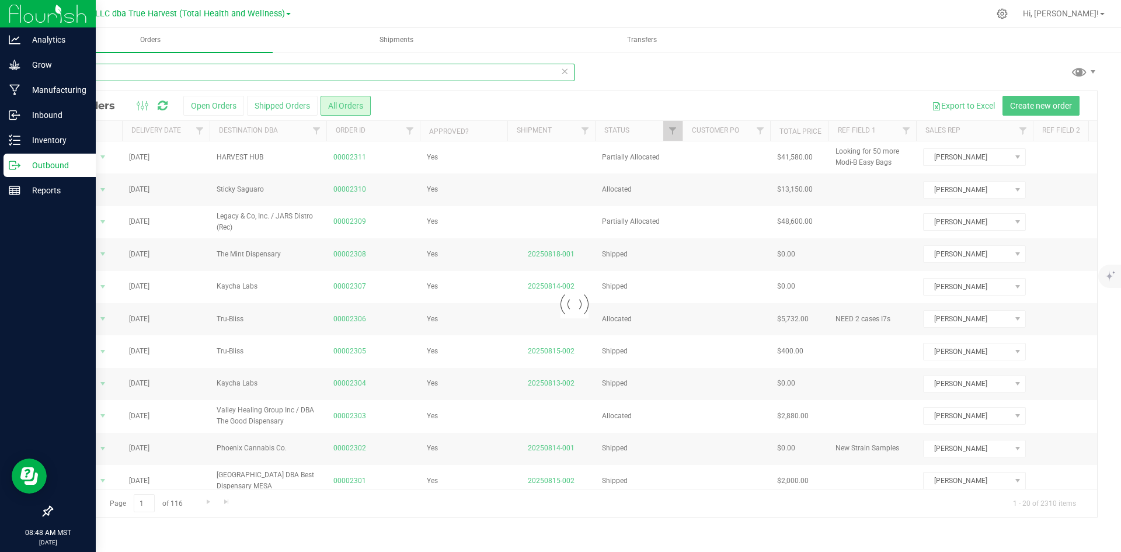
drag, startPoint x: 362, startPoint y: 68, endPoint x: 371, endPoint y: 157, distance: 89.8
click at [371, 157] on div "2279 Loading... All Orders Open Orders Shipped Orders All Orders Export to Exce…" at bounding box center [574, 290] width 1047 height 454
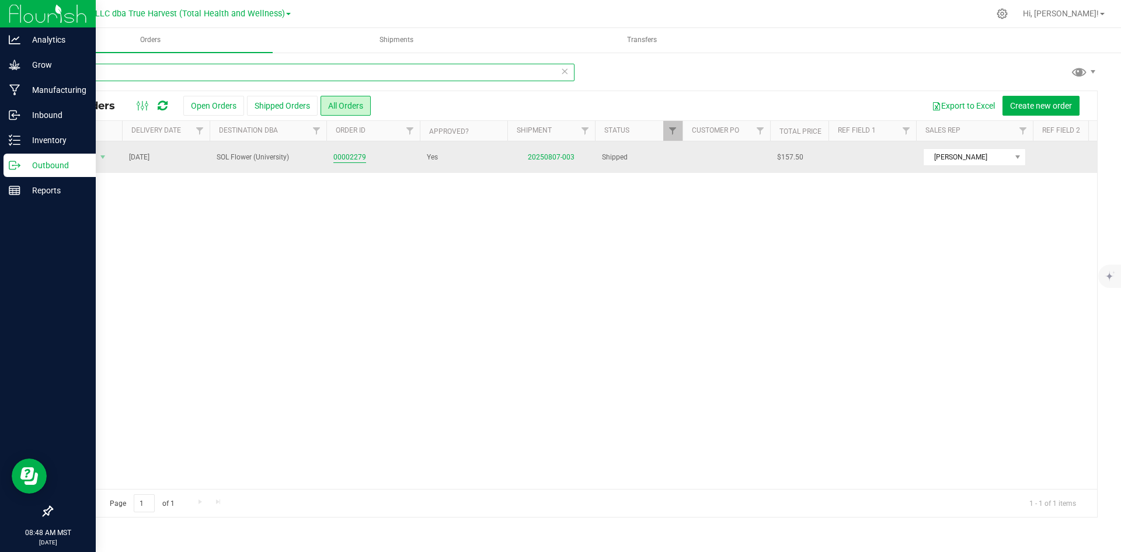
type input "2279"
click at [341, 152] on link "00002279" at bounding box center [349, 157] width 33 height 11
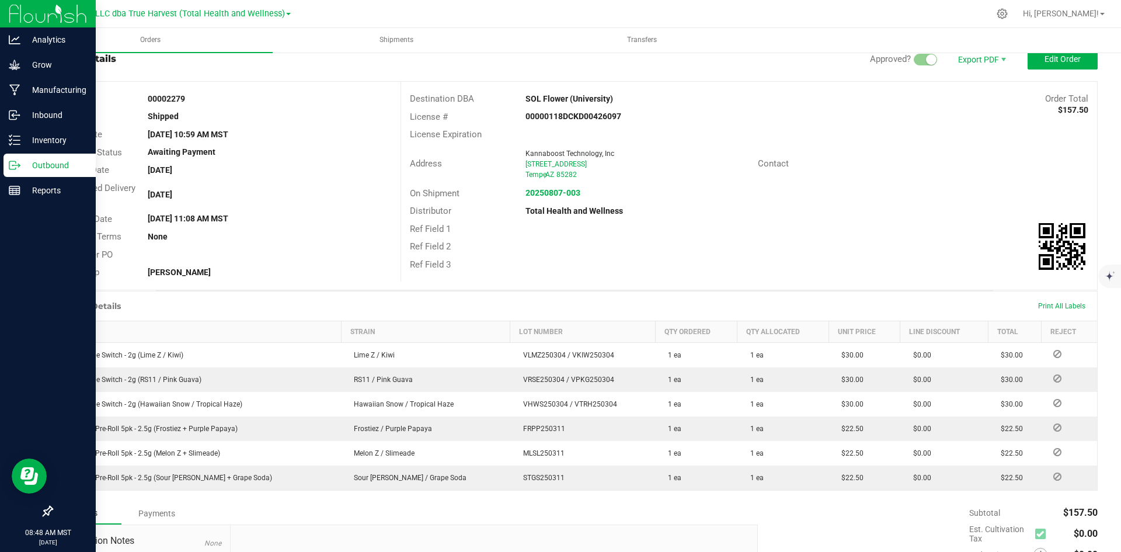
scroll to position [41, 0]
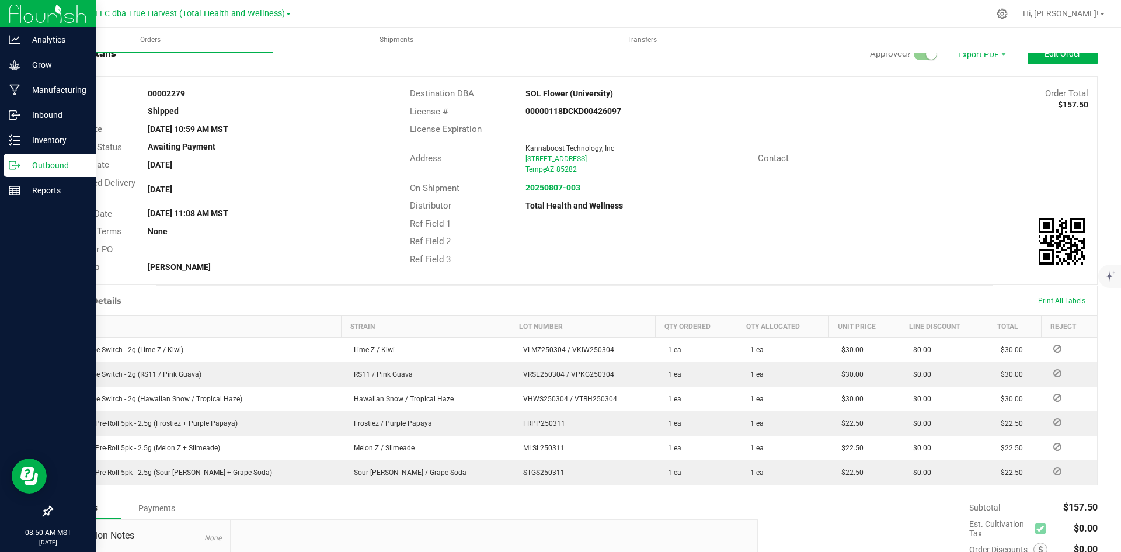
click at [33, 159] on p "Outbound" at bounding box center [55, 165] width 70 height 14
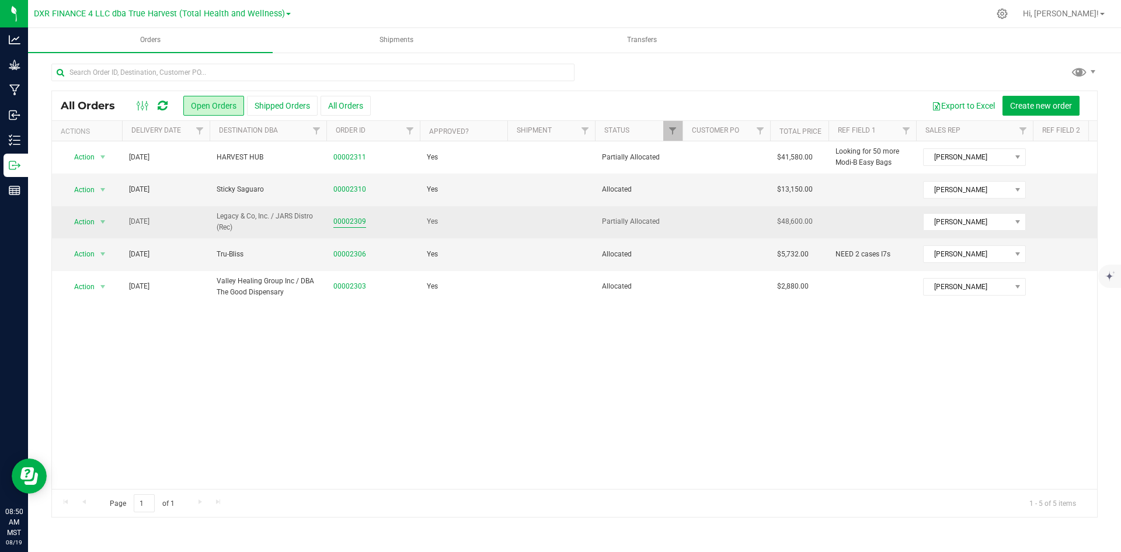
click at [345, 224] on link "00002309" at bounding box center [349, 221] width 33 height 11
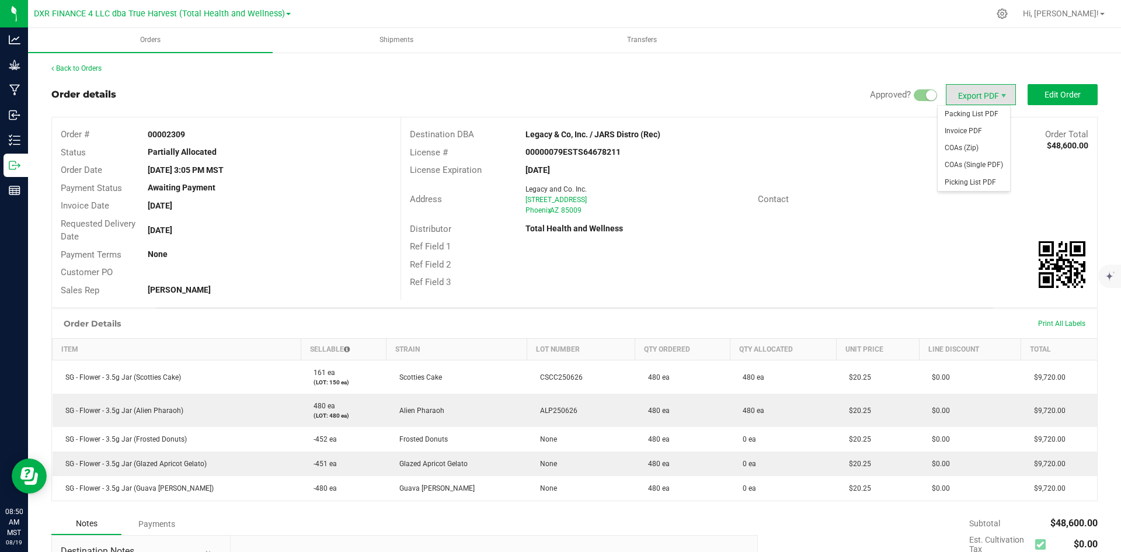
click at [970, 102] on span "Export PDF" at bounding box center [981, 94] width 70 height 21
click at [958, 133] on span "Invoice PDF" at bounding box center [974, 131] width 72 height 17
click at [970, 102] on span "Export PDF" at bounding box center [981, 94] width 70 height 21
click at [964, 147] on span "COAs (Zip)" at bounding box center [974, 148] width 72 height 17
